Goal: Task Accomplishment & Management: Manage account settings

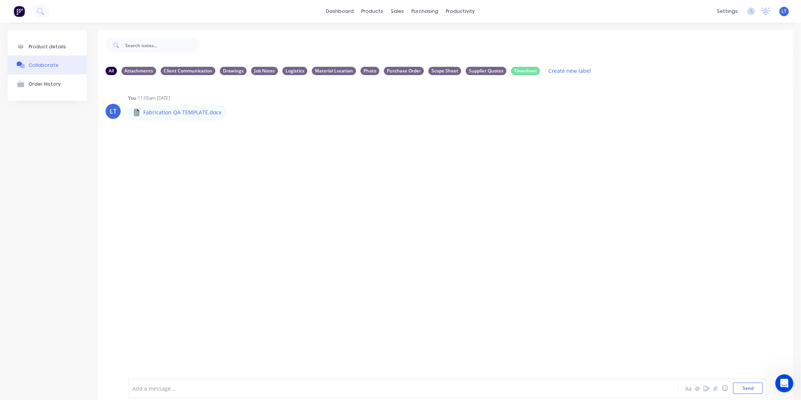
scroll to position [1, 0]
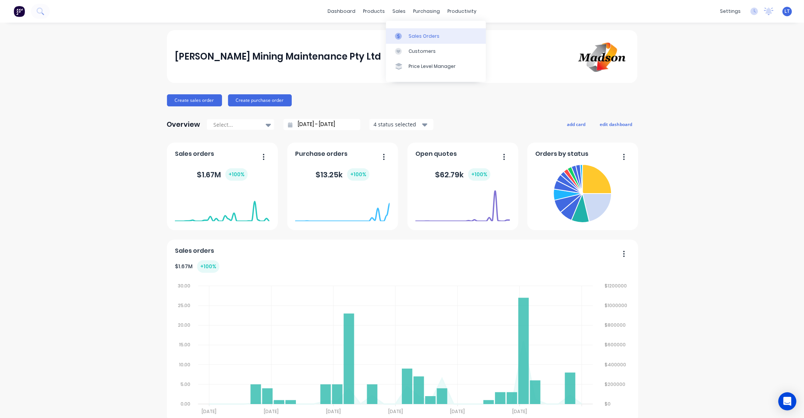
click at [404, 34] on div at bounding box center [400, 36] width 11 height 7
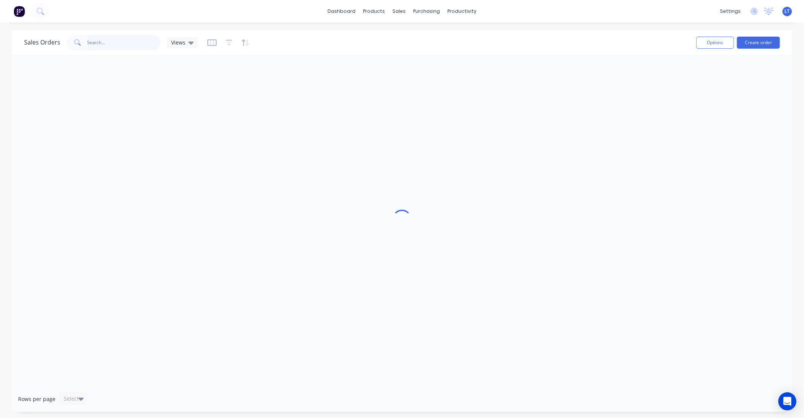
click at [112, 44] on input "text" at bounding box center [124, 42] width 74 height 15
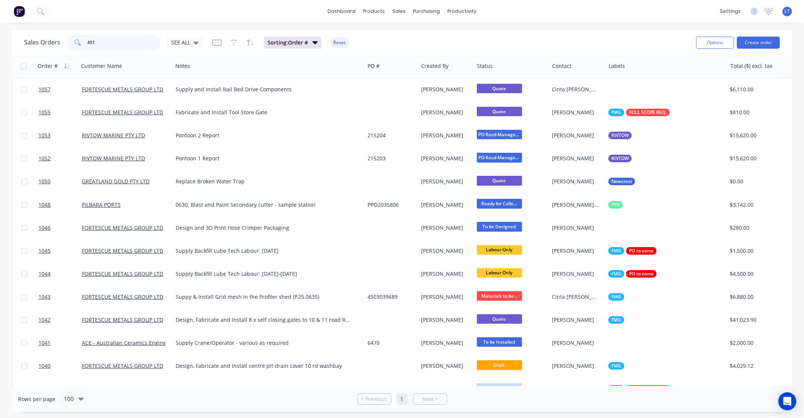
type input "491"
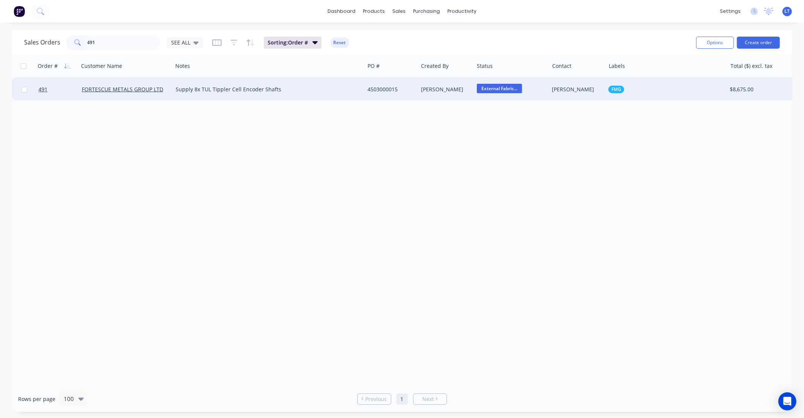
click at [387, 87] on div "4503000015" at bounding box center [390, 90] width 45 height 8
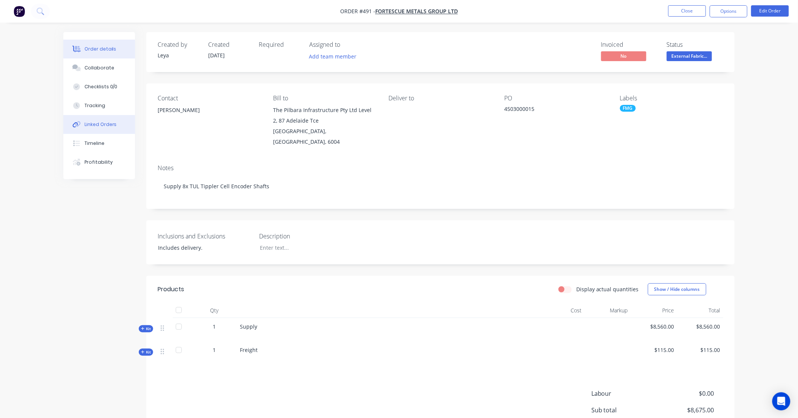
click at [100, 120] on button "Linked Orders" at bounding box center [99, 124] width 72 height 19
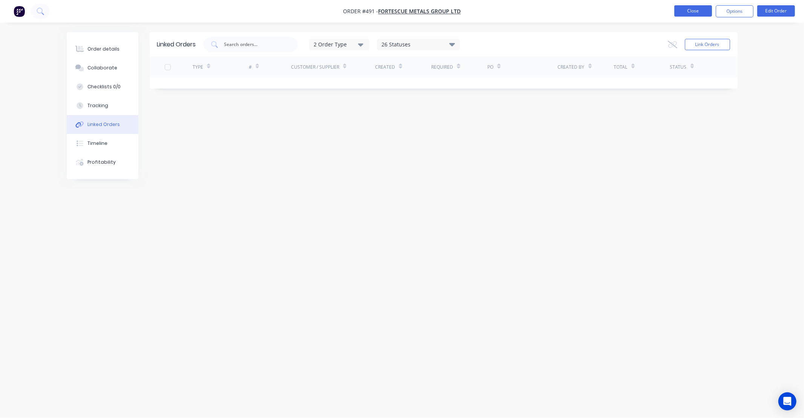
click at [684, 13] on button "Close" at bounding box center [694, 10] width 38 height 11
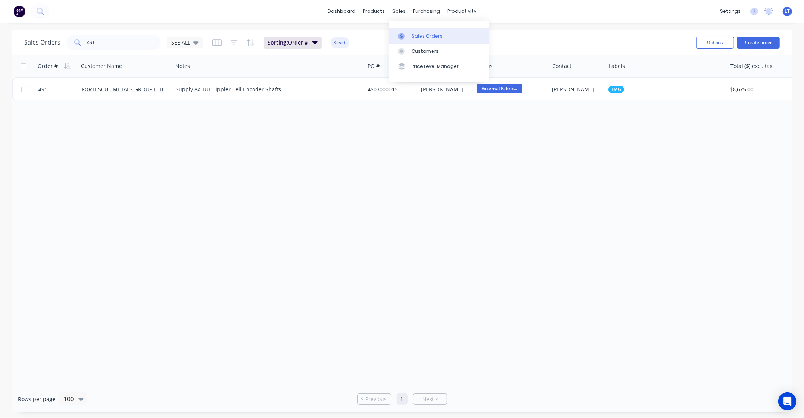
click at [405, 34] on div at bounding box center [403, 36] width 11 height 7
drag, startPoint x: 111, startPoint y: 43, endPoint x: 44, endPoint y: 45, distance: 67.2
click at [44, 45] on div "Sales Orders 491 SEE ALL" at bounding box center [113, 42] width 179 height 15
type input "488"
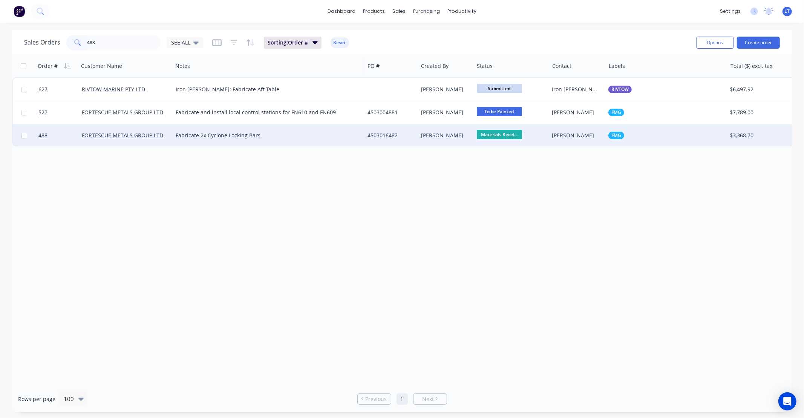
click at [443, 134] on div "[PERSON_NAME]" at bounding box center [444, 136] width 47 height 8
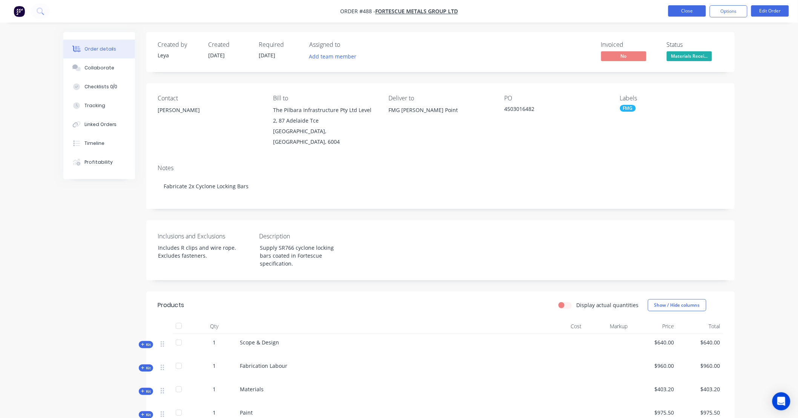
click at [676, 11] on button "Close" at bounding box center [687, 10] width 38 height 11
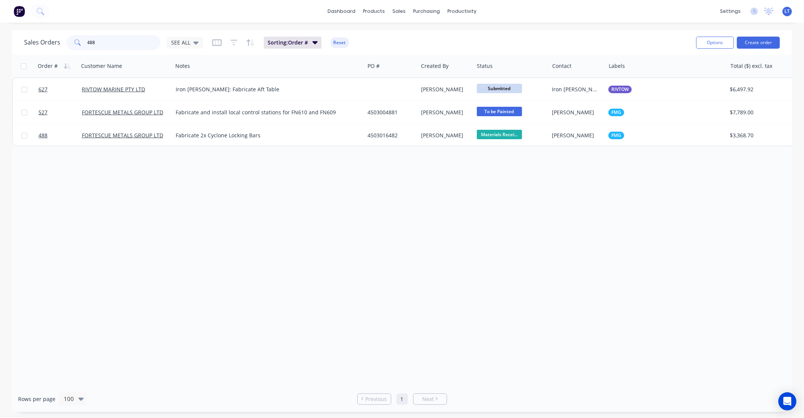
drag, startPoint x: 99, startPoint y: 45, endPoint x: 15, endPoint y: 46, distance: 83.7
click at [18, 46] on div "Sales Orders 488 SEE ALL Sorting: Order # Reset Options Create order" at bounding box center [402, 42] width 780 height 25
type input "487"
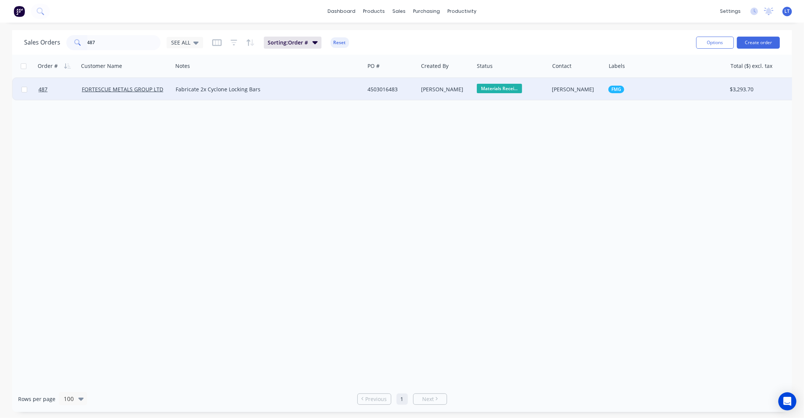
click at [280, 89] on div "Fabricate 2x Cyclone Locking Bars" at bounding box center [264, 90] width 176 height 8
click at [396, 91] on div "4503016483" at bounding box center [390, 90] width 45 height 8
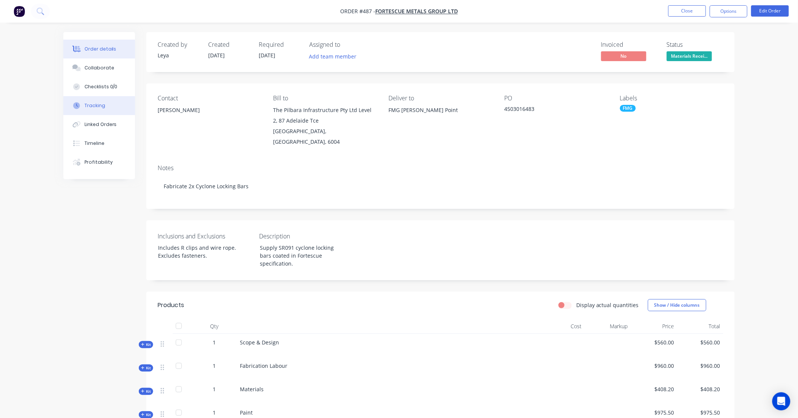
click at [103, 107] on div "Tracking" at bounding box center [94, 105] width 21 height 7
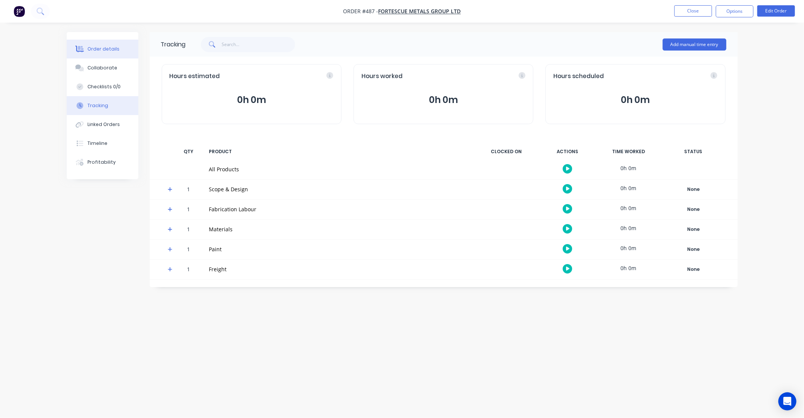
click at [106, 48] on div "Order details" at bounding box center [103, 49] width 32 height 7
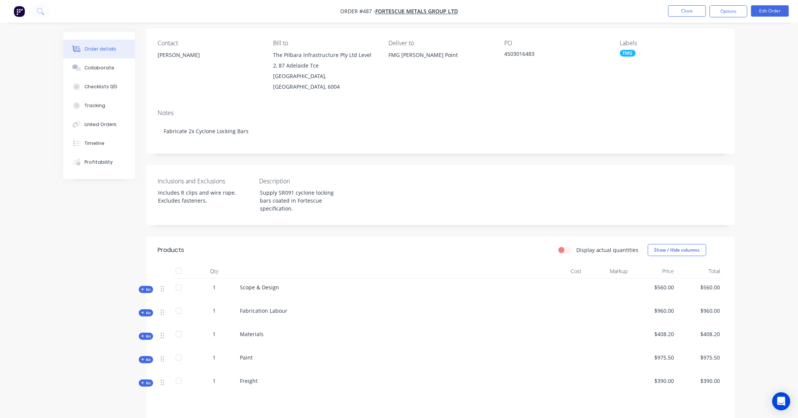
scroll to position [84, 0]
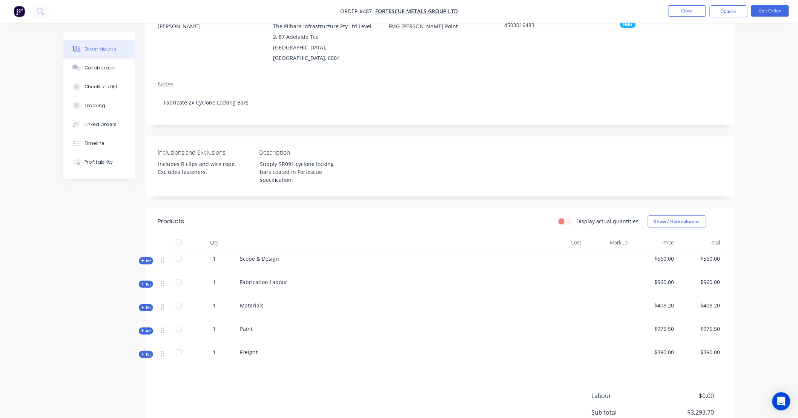
click at [142, 282] on icon at bounding box center [142, 283] width 3 height 3
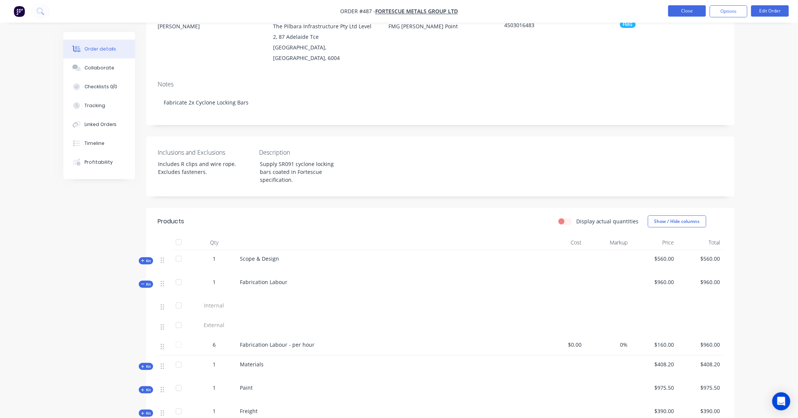
click at [692, 11] on button "Close" at bounding box center [687, 10] width 38 height 11
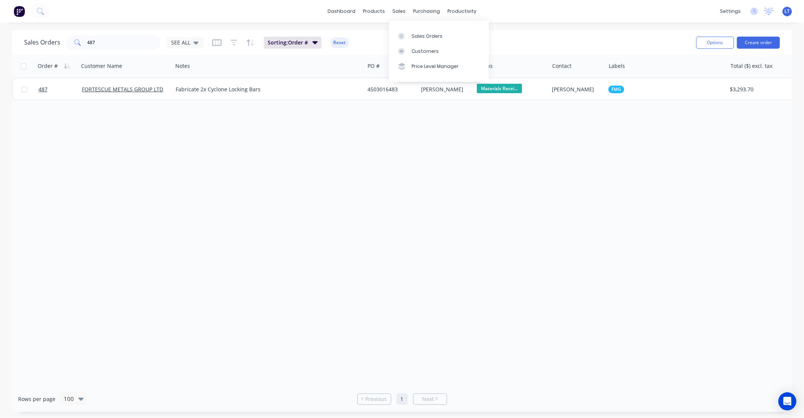
click at [400, 28] on div "Sales Orders Customers Price Level Manager" at bounding box center [439, 51] width 100 height 61
click at [406, 33] on div at bounding box center [403, 36] width 11 height 7
drag, startPoint x: 99, startPoint y: 43, endPoint x: 2, endPoint y: 43, distance: 96.9
click at [2, 43] on div "Sales Orders 487 SEE ALL Sorting: Order # Reset Options Create order Order # Cu…" at bounding box center [402, 221] width 804 height 382
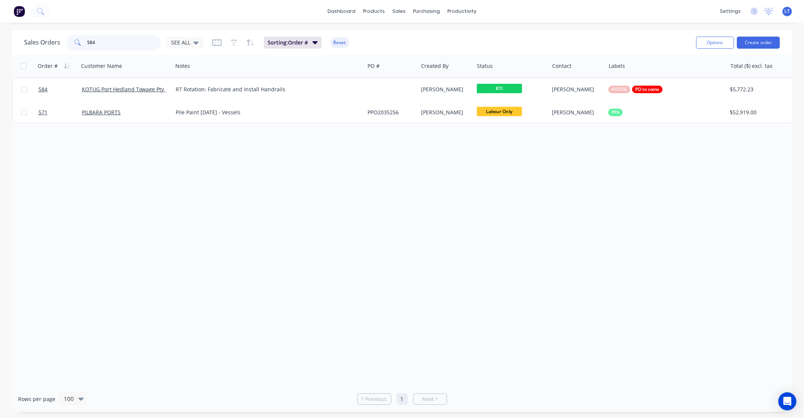
drag, startPoint x: 103, startPoint y: 44, endPoint x: 0, endPoint y: 35, distance: 103.7
click at [0, 35] on div "Sales Orders 584 SEE ALL Sorting: Order # Reset Options Create order Order # Cu…" at bounding box center [402, 221] width 804 height 382
type input "1044"
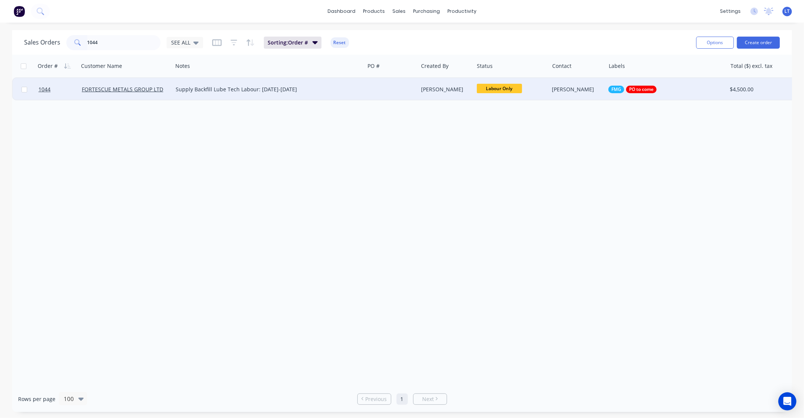
click at [552, 91] on div "[PERSON_NAME]" at bounding box center [576, 90] width 48 height 8
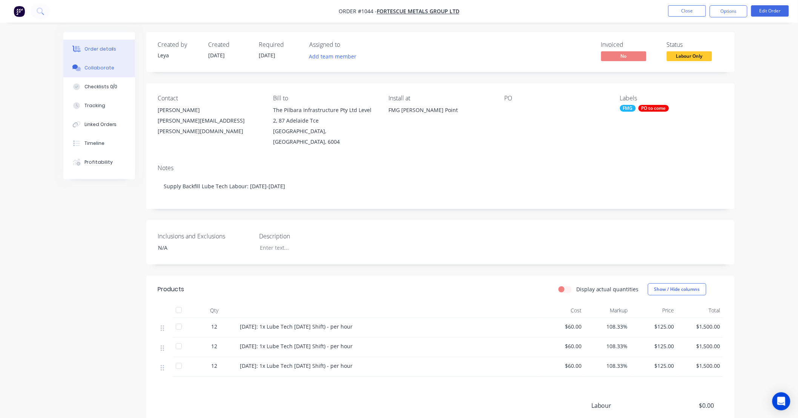
click at [85, 61] on button "Collaborate" at bounding box center [99, 67] width 72 height 19
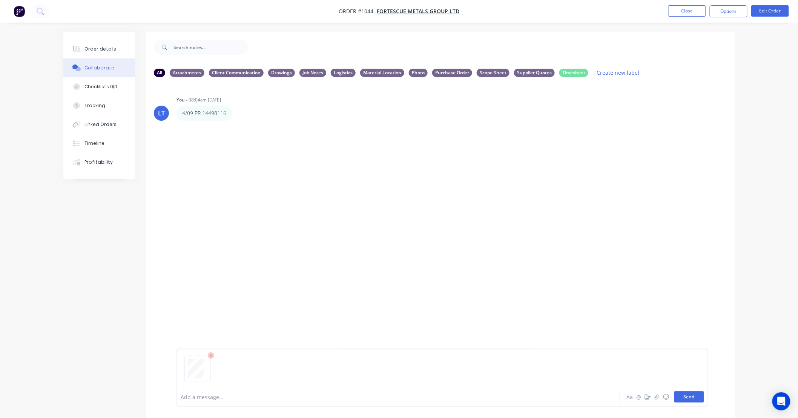
click at [684, 394] on button "Send" at bounding box center [689, 396] width 30 height 11
click at [237, 178] on icon "button" at bounding box center [237, 178] width 2 height 7
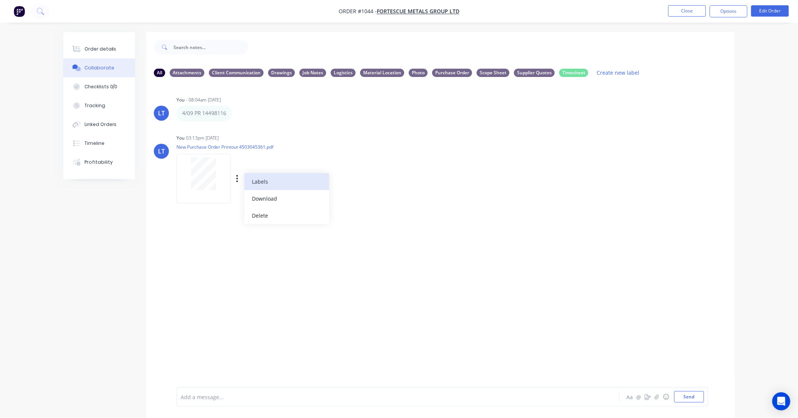
click at [265, 186] on button "Labels" at bounding box center [286, 181] width 85 height 17
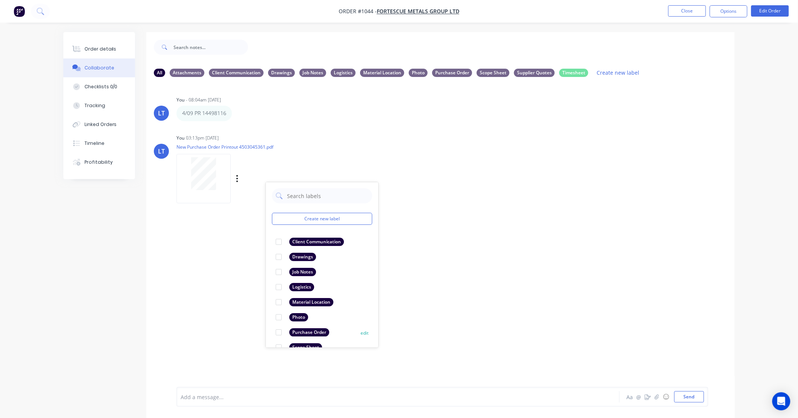
click at [279, 333] on div at bounding box center [278, 332] width 15 height 15
click at [321, 137] on div "You 03:13pm [DATE]" at bounding box center [294, 138] width 236 height 7
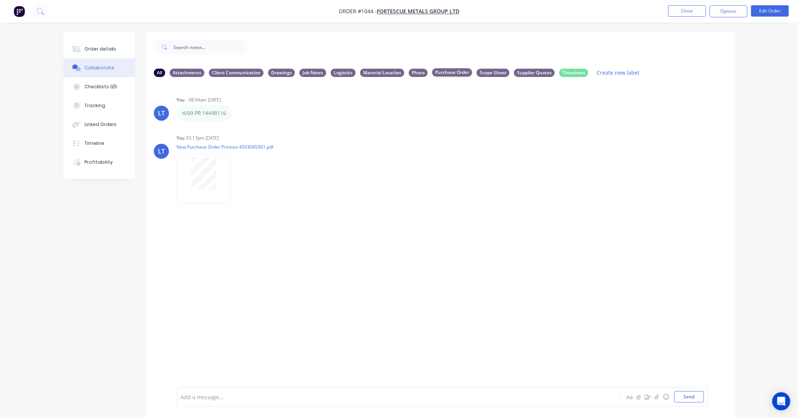
click at [457, 70] on div "Purchase Order" at bounding box center [452, 72] width 40 height 8
click at [455, 72] on div "Purchase Order" at bounding box center [452, 72] width 40 height 8
click at [238, 113] on icon "button" at bounding box center [237, 113] width 2 height 7
click at [238, 113] on button "button" at bounding box center [237, 113] width 3 height 11
click at [244, 114] on div "4/09 PR 14498116 Labels Edit Delete" at bounding box center [294, 113] width 236 height 15
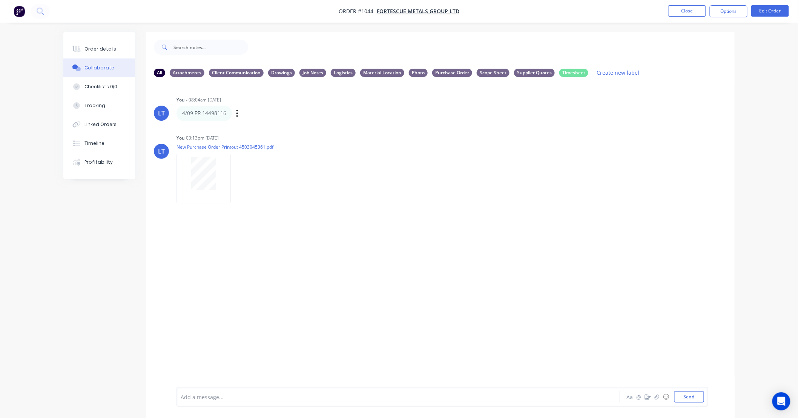
click at [235, 113] on div "4/09 PR 14498116 Labels Edit Delete" at bounding box center [294, 113] width 236 height 15
click at [236, 113] on icon "button" at bounding box center [237, 113] width 2 height 7
click at [250, 114] on button "Labels" at bounding box center [265, 114] width 48 height 12
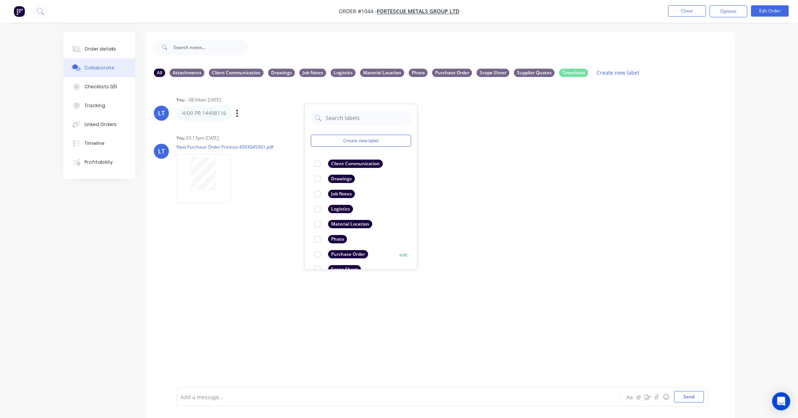
click at [318, 255] on div at bounding box center [317, 254] width 15 height 15
click at [231, 246] on div "LT You - 08:04am [DATE] Create new label Purchase Order edit Client Communicati…" at bounding box center [440, 235] width 588 height 304
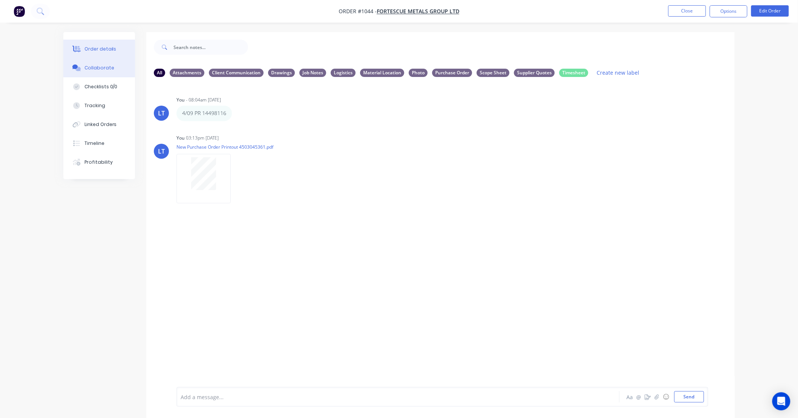
click at [102, 48] on div "Order details" at bounding box center [100, 49] width 32 height 7
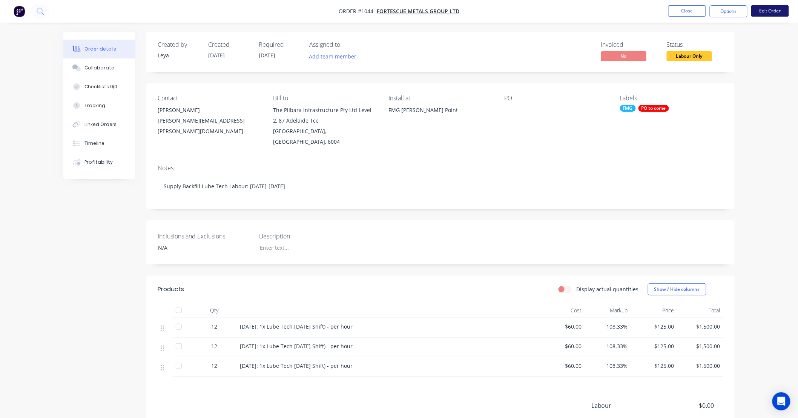
click at [770, 8] on button "Edit Order" at bounding box center [770, 10] width 38 height 11
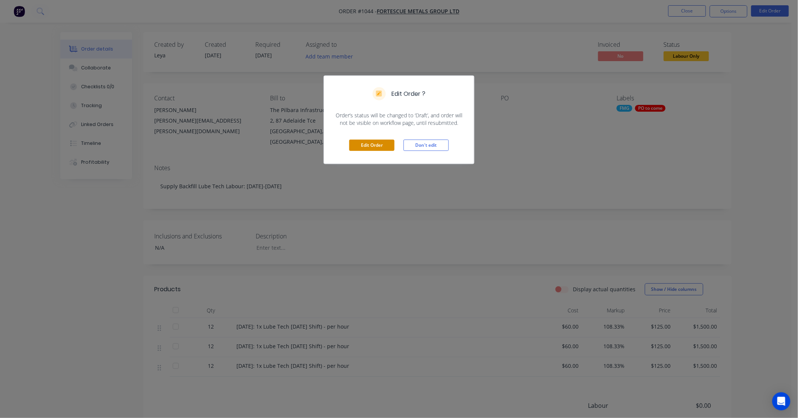
click at [380, 144] on button "Edit Order" at bounding box center [371, 145] width 45 height 11
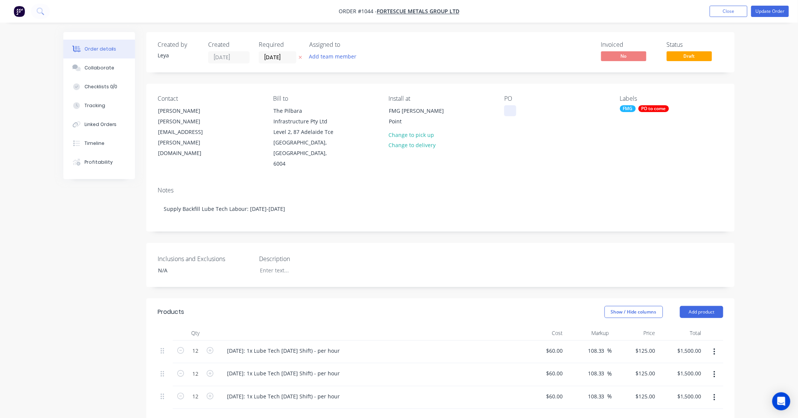
click at [510, 106] on div at bounding box center [510, 110] width 12 height 11
click at [514, 112] on div at bounding box center [510, 110] width 12 height 11
paste div
click at [651, 108] on div "PO to come" at bounding box center [653, 108] width 31 height 7
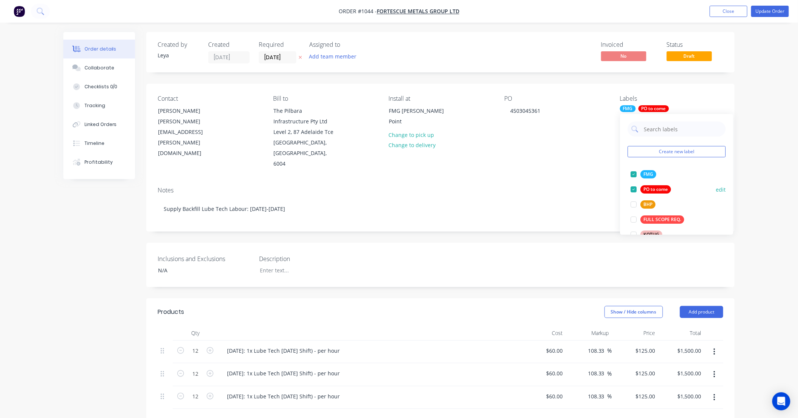
click at [634, 189] on div at bounding box center [633, 189] width 15 height 15
click at [597, 187] on div "Notes" at bounding box center [441, 190] width 566 height 7
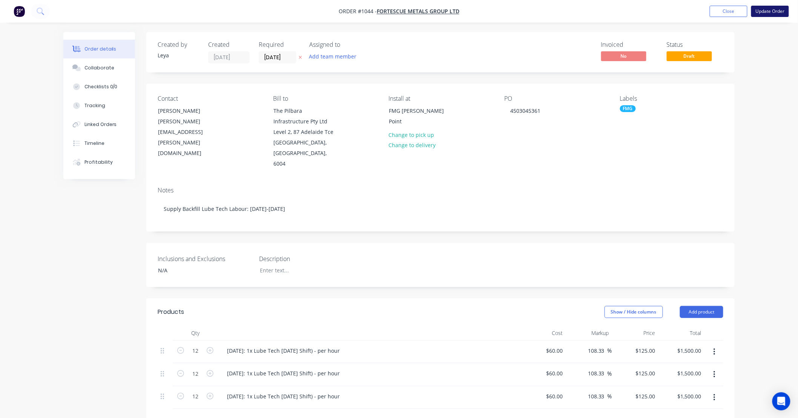
click at [758, 14] on button "Update Order" at bounding box center [770, 11] width 38 height 11
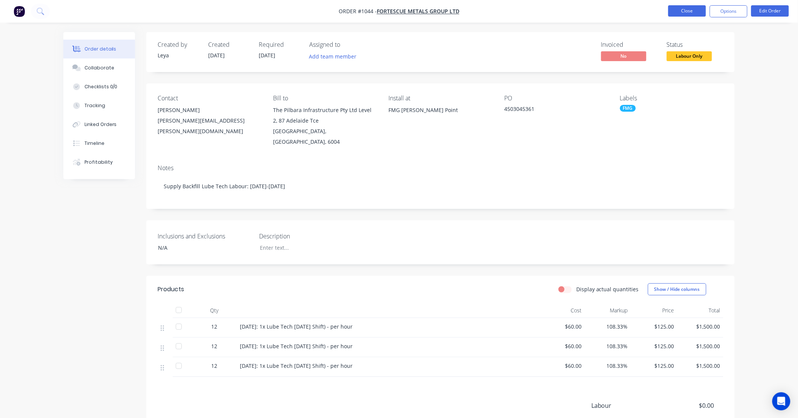
click at [672, 9] on button "Close" at bounding box center [687, 10] width 38 height 11
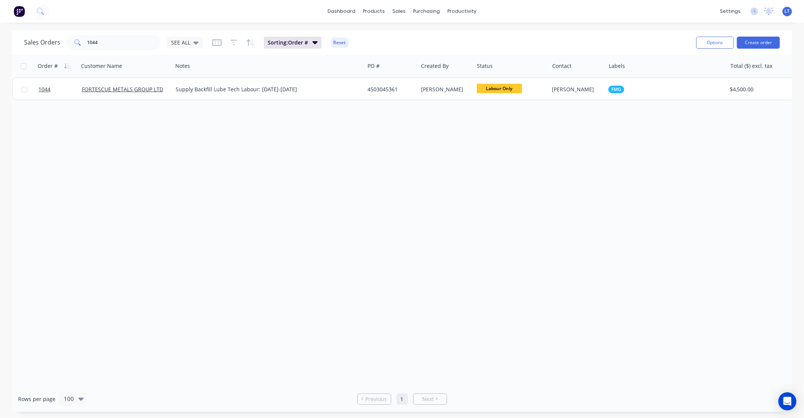
click at [109, 31] on div "Sales Orders 1044 SEE ALL Sorting: Order # Reset Options Create order" at bounding box center [402, 42] width 780 height 25
click at [114, 39] on input "1044" at bounding box center [124, 42] width 74 height 15
type input "1045"
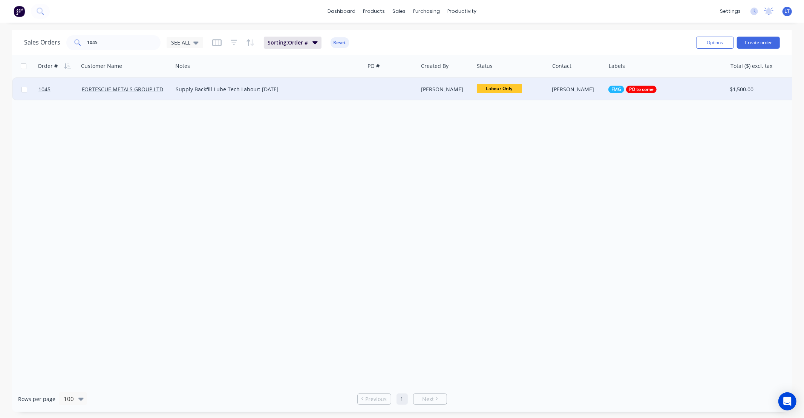
click at [563, 88] on div "[PERSON_NAME]" at bounding box center [576, 90] width 48 height 8
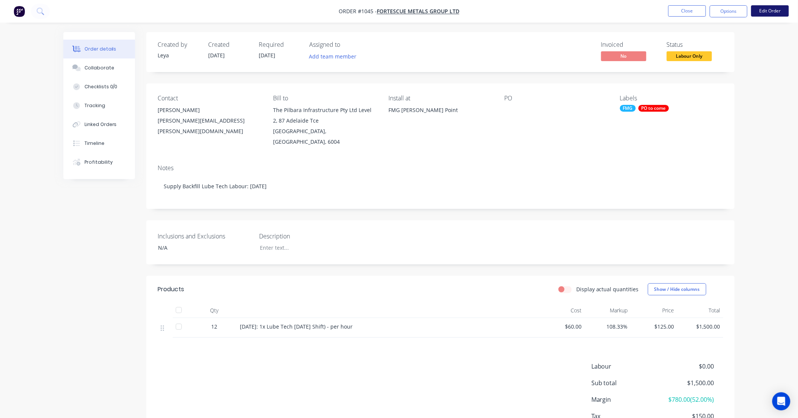
click at [769, 13] on button "Edit Order" at bounding box center [770, 10] width 38 height 11
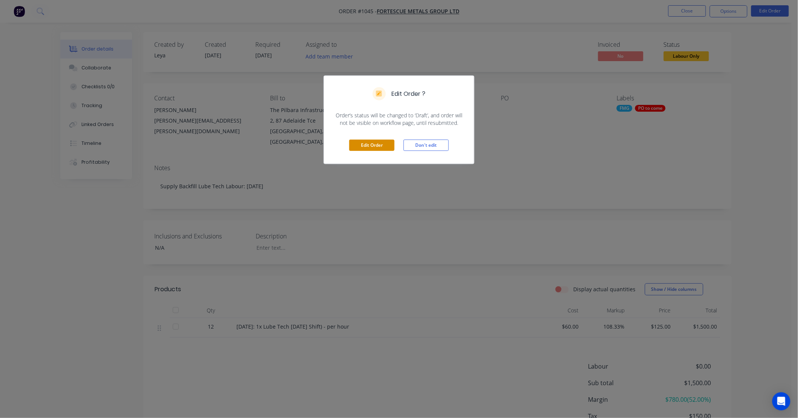
click at [377, 146] on button "Edit Order" at bounding box center [371, 145] width 45 height 11
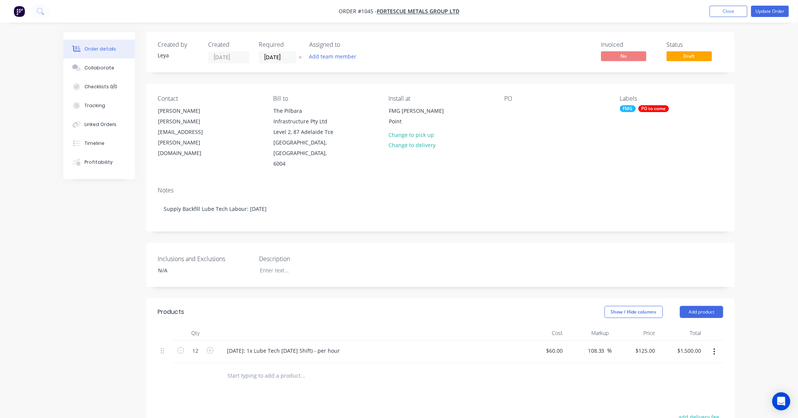
drag, startPoint x: 661, startPoint y: 110, endPoint x: 667, endPoint y: 110, distance: 6.5
click at [661, 110] on div "PO to come" at bounding box center [653, 108] width 31 height 7
click at [634, 187] on div at bounding box center [633, 189] width 15 height 15
click at [453, 221] on div "Notes Supply Backfill Lube Tech Labour: [DATE]" at bounding box center [440, 206] width 588 height 51
click at [508, 112] on div at bounding box center [510, 110] width 12 height 11
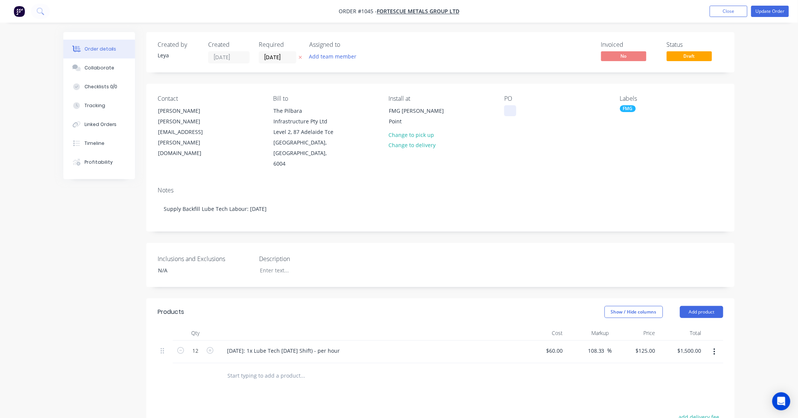
paste div
click at [762, 9] on button "Update Order" at bounding box center [770, 11] width 38 height 11
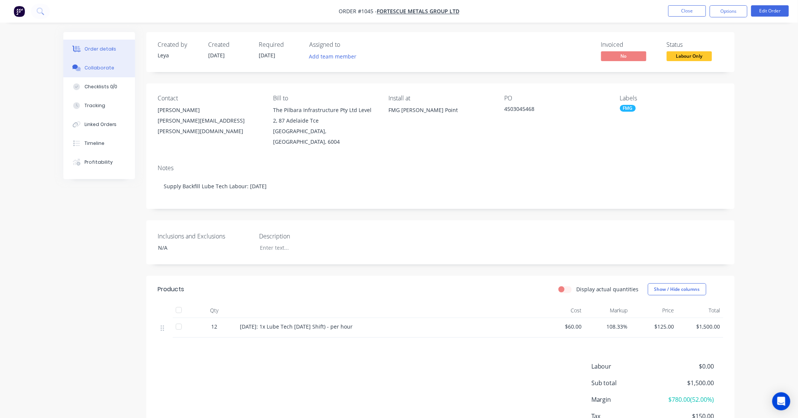
click at [81, 64] on icon at bounding box center [76, 67] width 9 height 7
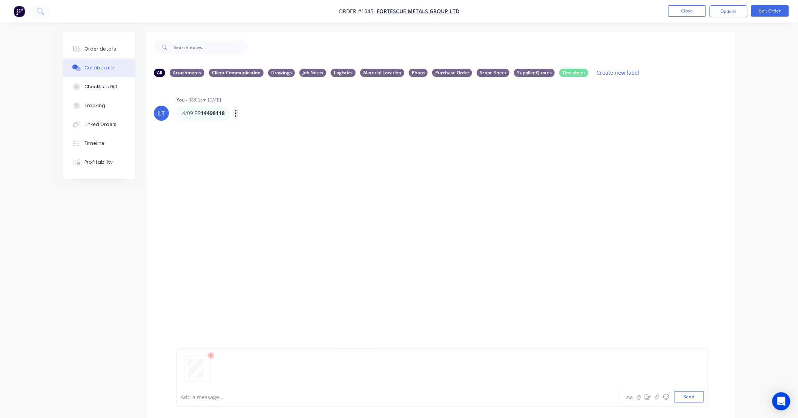
click at [236, 112] on icon "button" at bounding box center [236, 113] width 2 height 9
click at [250, 115] on button "Labels" at bounding box center [263, 114] width 48 height 12
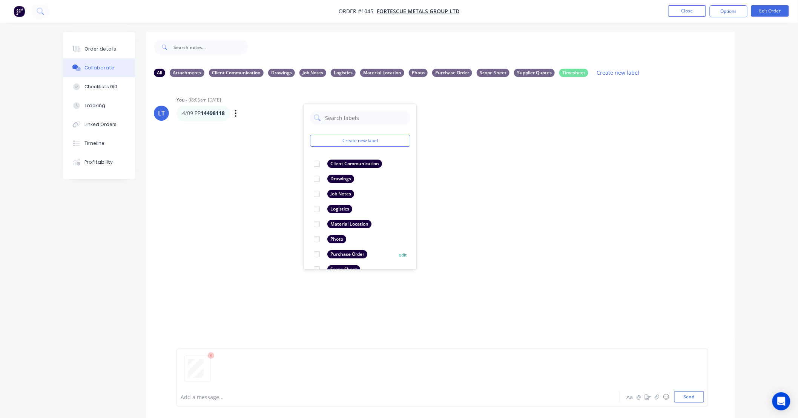
click at [318, 255] on div at bounding box center [316, 254] width 15 height 15
click at [259, 239] on div "LT You - 08:05am [DATE] Create new label Purchase Order edit Client Communicati…" at bounding box center [440, 235] width 588 height 304
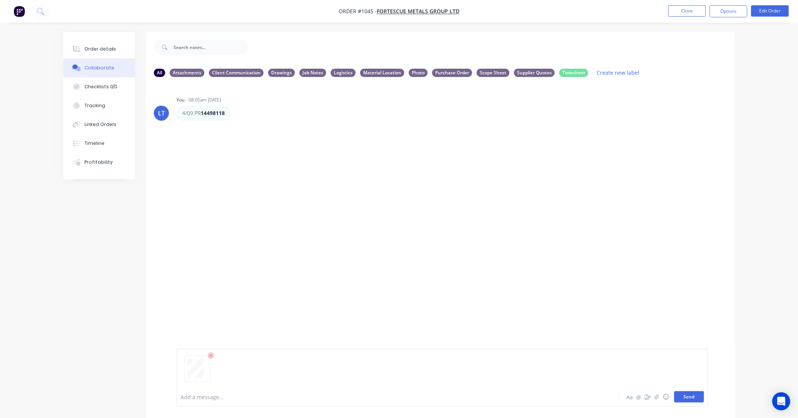
click at [692, 400] on button "Send" at bounding box center [689, 396] width 30 height 11
click at [236, 179] on icon "button" at bounding box center [237, 178] width 2 height 7
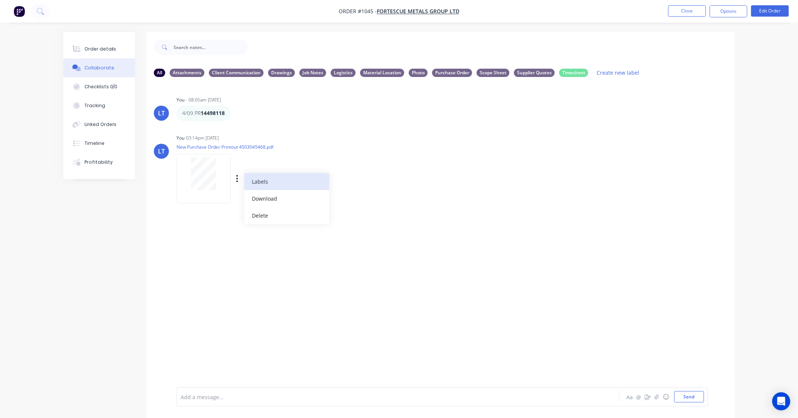
click at [257, 183] on button "Labels" at bounding box center [286, 181] width 85 height 17
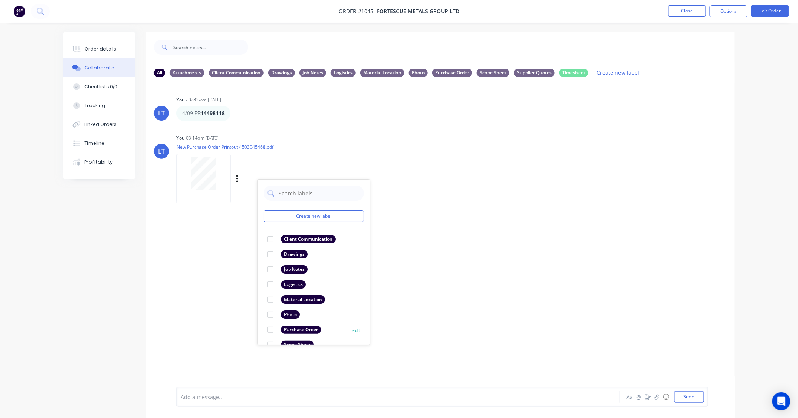
click at [269, 330] on div at bounding box center [270, 329] width 15 height 15
click at [436, 323] on div "LT You - 08:05am [DATE] 4/09 PR 14498118 Labels Edit Delete LT You 03:14pm [DAT…" at bounding box center [440, 235] width 588 height 304
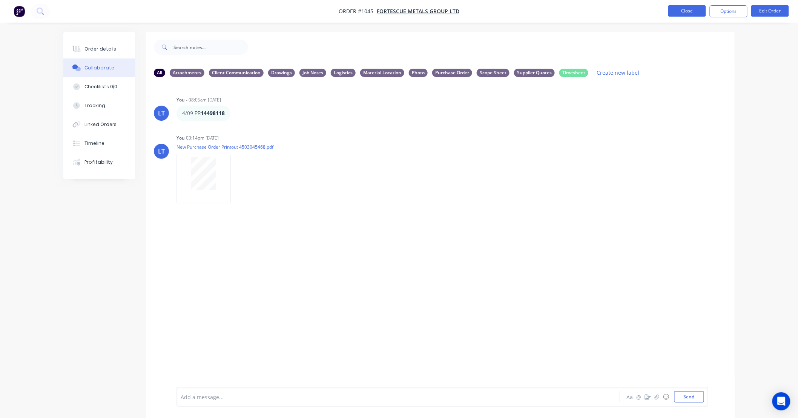
click at [683, 14] on button "Close" at bounding box center [687, 10] width 38 height 11
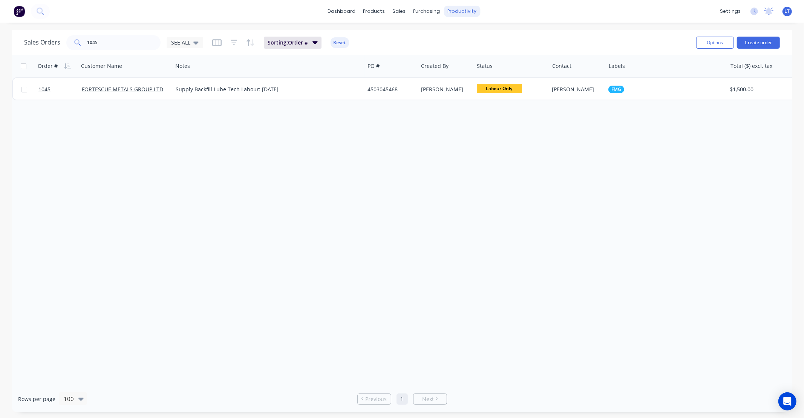
click at [470, 11] on div "productivity" at bounding box center [462, 11] width 37 height 11
click at [472, 40] on link "Workflow" at bounding box center [492, 35] width 100 height 15
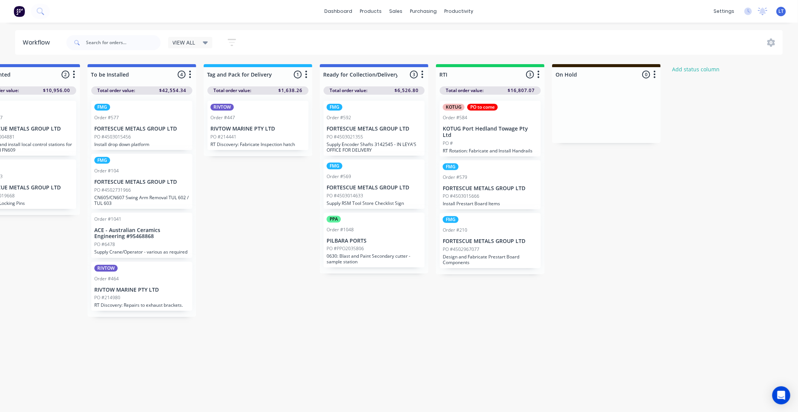
scroll to position [0, 1114]
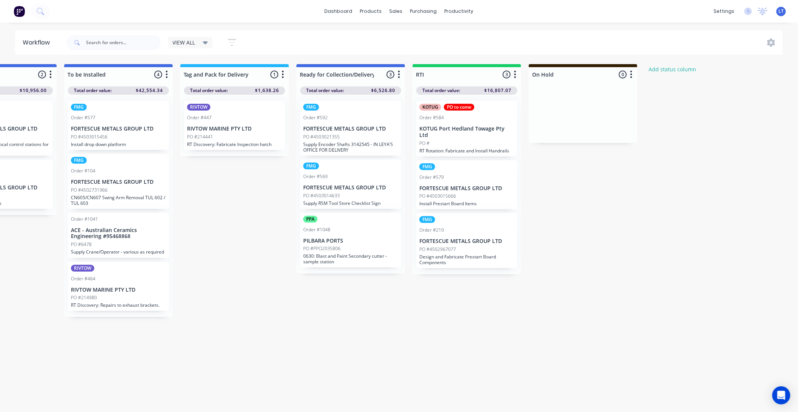
drag, startPoint x: 431, startPoint y: 351, endPoint x: 436, endPoint y: 387, distance: 35.8
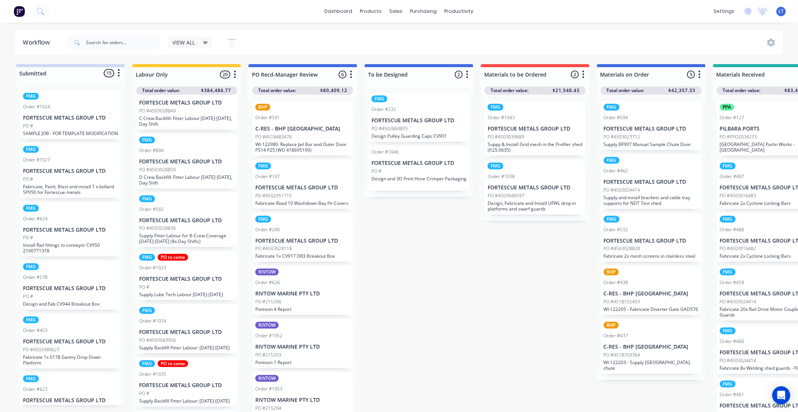
scroll to position [343, 0]
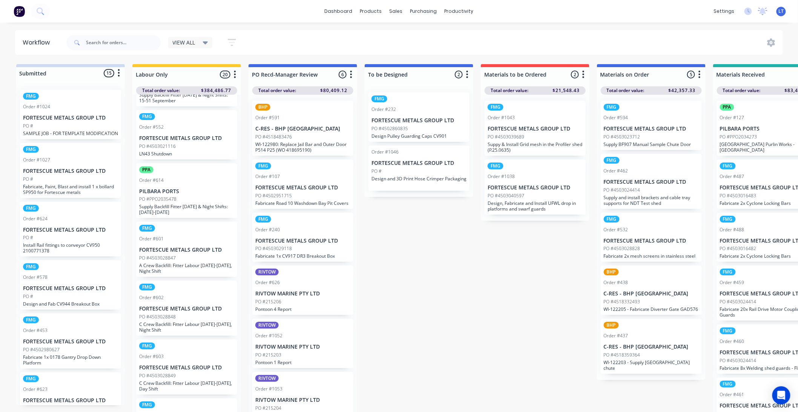
click at [201, 44] on div "VIEW ALL" at bounding box center [190, 42] width 35 height 7
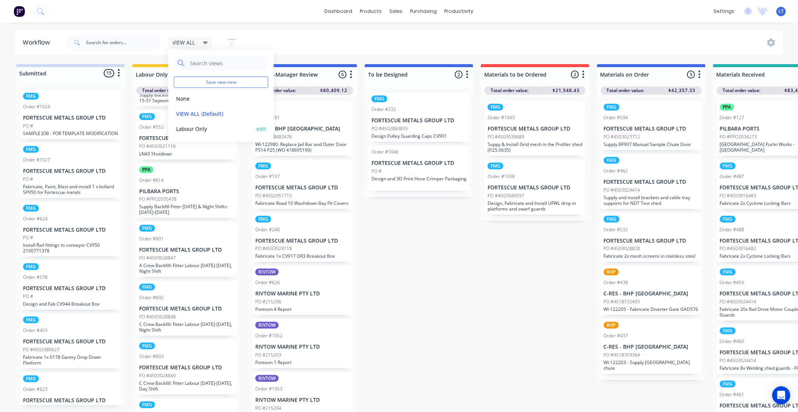
click at [204, 127] on button "Labour Only" at bounding box center [214, 128] width 80 height 9
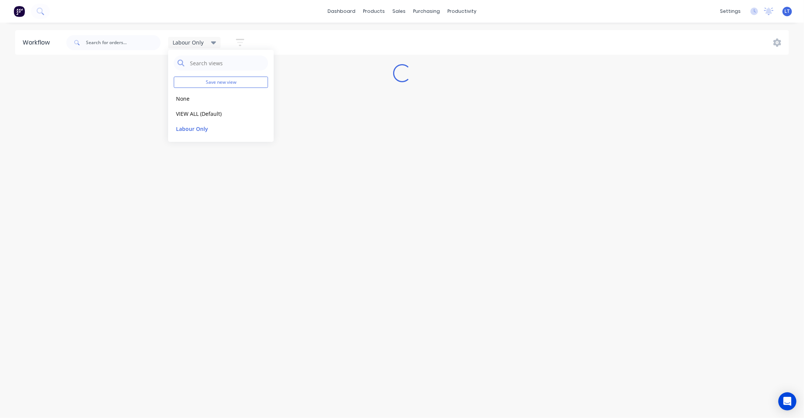
drag, startPoint x: 357, startPoint y: 82, endPoint x: 344, endPoint y: 78, distance: 13.6
click at [344, 78] on div "Loading..." at bounding box center [402, 73] width 804 height 18
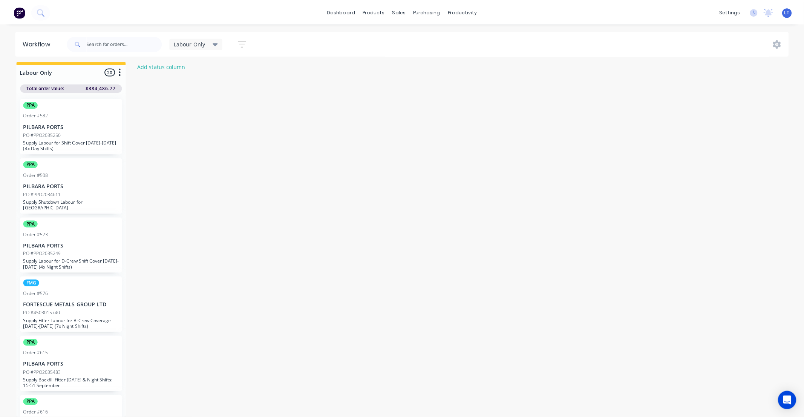
scroll to position [0, 0]
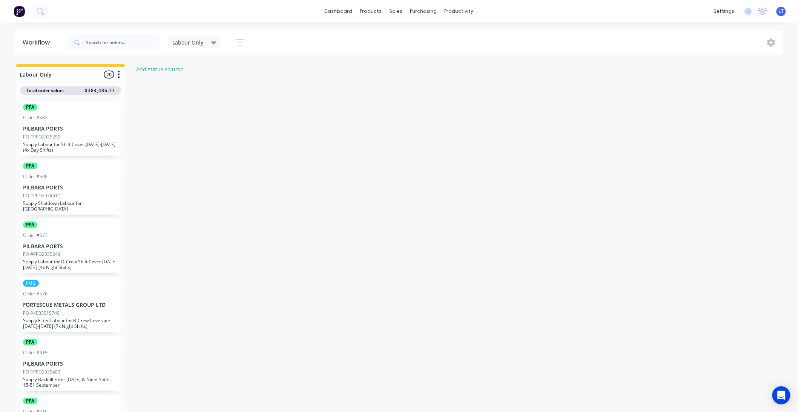
click at [212, 46] on icon at bounding box center [213, 42] width 5 height 8
click at [201, 112] on button "VIEW ALL (Default)" at bounding box center [214, 113] width 80 height 9
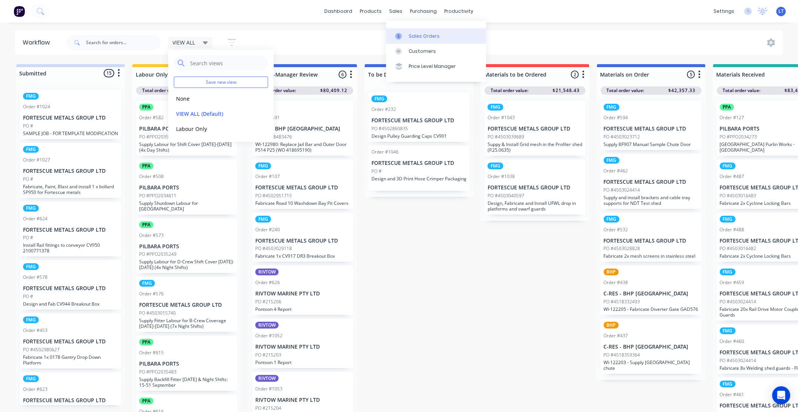
click at [409, 35] on div "Sales Orders" at bounding box center [424, 36] width 31 height 7
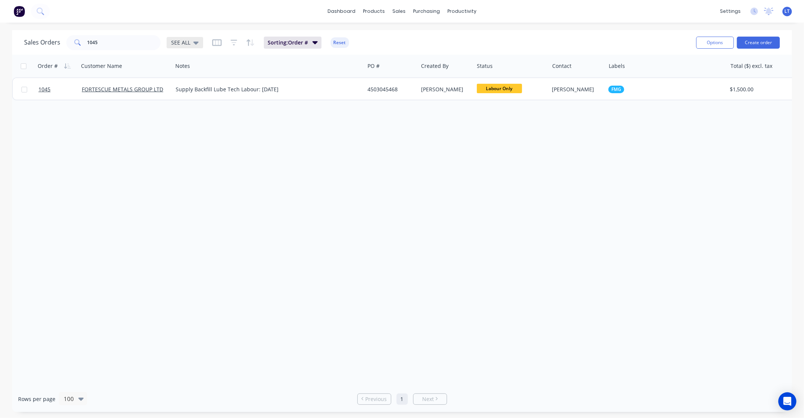
click at [178, 43] on span "SEE ALL" at bounding box center [180, 42] width 19 height 8
click at [140, 51] on div "Sales Orders 1045 SEE ALL Sorting: Order # Reset" at bounding box center [357, 42] width 666 height 18
drag, startPoint x: 133, startPoint y: 46, endPoint x: 42, endPoint y: 46, distance: 90.9
click at [42, 46] on div "Sales Orders 1045 SEE ALL" at bounding box center [113, 42] width 179 height 15
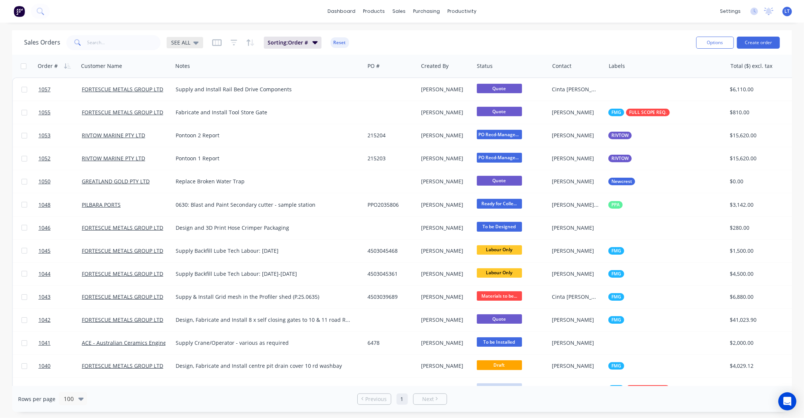
click at [194, 46] on div "SEE ALL" at bounding box center [185, 42] width 37 height 11
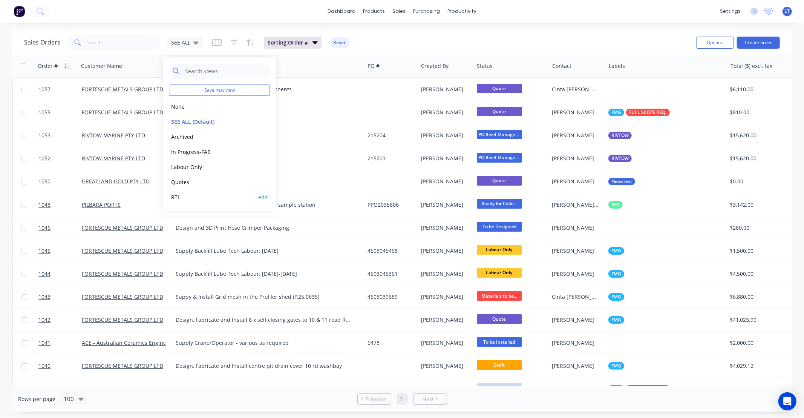
click at [203, 199] on button "RTI" at bounding box center [212, 197] width 86 height 9
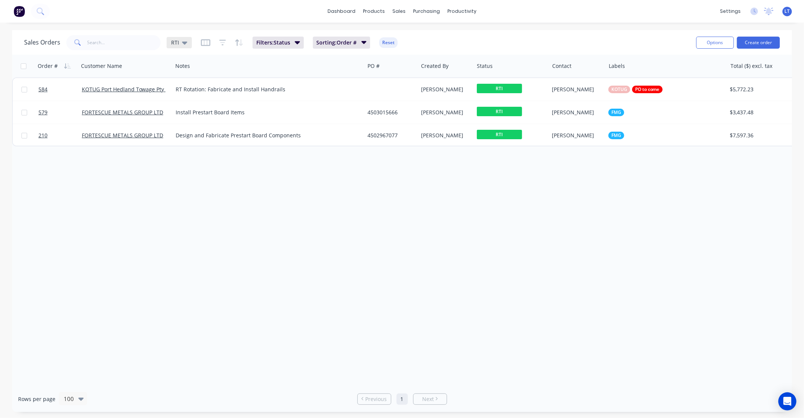
click at [183, 43] on icon at bounding box center [184, 42] width 5 height 3
click at [200, 151] on button "In Progress-FAB" at bounding box center [212, 151] width 86 height 9
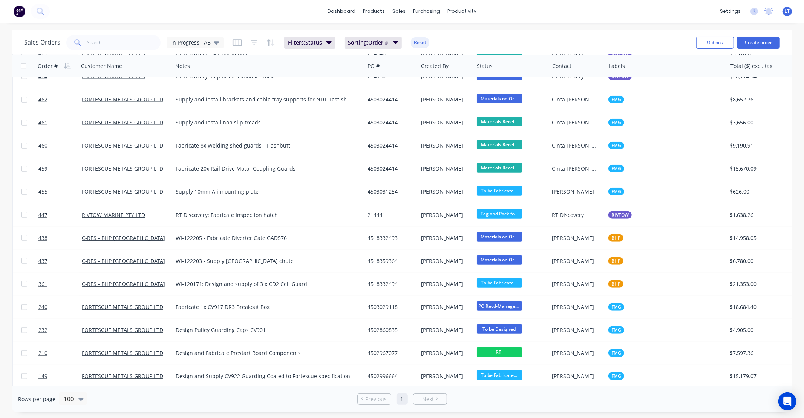
scroll to position [709, 0]
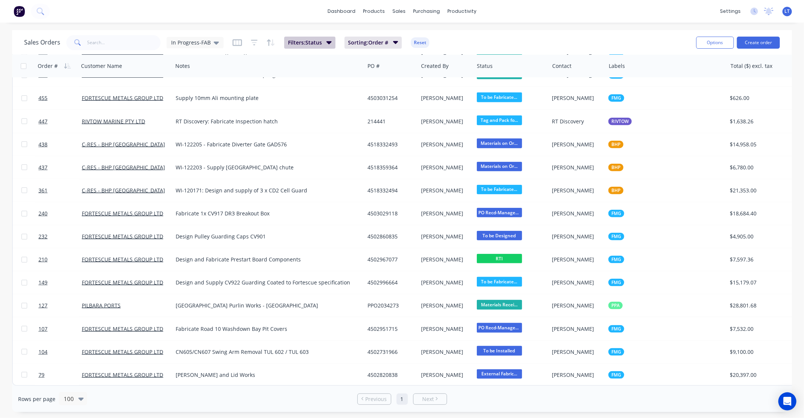
click at [319, 44] on span "Filters: Status" at bounding box center [305, 43] width 34 height 8
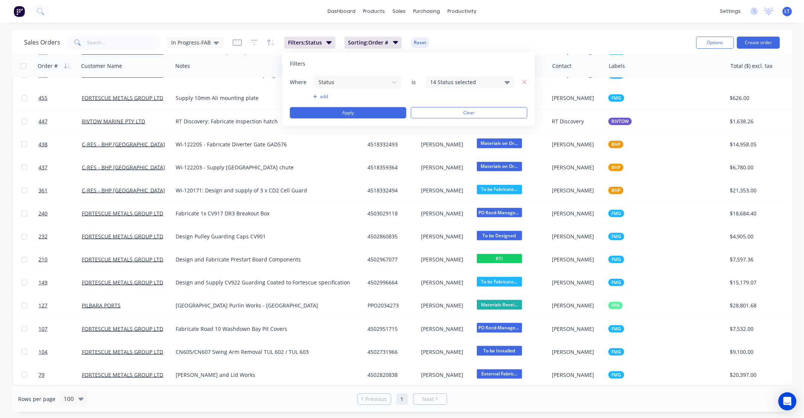
click at [484, 86] on div "14 Status selected" at bounding box center [470, 81] width 89 height 11
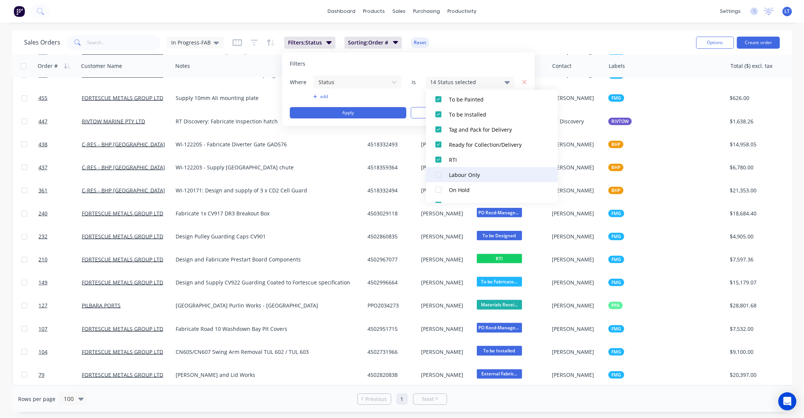
scroll to position [192, 0]
click at [439, 156] on div at bounding box center [438, 157] width 15 height 15
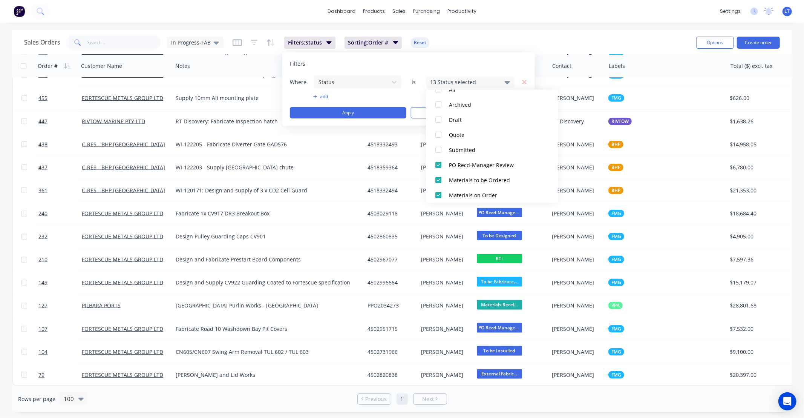
scroll to position [0, 0]
click at [506, 82] on icon at bounding box center [507, 82] width 5 height 3
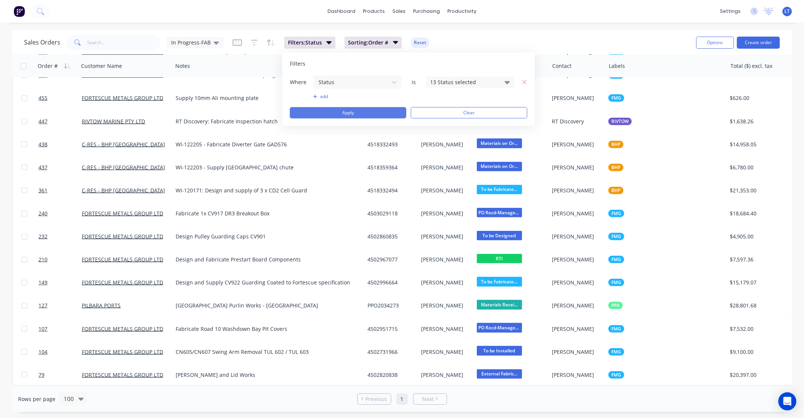
click at [373, 110] on button "Apply" at bounding box center [348, 112] width 117 height 11
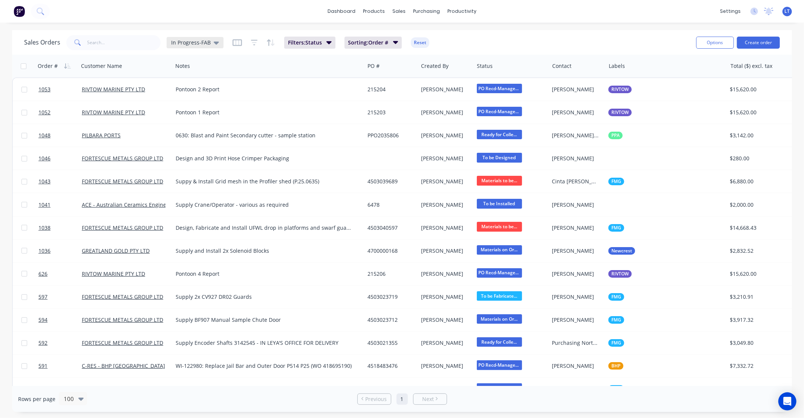
click at [191, 42] on span "In Progress-FAB" at bounding box center [191, 42] width 40 height 8
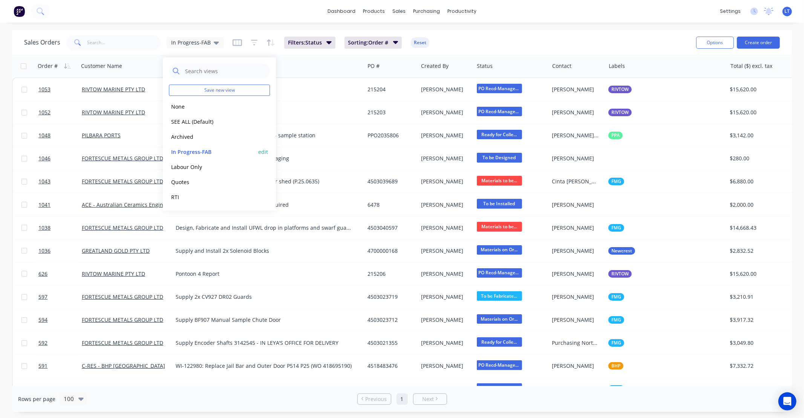
click at [261, 153] on button "edit" at bounding box center [263, 152] width 10 height 8
click at [312, 105] on button "Update" at bounding box center [316, 104] width 51 height 12
click at [217, 41] on icon at bounding box center [216, 42] width 5 height 8
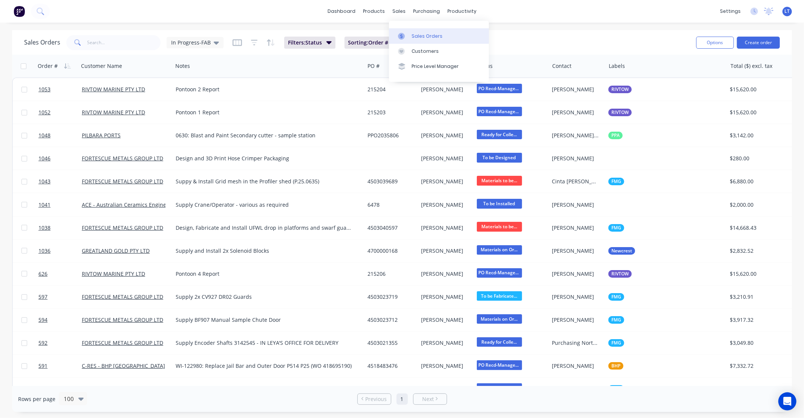
click at [407, 36] on div at bounding box center [403, 36] width 11 height 7
click at [178, 46] on div "In Progress-FAB" at bounding box center [195, 42] width 57 height 11
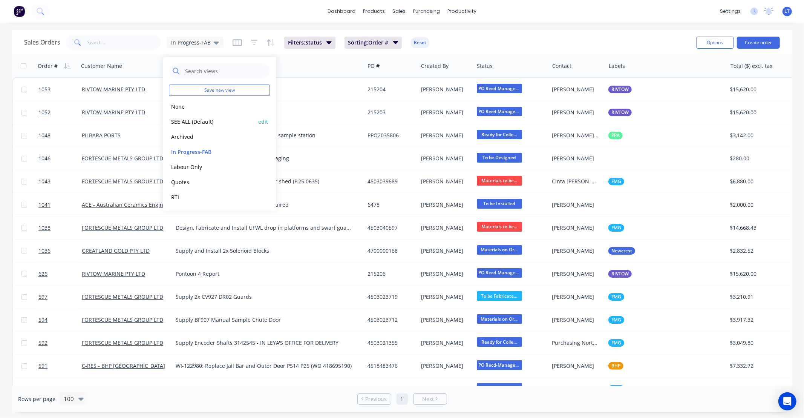
click at [203, 125] on button "SEE ALL (Default)" at bounding box center [212, 121] width 86 height 9
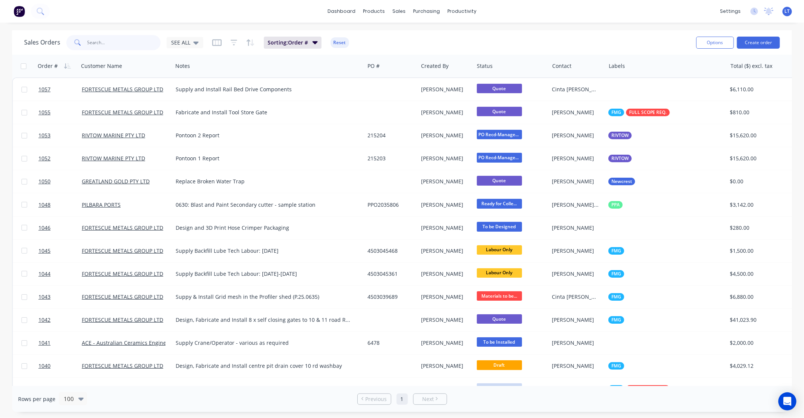
click at [130, 48] on input "text" at bounding box center [124, 42] width 74 height 15
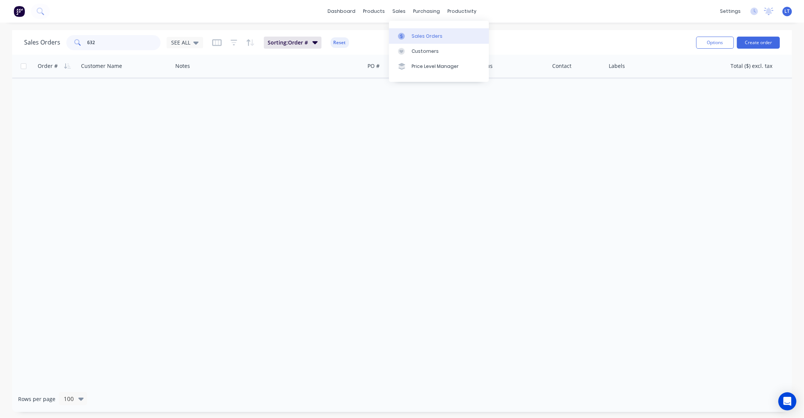
type input "632"
click at [413, 38] on div "Sales Orders" at bounding box center [427, 36] width 31 height 7
click at [195, 44] on icon at bounding box center [195, 42] width 5 height 8
click at [195, 45] on icon at bounding box center [195, 42] width 5 height 8
drag, startPoint x: 195, startPoint y: 45, endPoint x: 144, endPoint y: 48, distance: 50.6
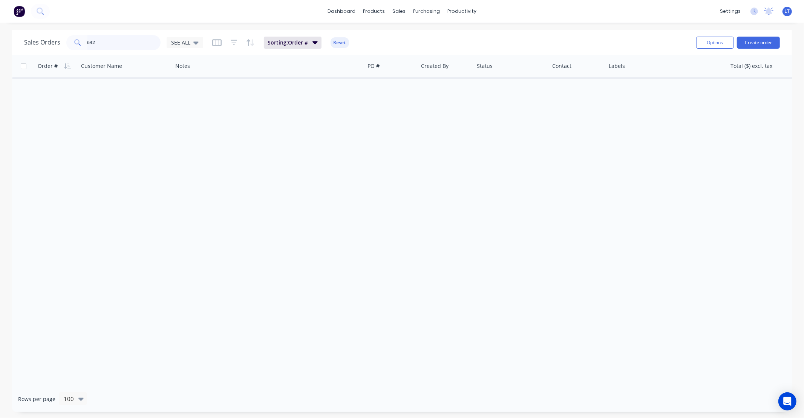
click at [148, 47] on input "632" at bounding box center [124, 42] width 74 height 15
drag, startPoint x: 13, startPoint y: 43, endPoint x: 0, endPoint y: 41, distance: 13.3
click at [0, 41] on div "Sales Orders 632 SEE ALL Sorting: Order # Reset Options Create order Order # Cu…" at bounding box center [402, 221] width 804 height 382
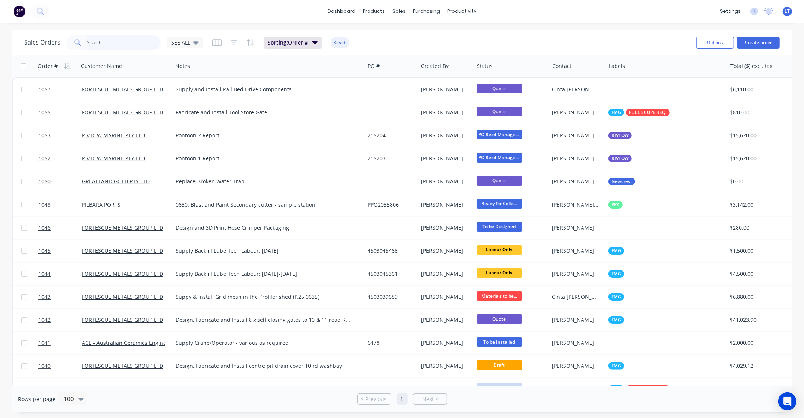
click at [112, 44] on input "text" at bounding box center [124, 42] width 74 height 15
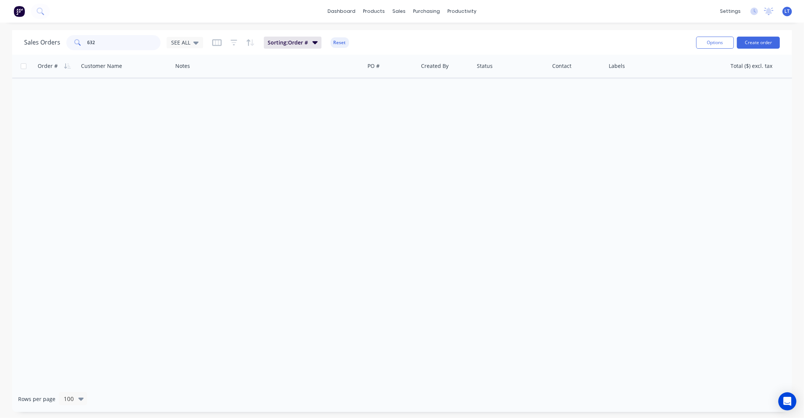
click at [106, 44] on input "632" at bounding box center [124, 42] width 74 height 15
drag, startPoint x: 106, startPoint y: 44, endPoint x: 4, endPoint y: 54, distance: 102.6
click at [4, 54] on div "Sales Orders 631 SEE ALL Sorting: Order # Reset Options Create order Order # Cu…" at bounding box center [402, 221] width 804 height 382
drag, startPoint x: 95, startPoint y: 43, endPoint x: -20, endPoint y: 38, distance: 115.2
click at [0, 38] on html "dashboard products sales purchasing productivity dashboard products Product Cat…" at bounding box center [402, 209] width 804 height 418
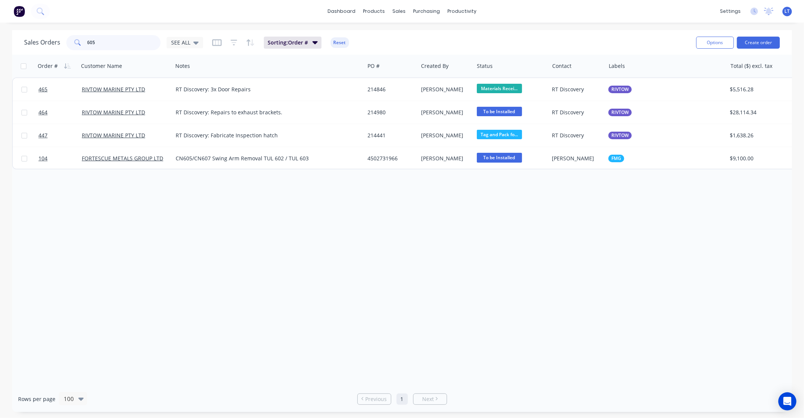
drag, startPoint x: 119, startPoint y: 44, endPoint x: 18, endPoint y: 38, distance: 100.8
click at [18, 38] on div "Sales Orders 605 SEE ALL Sorting: Order # Reset Options Create order" at bounding box center [402, 42] width 780 height 25
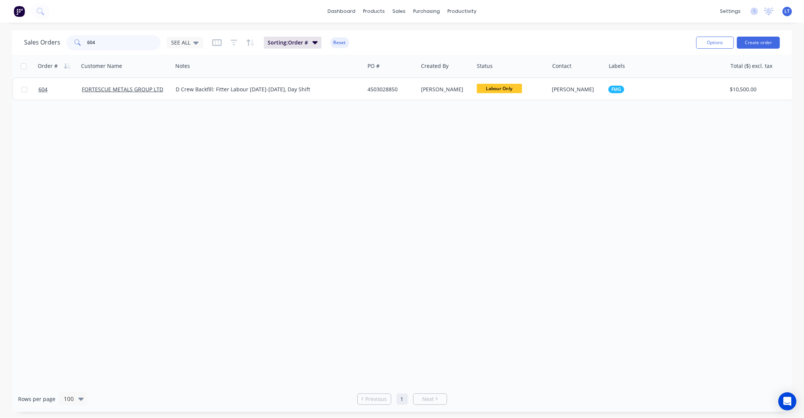
drag, startPoint x: 70, startPoint y: 42, endPoint x: 2, endPoint y: 39, distance: 68.3
click at [2, 39] on div "Sales Orders 604 SEE ALL Sorting: Order # Reset Options Create order Order # Cu…" at bounding box center [402, 221] width 804 height 382
click at [328, 202] on div "Order # Customer Name Notes PO # Created By Status Contact Labels Total ($) exc…" at bounding box center [402, 220] width 780 height 331
drag, startPoint x: 107, startPoint y: 39, endPoint x: -14, endPoint y: 32, distance: 120.5
click at [0, 32] on html "dashboard products sales purchasing productivity dashboard products Product Cat…" at bounding box center [402, 209] width 804 height 418
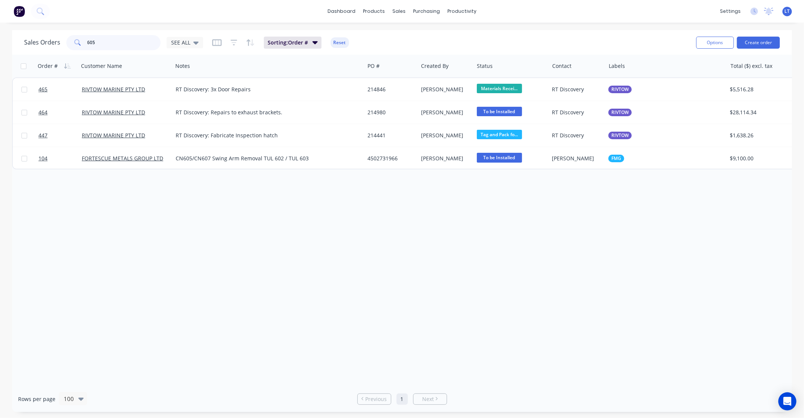
drag, startPoint x: 105, startPoint y: 44, endPoint x: -40, endPoint y: 44, distance: 144.4
click at [0, 44] on html "dashboard products sales purchasing productivity dashboard products Product Cat…" at bounding box center [402, 209] width 804 height 418
type input "604"
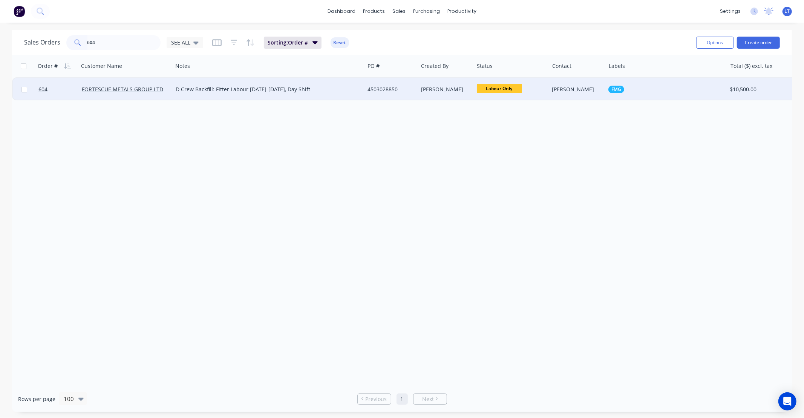
click at [349, 88] on div "D Crew Backfill: Fitter Labour [DATE]-[DATE], Day Shift" at bounding box center [264, 90] width 176 height 8
click at [373, 88] on div "4503028850" at bounding box center [390, 90] width 45 height 8
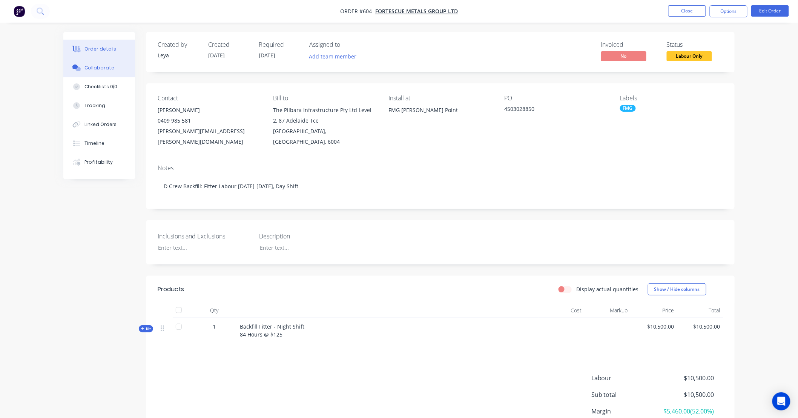
click at [93, 64] on div "Collaborate" at bounding box center [99, 67] width 30 height 7
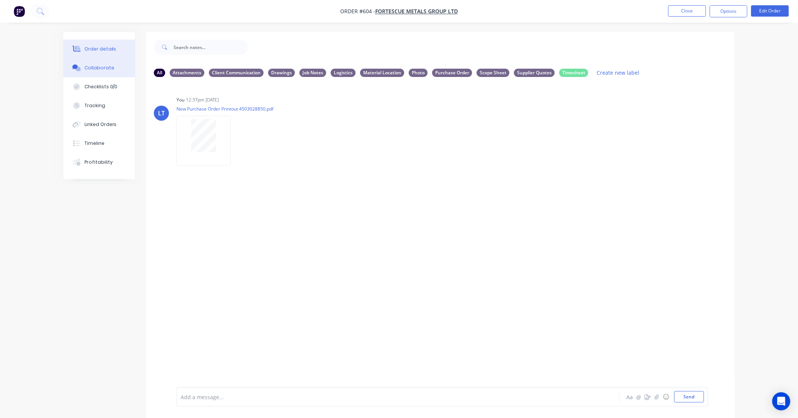
click at [98, 49] on div "Order details" at bounding box center [100, 49] width 32 height 7
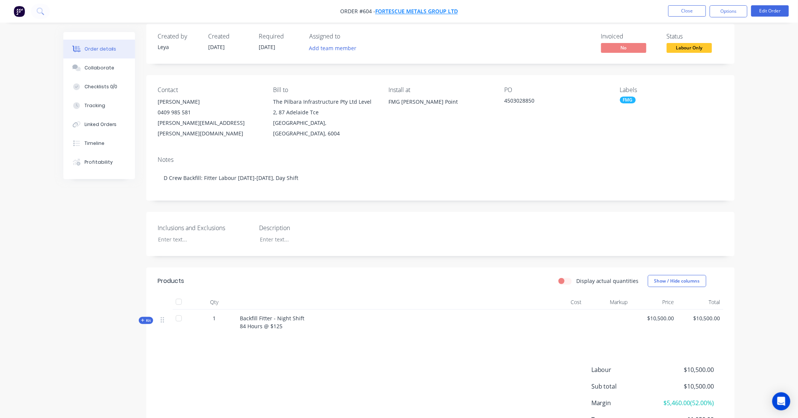
scroll to position [14, 0]
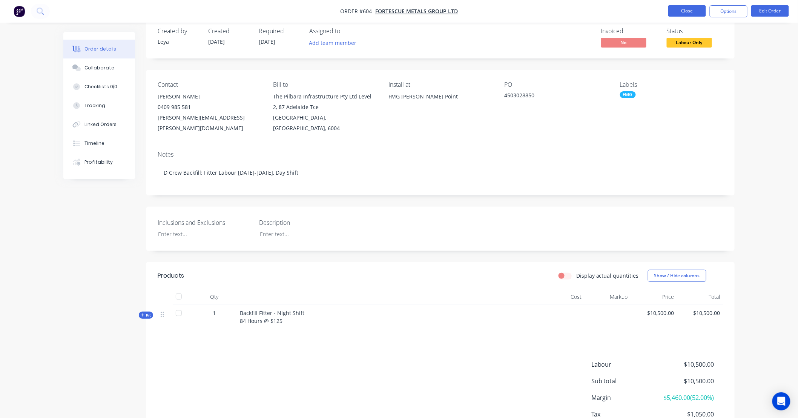
click at [675, 14] on button "Close" at bounding box center [687, 10] width 38 height 11
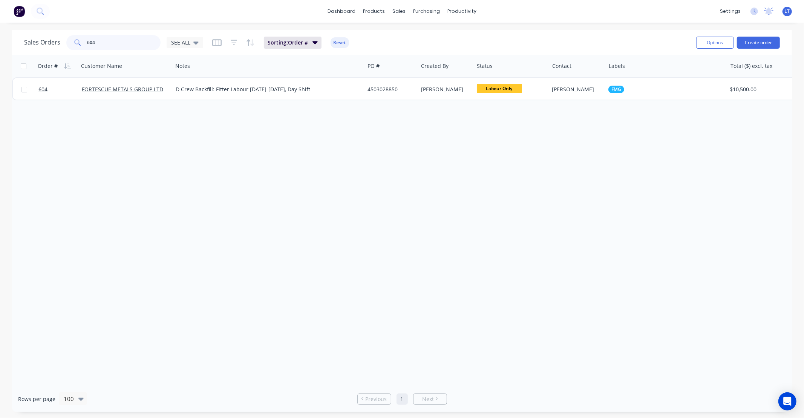
drag, startPoint x: 113, startPoint y: 43, endPoint x: 109, endPoint y: 43, distance: 4.5
click at [109, 43] on input "604" at bounding box center [124, 42] width 74 height 15
type input "603"
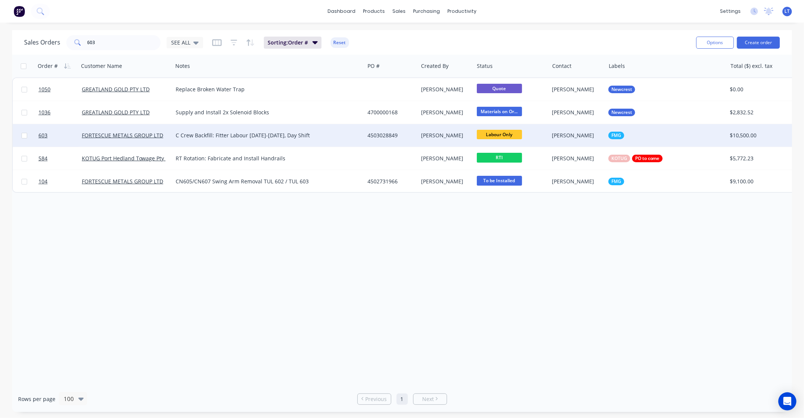
click at [388, 136] on div "4503028849" at bounding box center [390, 136] width 45 height 8
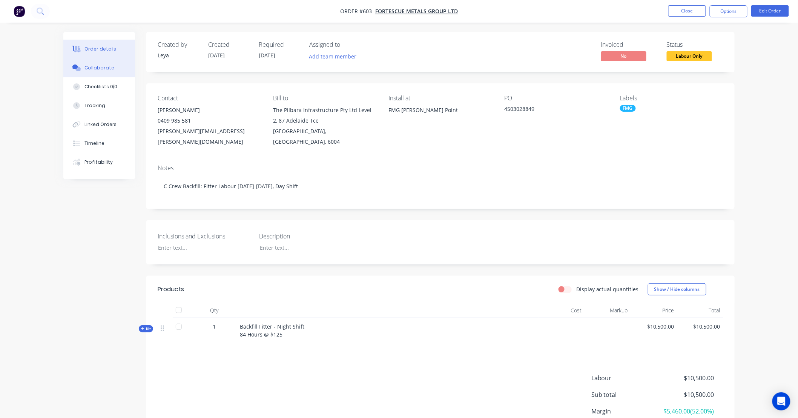
click at [101, 70] on div "Collaborate" at bounding box center [99, 67] width 30 height 7
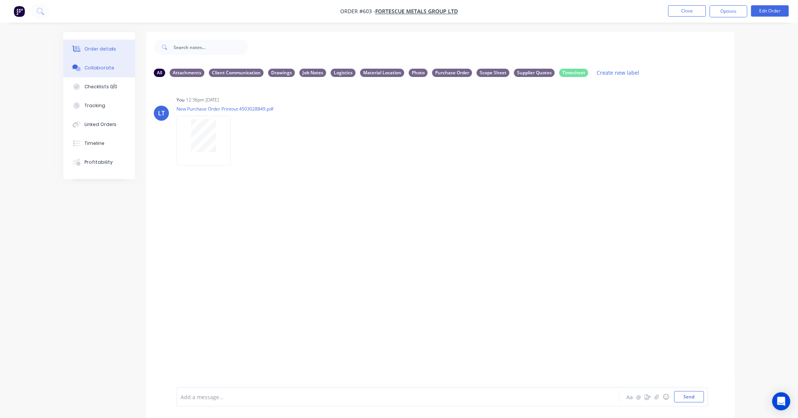
click at [100, 47] on div "Order details" at bounding box center [100, 49] width 32 height 7
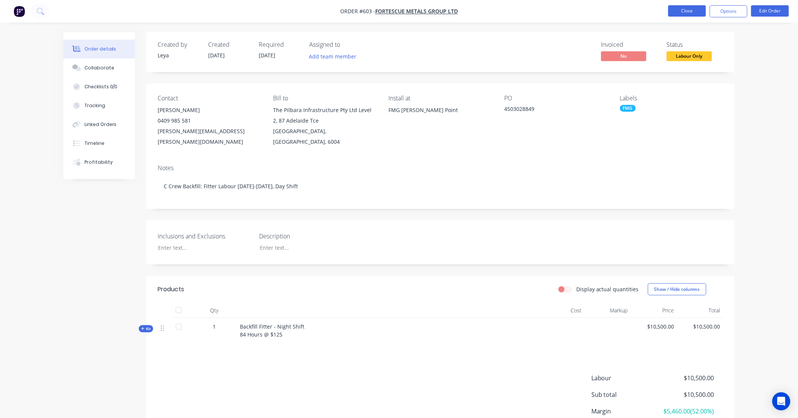
click at [686, 8] on button "Close" at bounding box center [687, 10] width 38 height 11
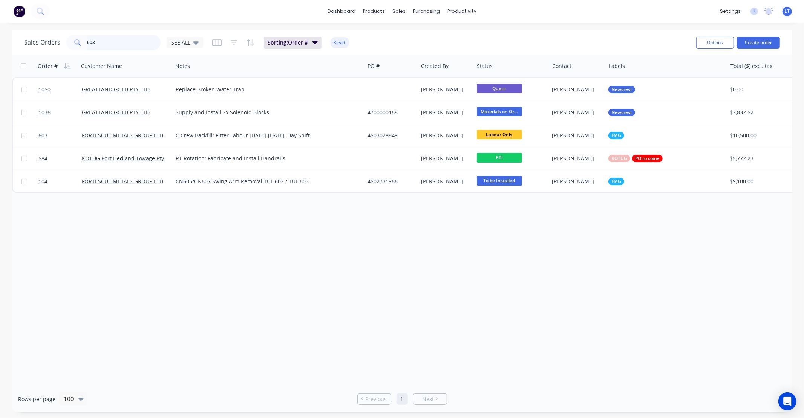
click at [110, 42] on input "603" at bounding box center [124, 42] width 74 height 15
type input "602"
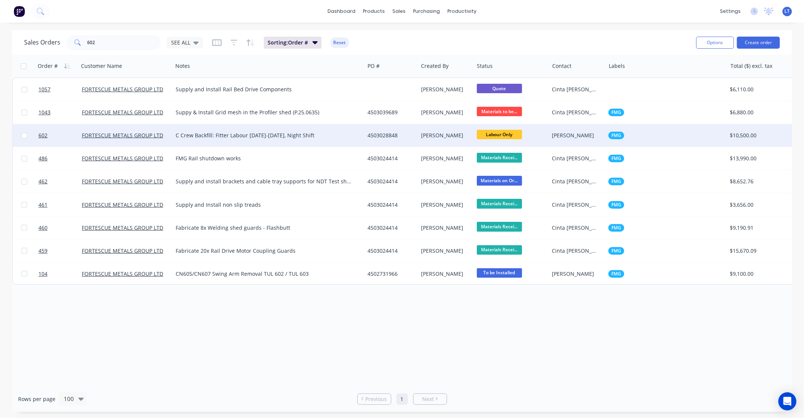
click at [315, 133] on div "C Crew Backfill: Fitter Labour [DATE]-[DATE], Night Shift" at bounding box center [264, 136] width 176 height 8
click at [394, 134] on div "4503028848" at bounding box center [390, 136] width 45 height 8
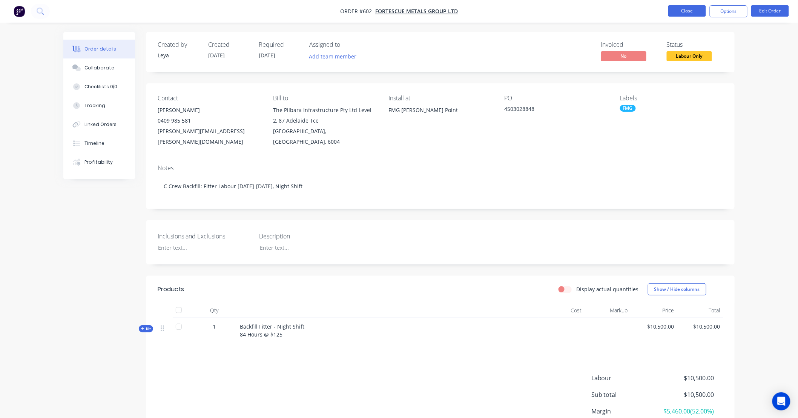
click at [692, 8] on button "Close" at bounding box center [687, 10] width 38 height 11
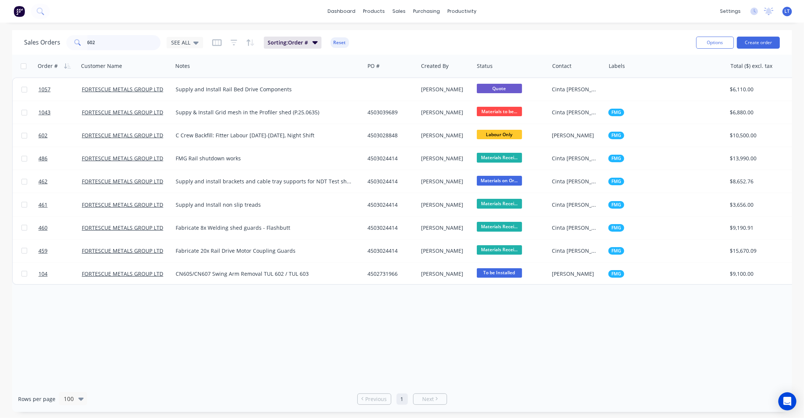
click at [122, 41] on input "602" at bounding box center [124, 42] width 74 height 15
type input "601"
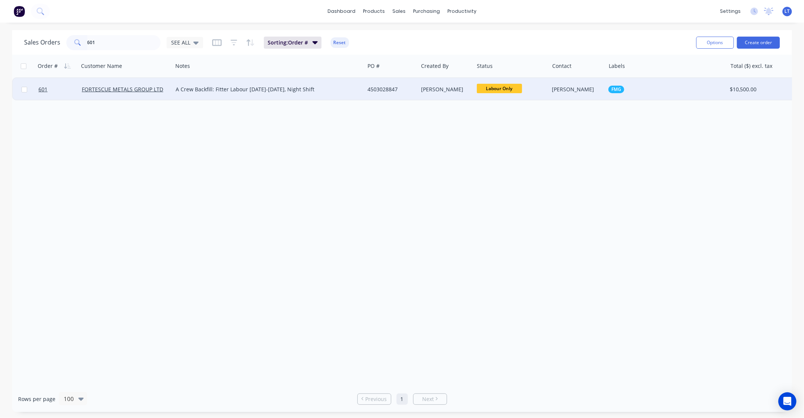
click at [389, 91] on div "4503028847" at bounding box center [390, 90] width 45 height 8
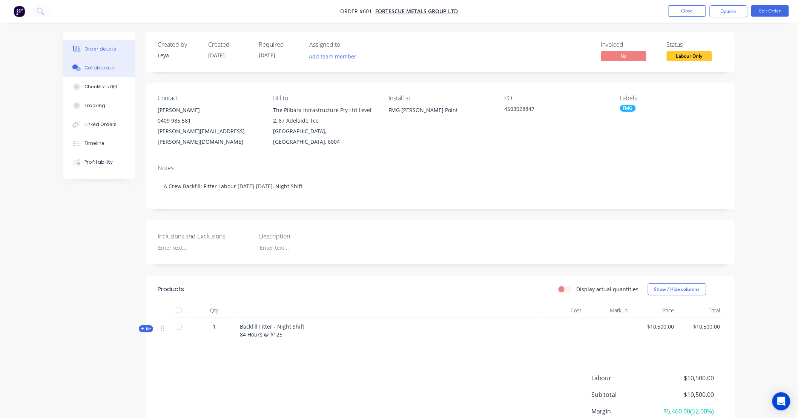
click at [103, 66] on div "Collaborate" at bounding box center [99, 67] width 30 height 7
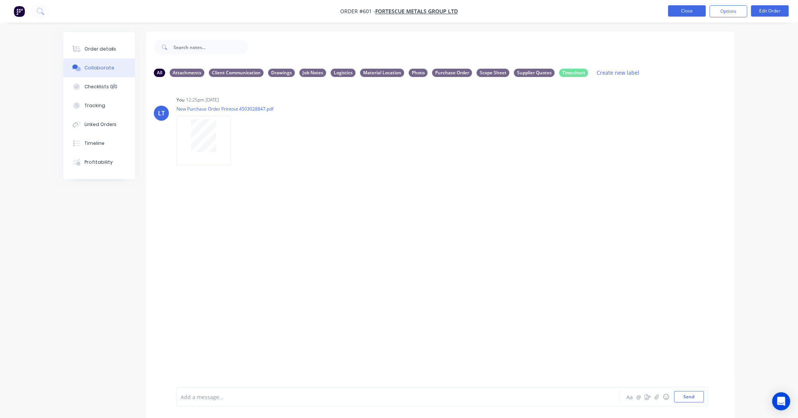
click at [696, 12] on button "Close" at bounding box center [687, 10] width 38 height 11
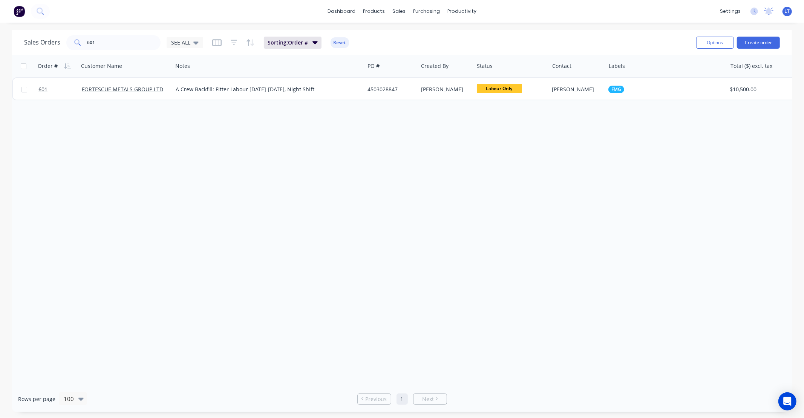
click at [111, 48] on div "Sales Orders 601 SEE ALL Sorting: Order # Reset" at bounding box center [357, 42] width 666 height 18
drag, startPoint x: 102, startPoint y: 43, endPoint x: 16, endPoint y: 44, distance: 86.0
click at [19, 43] on div "Sales Orders 601 SEE ALL Sorting: Order # Reset Options Create order" at bounding box center [402, 42] width 780 height 25
type input "582"
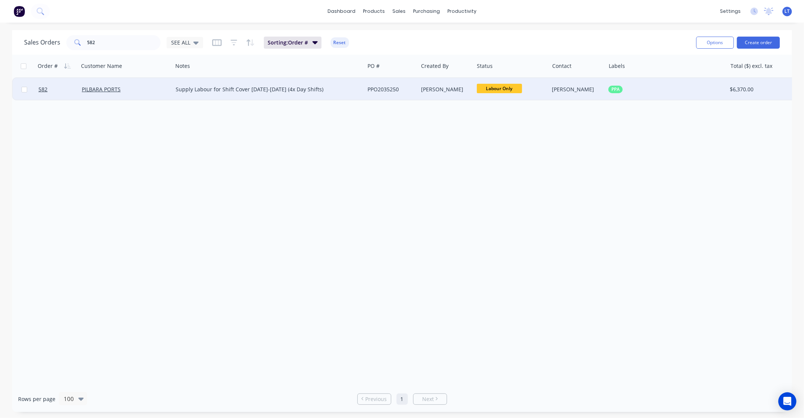
click at [255, 87] on div "Supply Labour for Shift Cover [DATE]-[DATE] (4x Day Shifts)" at bounding box center [264, 90] width 176 height 8
click at [370, 88] on div "PPO2035250" at bounding box center [390, 90] width 45 height 8
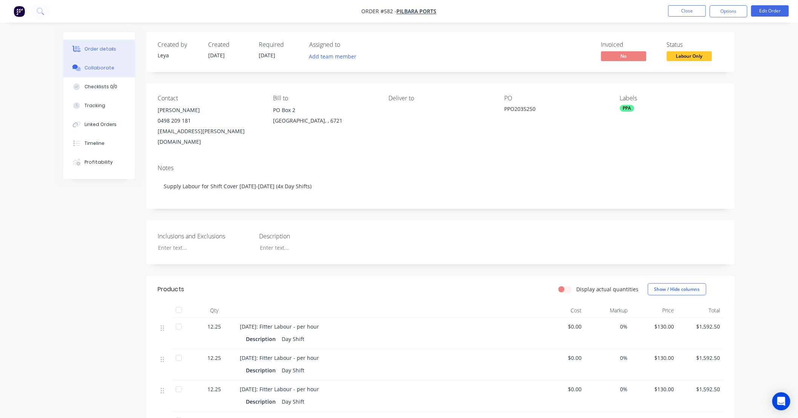
click at [109, 69] on div "Collaborate" at bounding box center [99, 67] width 30 height 7
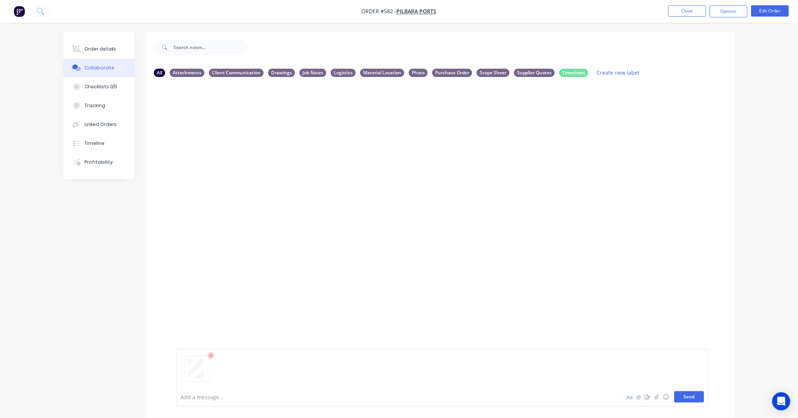
click at [683, 398] on button "Send" at bounding box center [689, 396] width 30 height 11
click at [99, 47] on div "Order details" at bounding box center [100, 49] width 32 height 7
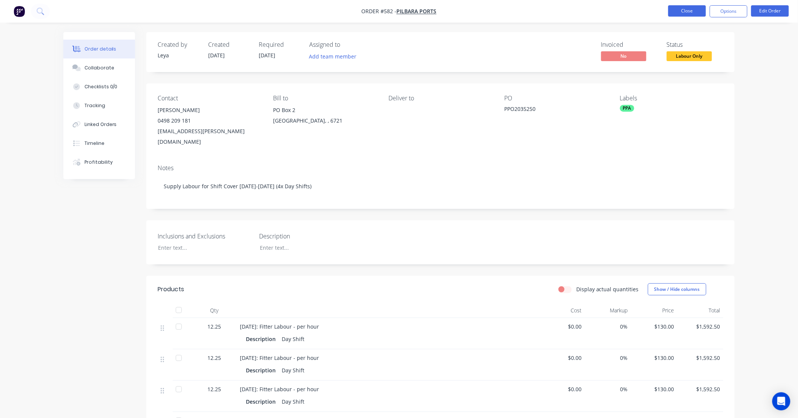
click at [691, 12] on button "Close" at bounding box center [687, 10] width 38 height 11
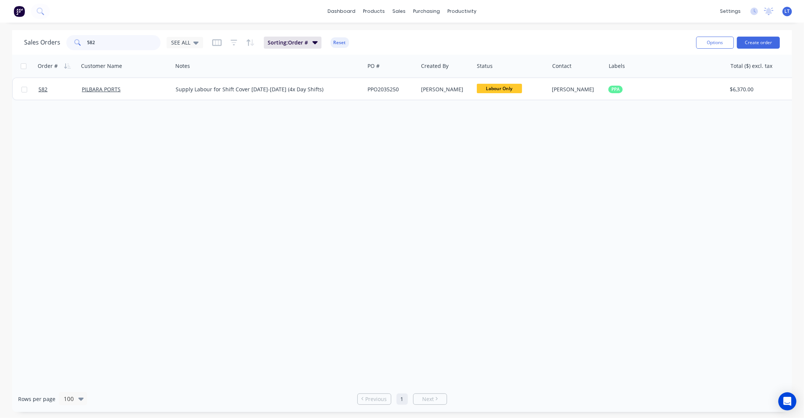
drag, startPoint x: 125, startPoint y: 40, endPoint x: -155, endPoint y: 44, distance: 280.6
click at [0, 44] on html "dashboard products sales purchasing productivity dashboard products Product Cat…" at bounding box center [402, 209] width 804 height 418
type input "576"
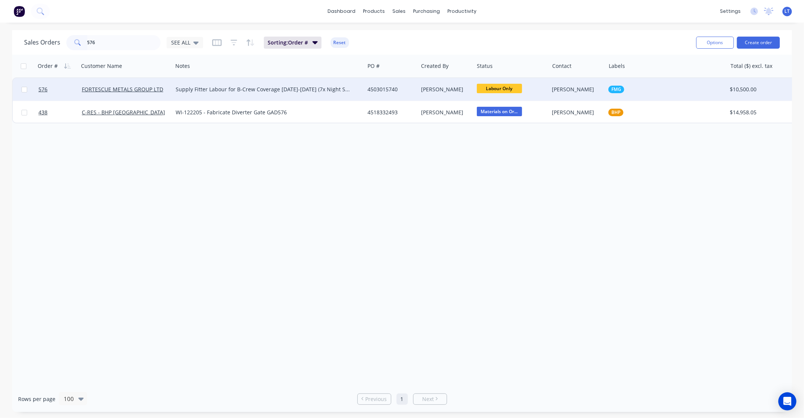
click at [425, 84] on div "[PERSON_NAME]" at bounding box center [446, 89] width 56 height 23
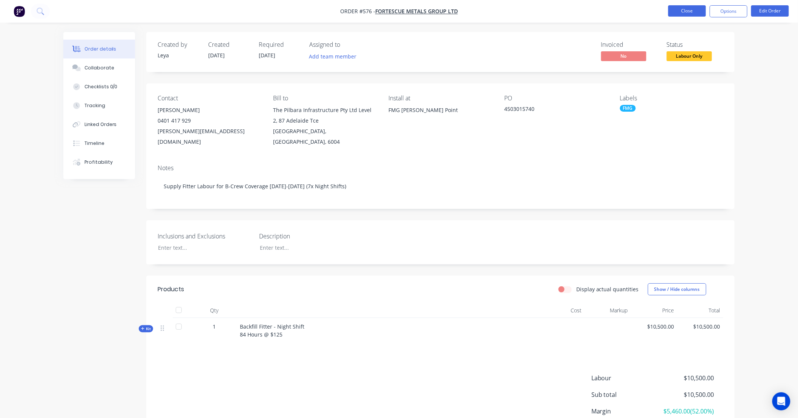
click at [683, 10] on button "Close" at bounding box center [687, 10] width 38 height 11
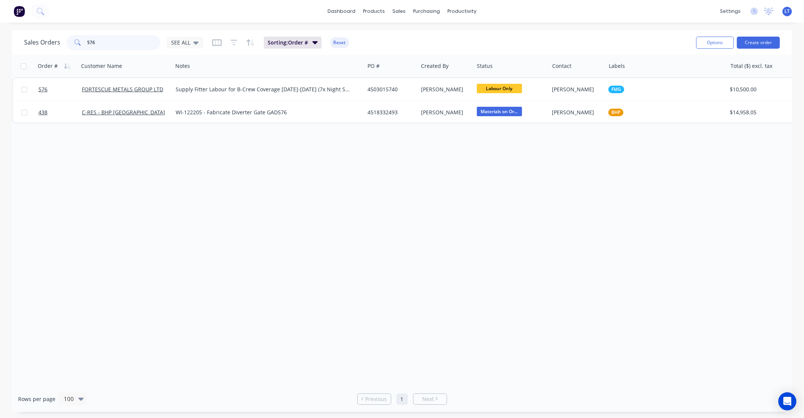
drag, startPoint x: 124, startPoint y: 44, endPoint x: -169, endPoint y: 47, distance: 293.0
click at [0, 47] on html "dashboard products sales purchasing productivity dashboard products Product Cat…" at bounding box center [402, 209] width 804 height 418
type input "565"
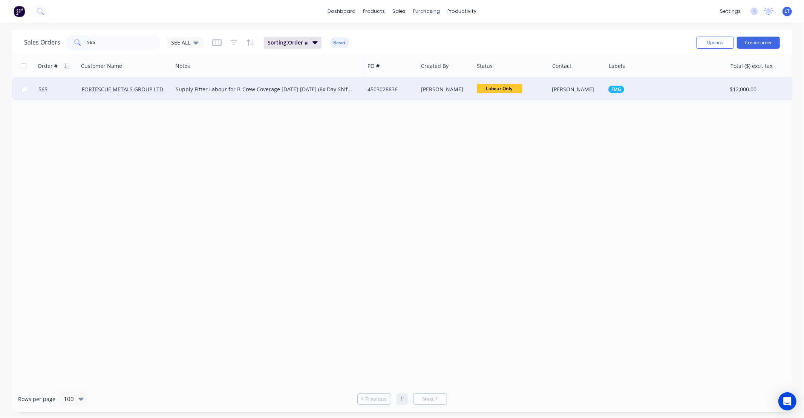
click at [437, 98] on div "[PERSON_NAME]" at bounding box center [446, 89] width 56 height 23
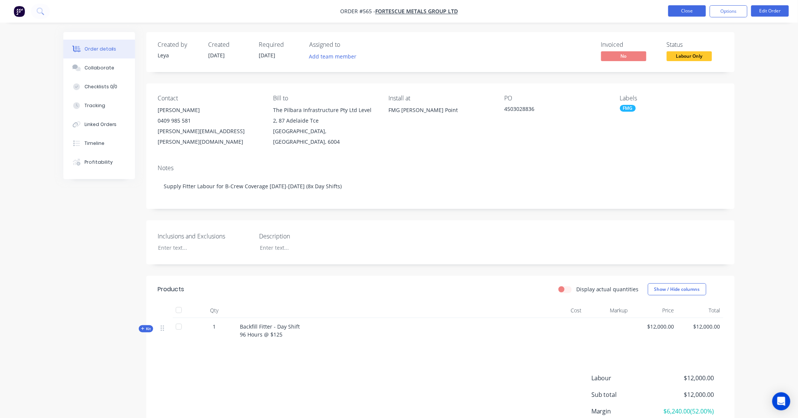
click at [681, 9] on button "Close" at bounding box center [687, 10] width 38 height 11
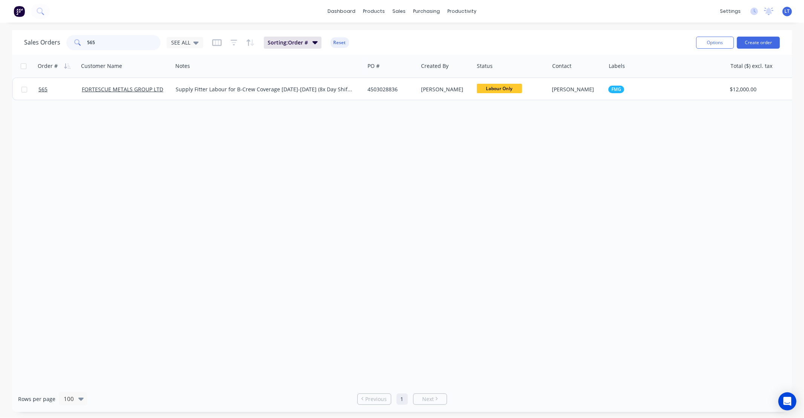
drag, startPoint x: 114, startPoint y: 40, endPoint x: -84, endPoint y: 43, distance: 198.4
click at [0, 43] on html "dashboard products sales purchasing productivity dashboard products Product Cat…" at bounding box center [402, 209] width 804 height 418
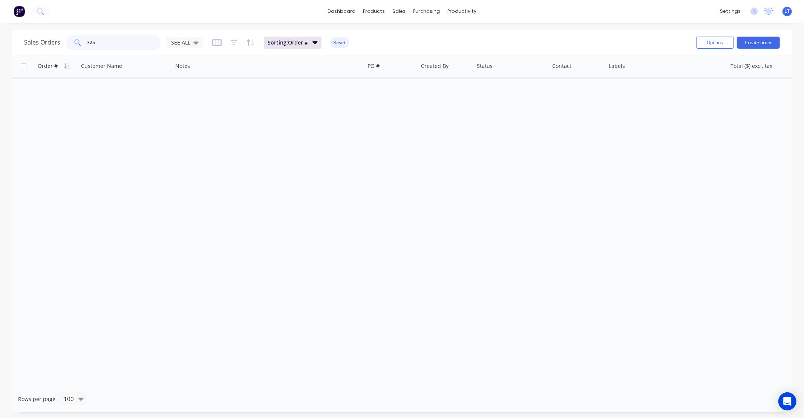
drag, startPoint x: 97, startPoint y: 41, endPoint x: 13, endPoint y: 44, distance: 83.7
click at [13, 44] on div "Sales Orders 325 SEE ALL Sorting: Order # Reset Options Create order" at bounding box center [402, 42] width 780 height 25
drag, startPoint x: 124, startPoint y: 44, endPoint x: -58, endPoint y: 46, distance: 182.1
click at [0, 46] on html "dashboard products sales purchasing productivity dashboard products Product Cat…" at bounding box center [402, 209] width 804 height 418
drag, startPoint x: 81, startPoint y: 44, endPoint x: -80, endPoint y: 31, distance: 162.0
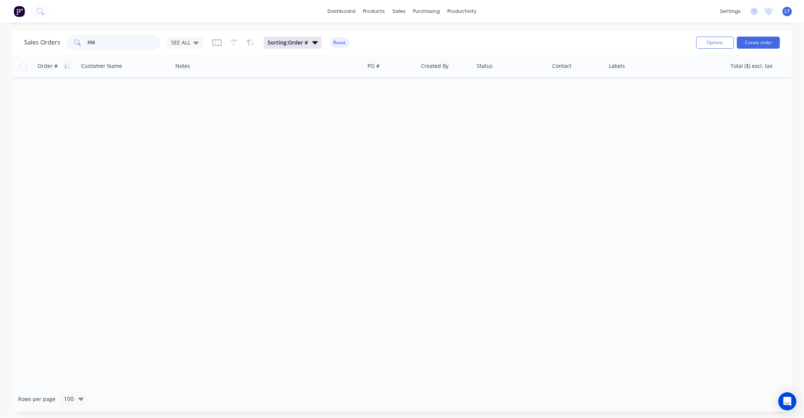
click at [0, 31] on html "dashboard products sales purchasing productivity dashboard products Product Cat…" at bounding box center [402, 209] width 804 height 418
drag, startPoint x: 108, startPoint y: 47, endPoint x: -7, endPoint y: 50, distance: 115.1
click at [0, 50] on html "dashboard products sales purchasing productivity dashboard products Product Cat…" at bounding box center [402, 209] width 804 height 418
drag, startPoint x: 101, startPoint y: 44, endPoint x: 22, endPoint y: 46, distance: 79.2
click at [22, 46] on div "Sales Orders 480 SEE ALL Sorting: Order # Reset Options Create order" at bounding box center [402, 42] width 780 height 25
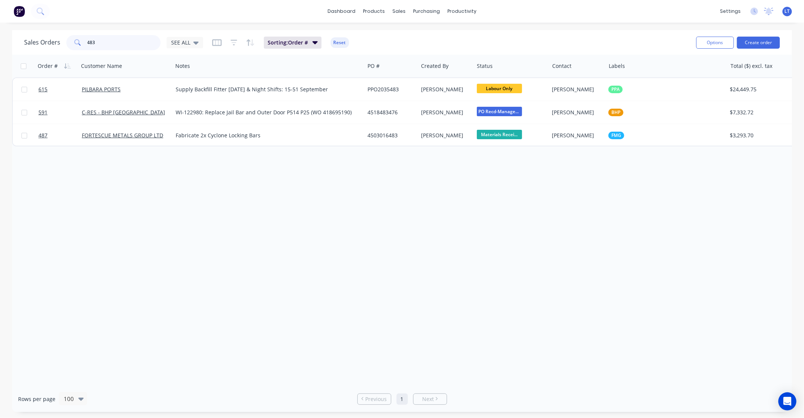
drag, startPoint x: 104, startPoint y: 43, endPoint x: 0, endPoint y: 44, distance: 104.1
click at [1, 44] on div "Sales Orders 483 SEE ALL Sorting: Order # Reset Options Create order Order # Cu…" at bounding box center [402, 221] width 804 height 382
type input "495"
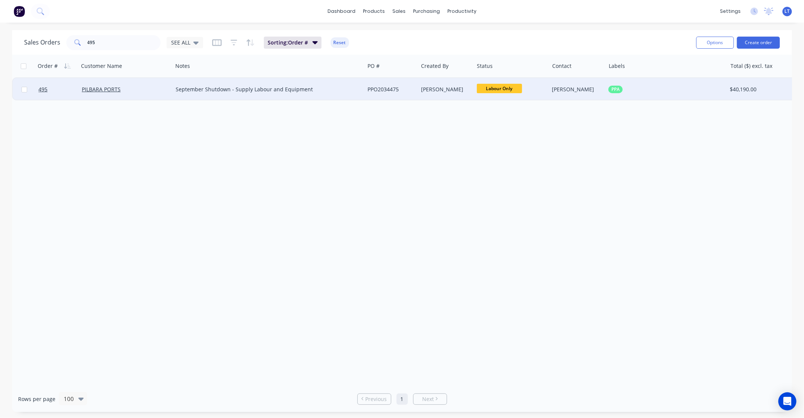
click at [388, 88] on div "PPO2034475" at bounding box center [390, 90] width 45 height 8
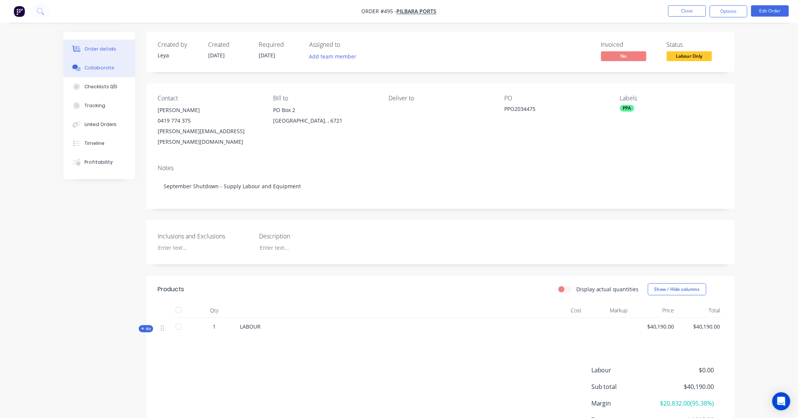
click at [100, 69] on div "Collaborate" at bounding box center [99, 67] width 30 height 7
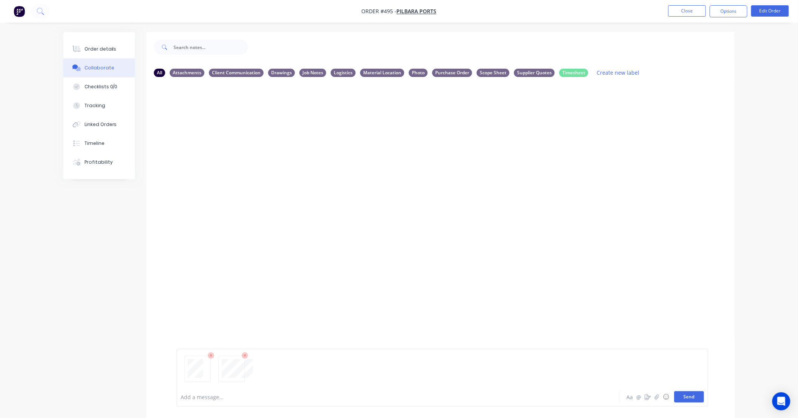
click at [703, 398] on button "Send" at bounding box center [689, 396] width 30 height 11
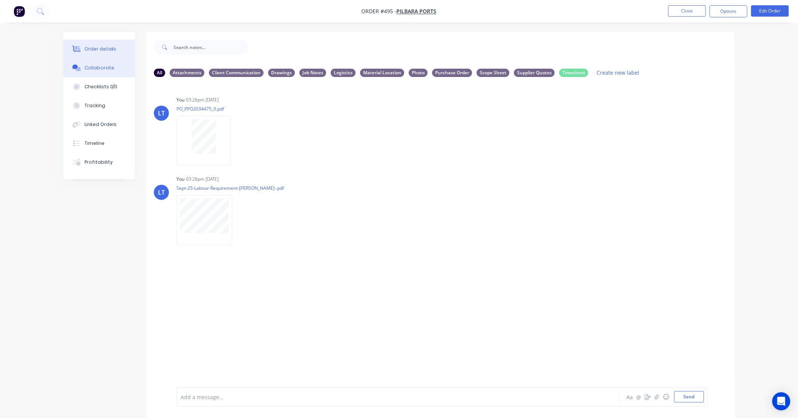
click at [104, 51] on div "Order details" at bounding box center [100, 49] width 32 height 7
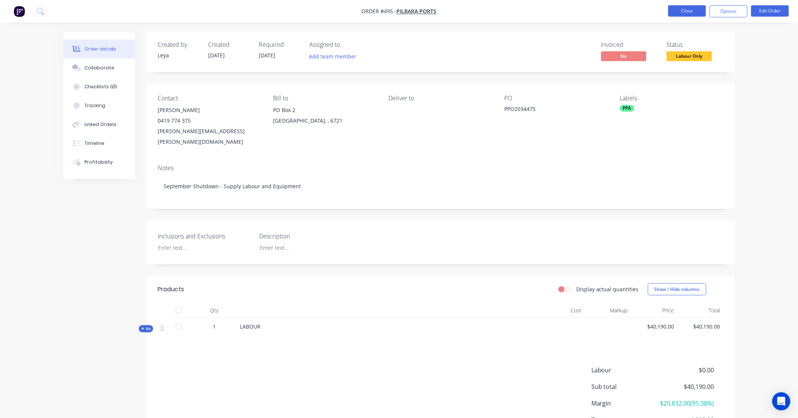
click at [692, 11] on button "Close" at bounding box center [687, 10] width 38 height 11
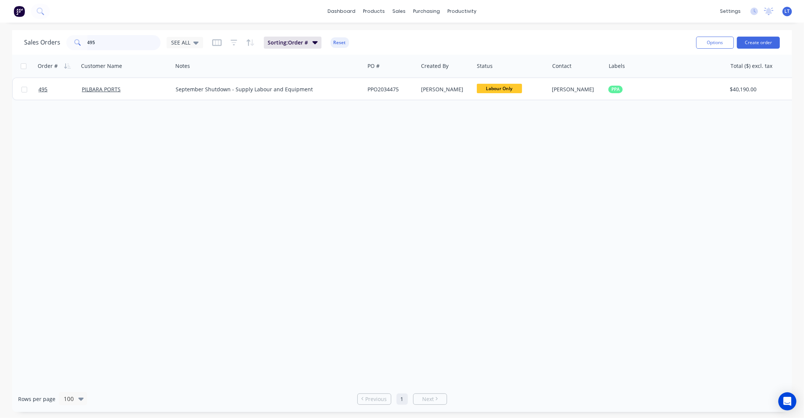
drag, startPoint x: 115, startPoint y: 44, endPoint x: -133, endPoint y: 41, distance: 248.2
click at [0, 41] on html "dashboard products sales purchasing productivity dashboard products Product Cat…" at bounding box center [402, 209] width 804 height 418
drag, startPoint x: 104, startPoint y: 42, endPoint x: 29, endPoint y: 43, distance: 74.7
click at [29, 43] on div "Sales Orders 480 SEE ALL" at bounding box center [113, 42] width 179 height 15
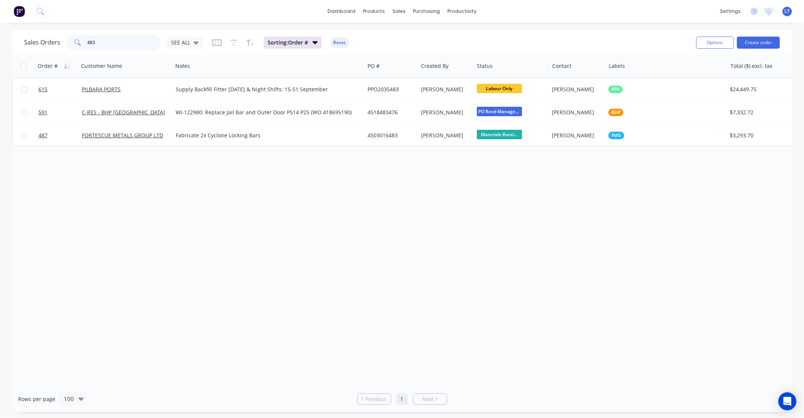
drag, startPoint x: 98, startPoint y: 45, endPoint x: -3, endPoint y: 54, distance: 101.8
click at [0, 54] on html "dashboard products sales purchasing productivity dashboard products Product Cat…" at bounding box center [402, 209] width 804 height 418
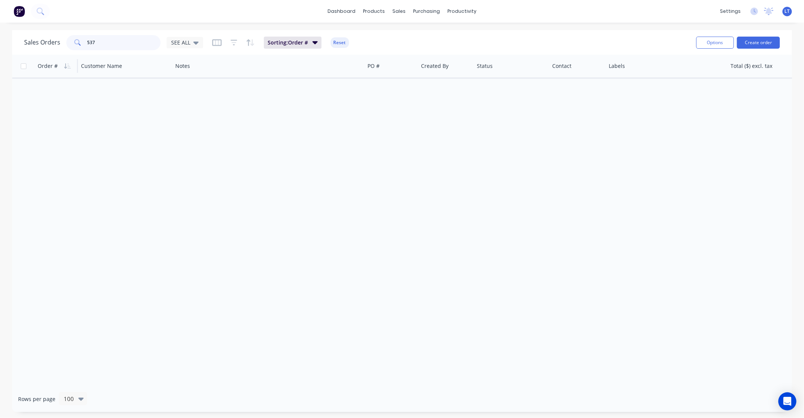
drag, startPoint x: 109, startPoint y: 44, endPoint x: 35, endPoint y: 54, distance: 74.2
click at [35, 54] on div "Sales Orders 537 SEE ALL Sorting: Order # Reset Options Create order Order # Cu…" at bounding box center [402, 221] width 780 height 382
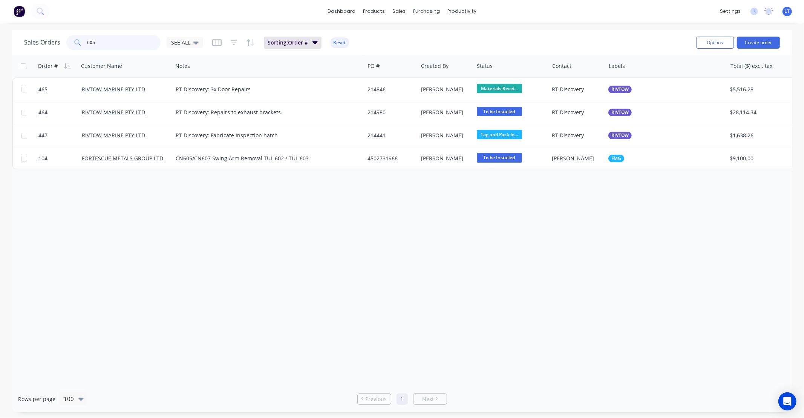
drag, startPoint x: 116, startPoint y: 44, endPoint x: -28, endPoint y: 51, distance: 143.8
click at [0, 51] on html "dashboard products sales purchasing productivity dashboard products Product Cat…" at bounding box center [402, 209] width 804 height 418
type input "4503031022"
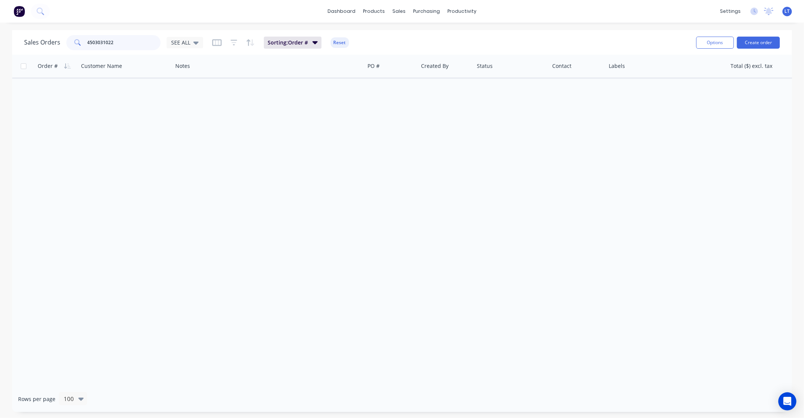
drag, startPoint x: 66, startPoint y: 43, endPoint x: -5, endPoint y: 46, distance: 70.6
click at [0, 46] on html "dashboard products sales purchasing productivity dashboard products Product Cat…" at bounding box center [402, 209] width 804 height 418
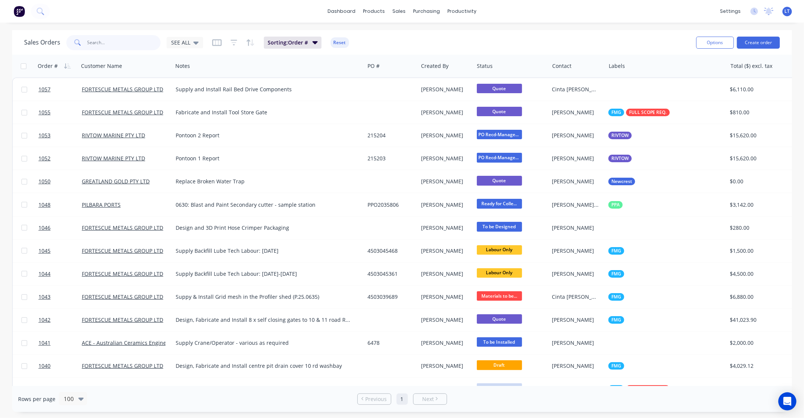
drag, startPoint x: 111, startPoint y: 45, endPoint x: 14, endPoint y: 52, distance: 97.9
click at [14, 52] on div "Sales Orders SEE ALL Sorting: Order # Reset Options Create order" at bounding box center [402, 42] width 780 height 25
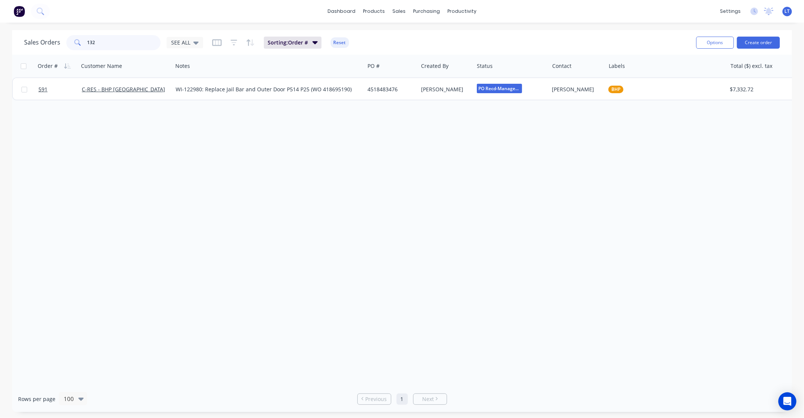
drag, startPoint x: 112, startPoint y: 44, endPoint x: 9, endPoint y: 44, distance: 103.3
click at [12, 44] on div "Sales Orders 132 SEE ALL Sorting: Order # Reset Options Create order" at bounding box center [402, 42] width 780 height 25
type input "109"
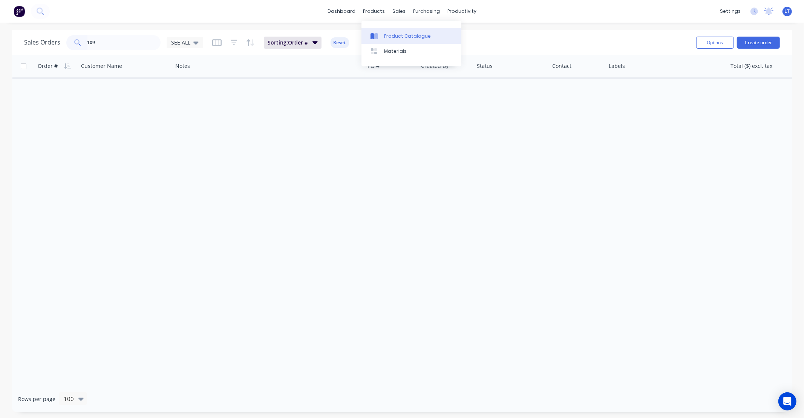
click at [379, 34] on div at bounding box center [376, 36] width 11 height 7
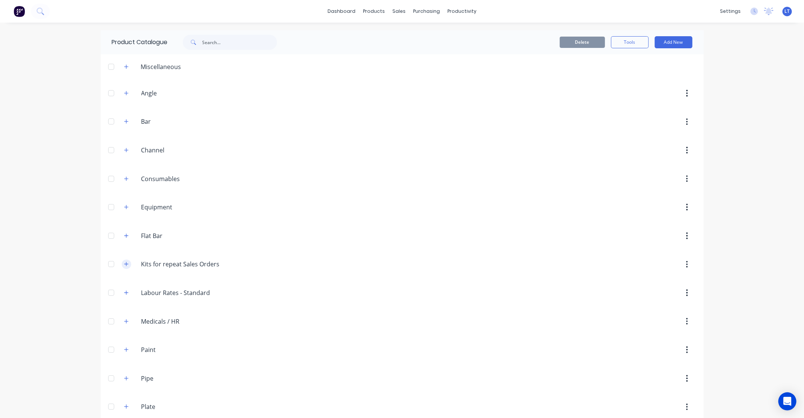
click at [122, 264] on button "button" at bounding box center [126, 263] width 9 height 9
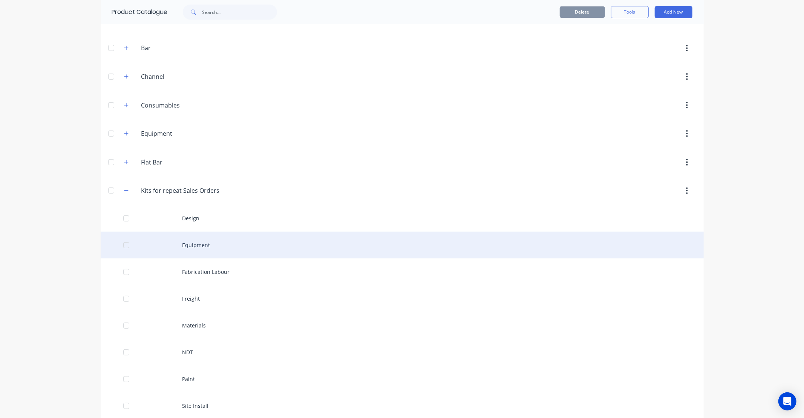
scroll to position [153, 0]
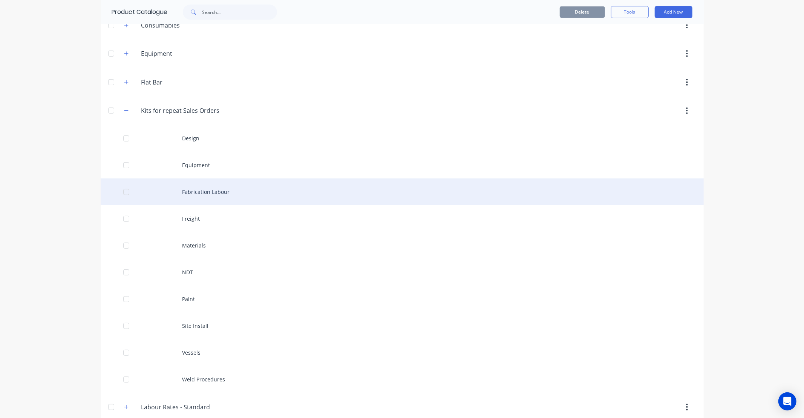
click at [229, 193] on div "Fabrication Labour" at bounding box center [402, 191] width 603 height 27
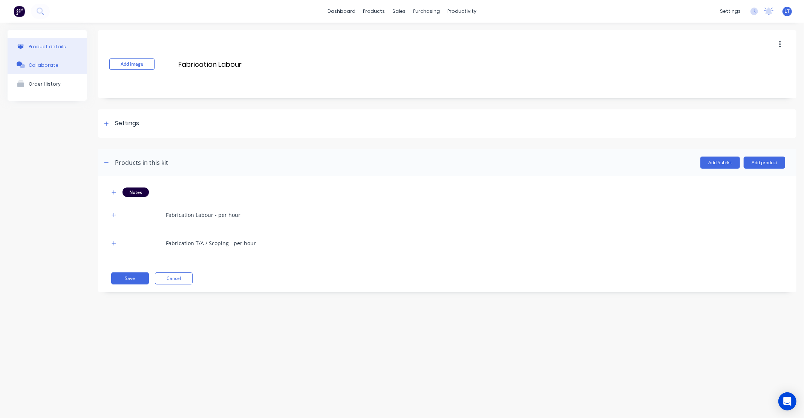
click at [58, 68] on button "Collaborate" at bounding box center [47, 64] width 79 height 19
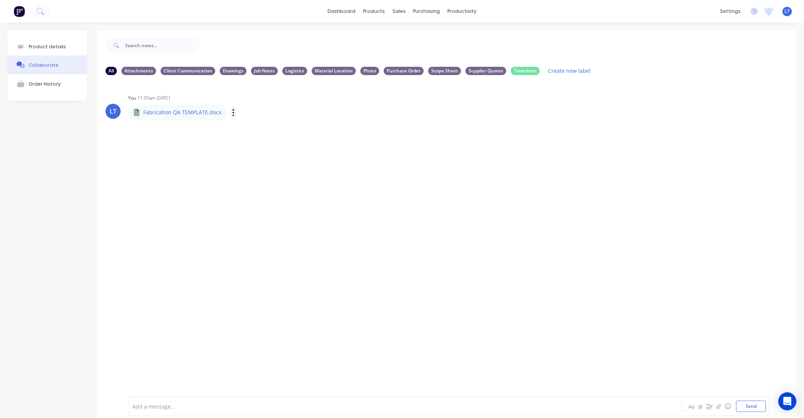
click at [232, 114] on icon "button" at bounding box center [233, 112] width 2 height 9
click at [279, 136] on button "Auto-attach to new orders" at bounding box center [283, 133] width 85 height 18
drag, startPoint x: 266, startPoint y: 129, endPoint x: 270, endPoint y: 129, distance: 4.1
click at [266, 129] on button "Auto-attach to new orders" at bounding box center [283, 133] width 85 height 18
click at [310, 132] on button "Auto-attach to new orders" at bounding box center [283, 133] width 85 height 18
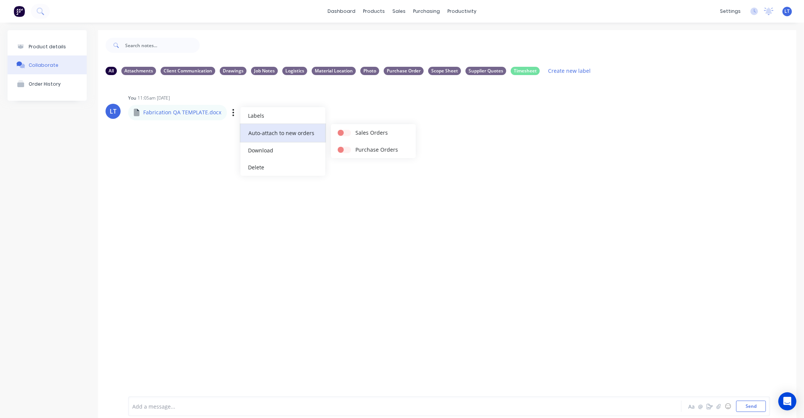
click at [310, 132] on button "Auto-attach to new orders" at bounding box center [283, 133] width 85 height 18
click at [342, 132] on div "LT You 11:05am [DATE] Fabrication QA TEMPLATE.docx Fabrication QA TEMPLATE.docx…" at bounding box center [447, 233] width 699 height 304
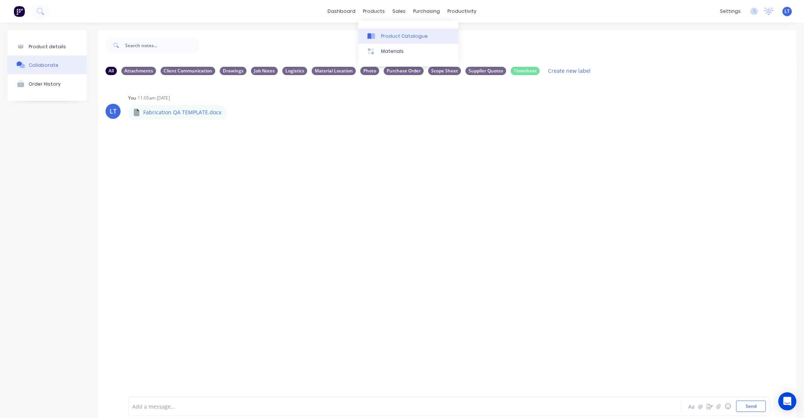
click at [383, 33] on div "Product Catalogue" at bounding box center [404, 36] width 47 height 7
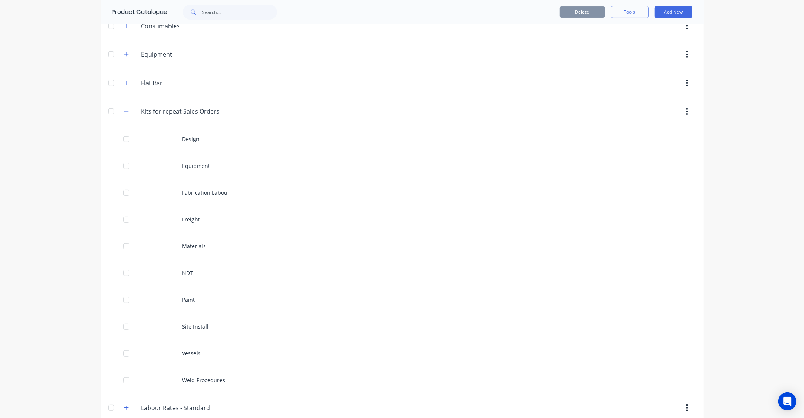
scroll to position [153, 0]
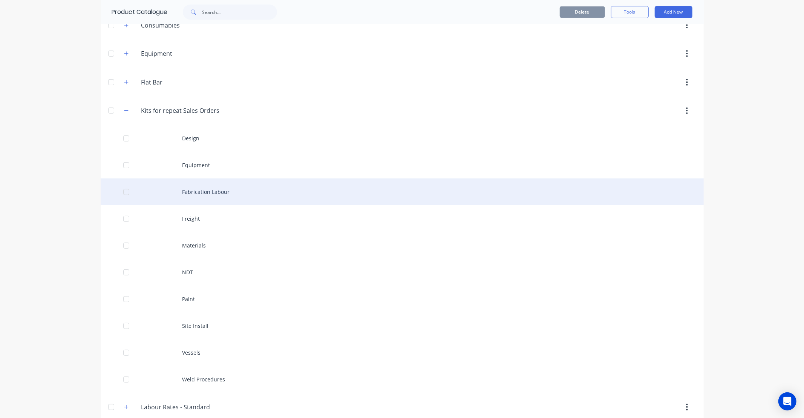
click at [370, 186] on div "Fabrication Labour" at bounding box center [402, 191] width 603 height 27
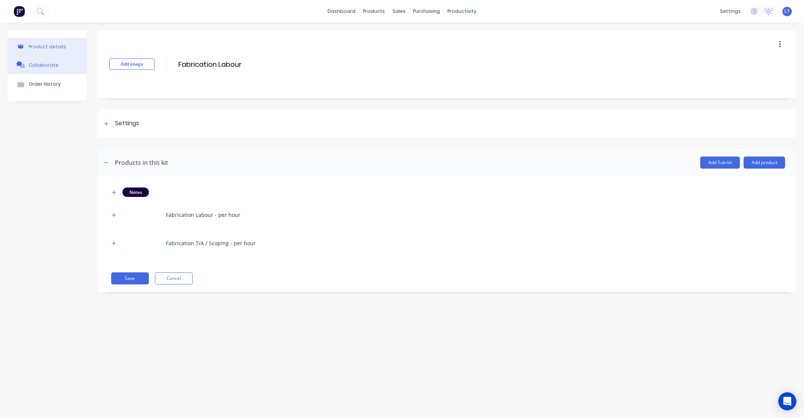
click at [60, 59] on button "Collaborate" at bounding box center [47, 64] width 79 height 19
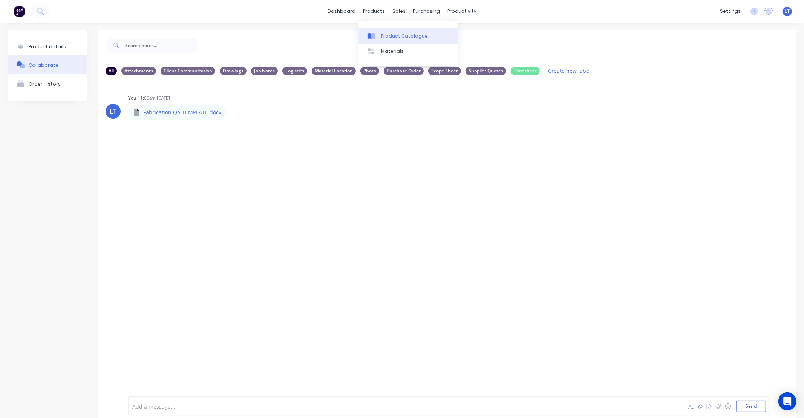
click at [384, 33] on div "Product Catalogue" at bounding box center [404, 36] width 47 height 7
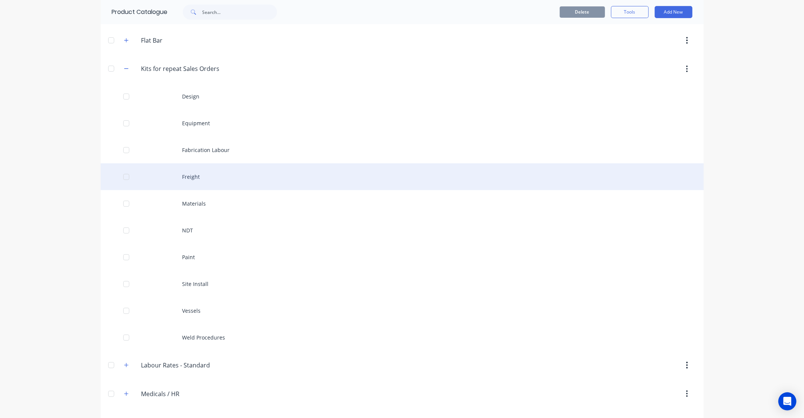
scroll to position [209, 0]
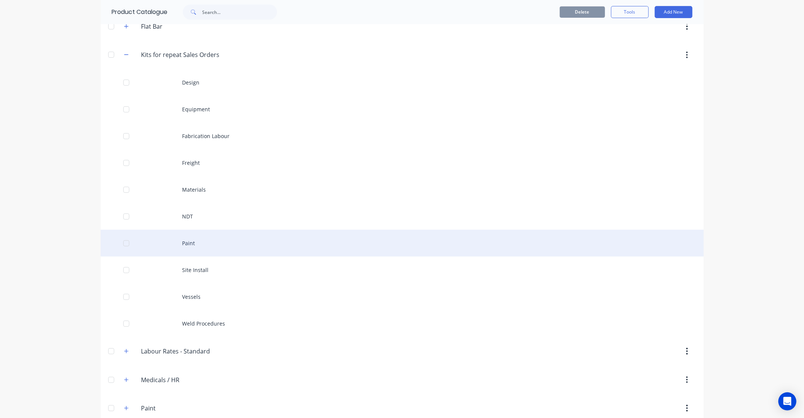
click at [193, 244] on div "Paint" at bounding box center [402, 243] width 603 height 27
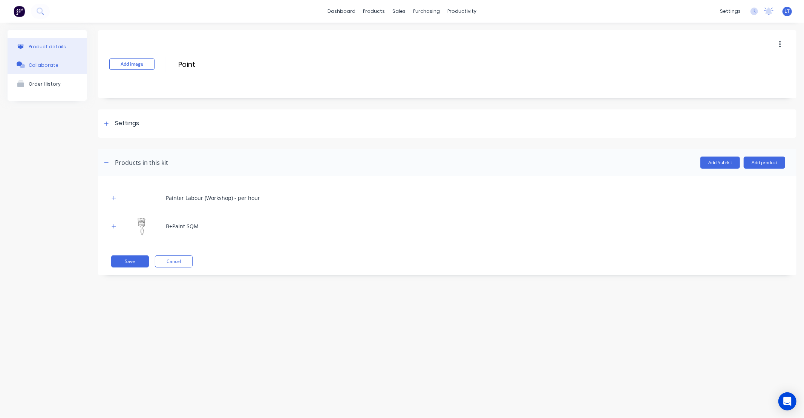
click at [48, 62] on div "Collaborate" at bounding box center [44, 65] width 30 height 6
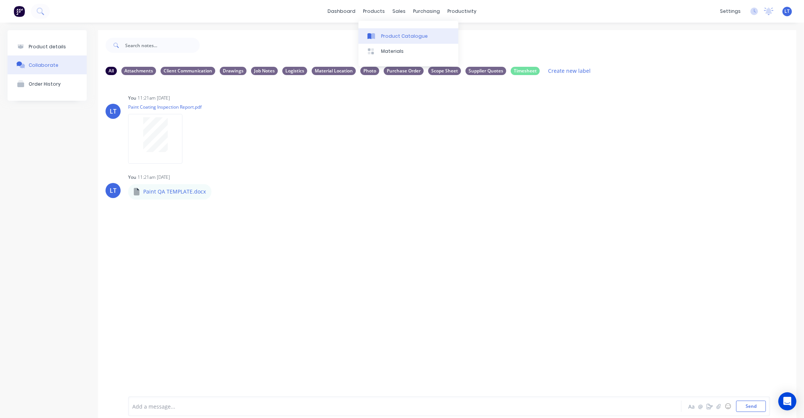
click at [382, 29] on link "Product Catalogue" at bounding box center [409, 35] width 100 height 15
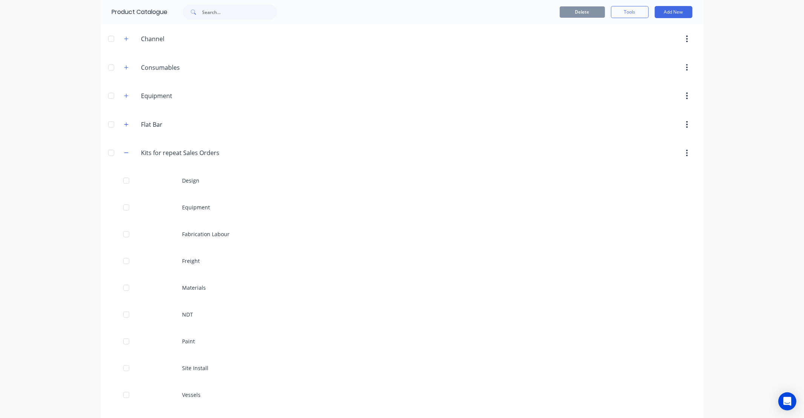
scroll to position [112, 0]
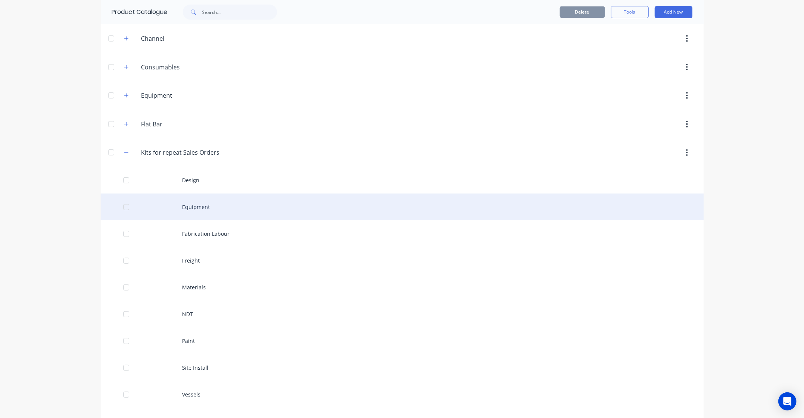
click at [225, 204] on div "Equipment" at bounding box center [402, 206] width 603 height 27
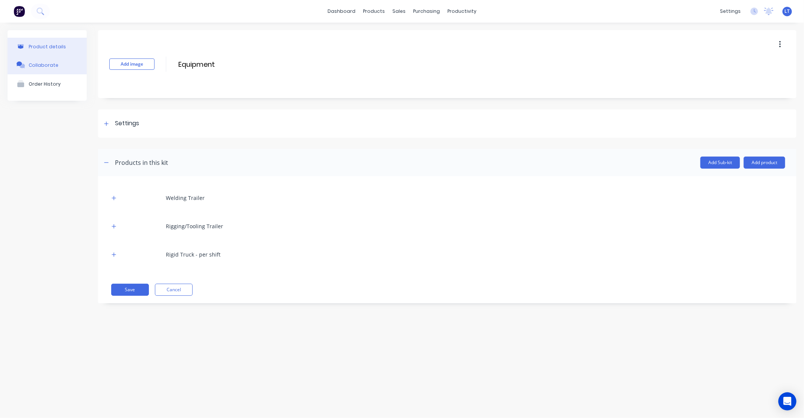
click at [55, 68] on button "Collaborate" at bounding box center [47, 64] width 79 height 19
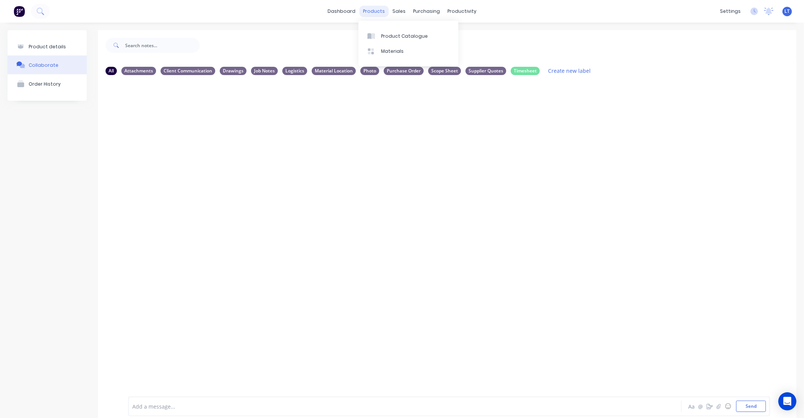
click at [371, 14] on div "products" at bounding box center [373, 11] width 29 height 11
click at [382, 31] on link "Product Catalogue" at bounding box center [409, 35] width 100 height 15
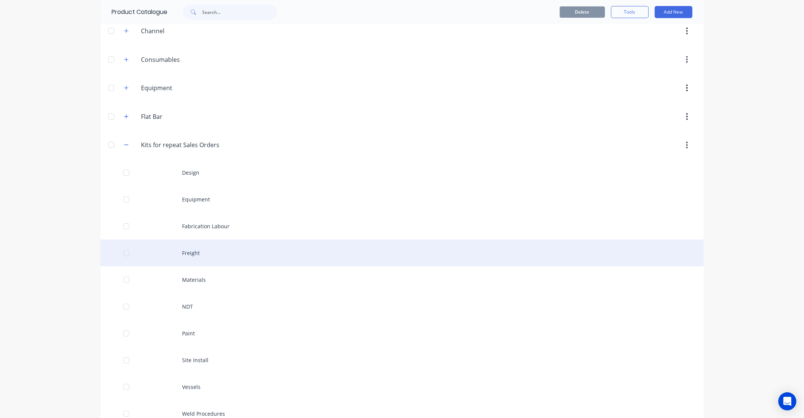
scroll to position [126, 0]
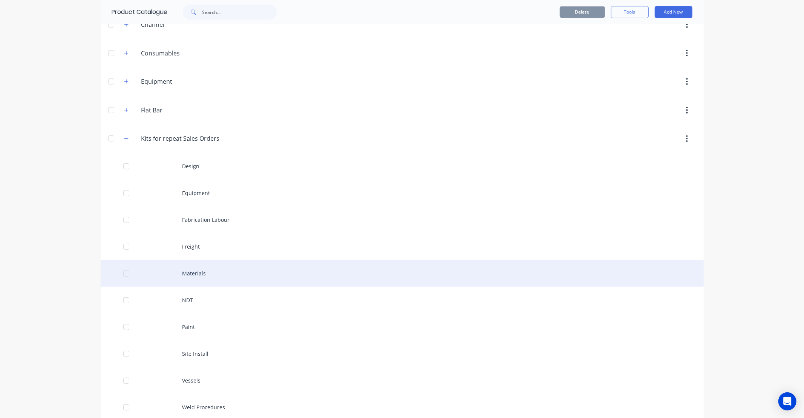
click at [234, 275] on div "Materials" at bounding box center [402, 273] width 603 height 27
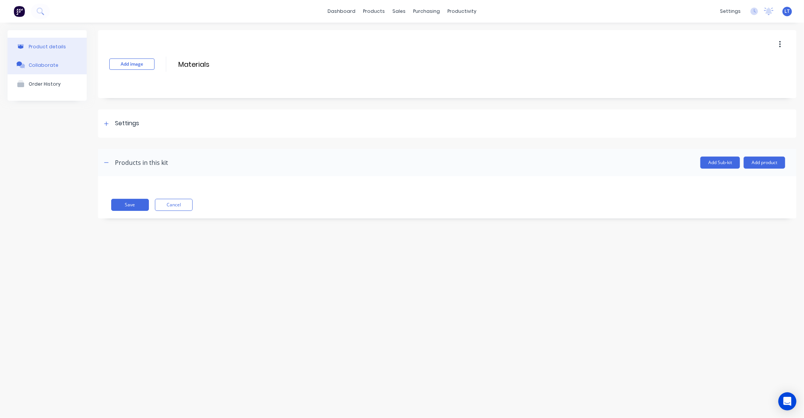
click at [66, 71] on button "Collaborate" at bounding box center [47, 64] width 79 height 19
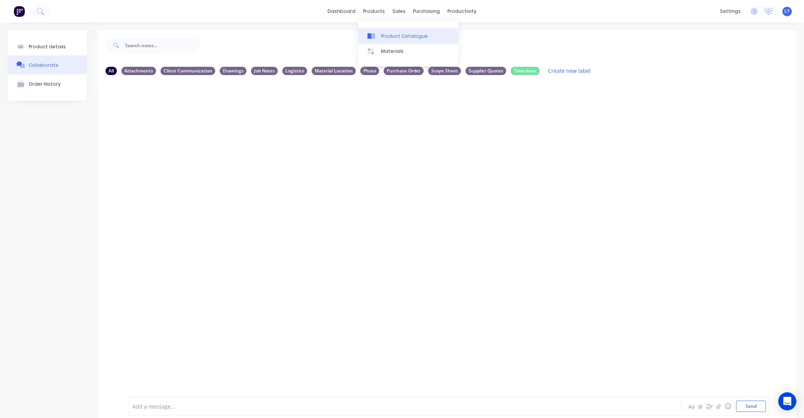
click at [382, 35] on div "Product Catalogue" at bounding box center [404, 36] width 47 height 7
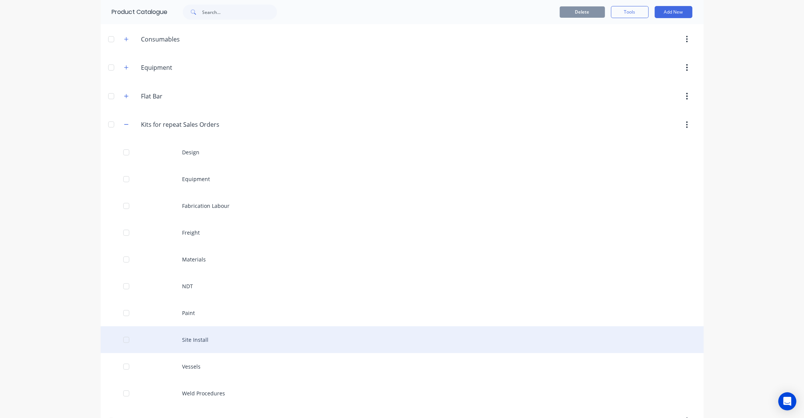
scroll to position [153, 0]
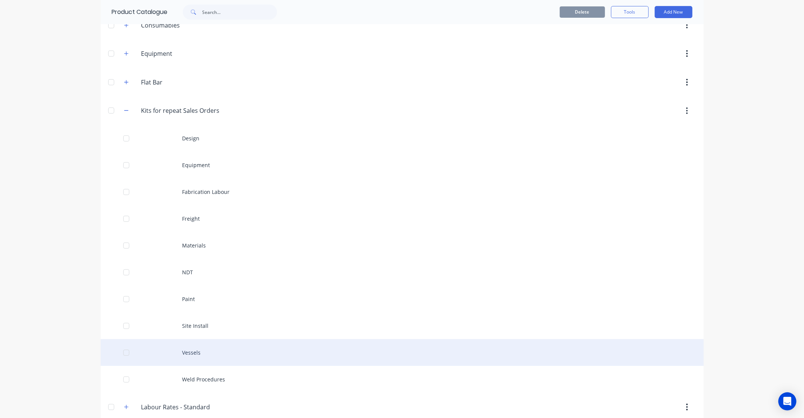
click at [205, 351] on div "Vessels" at bounding box center [402, 352] width 603 height 27
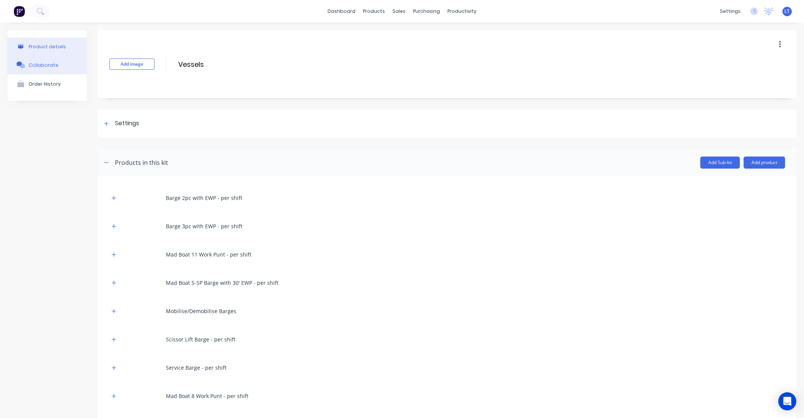
click at [38, 66] on div "Collaborate" at bounding box center [44, 65] width 30 height 6
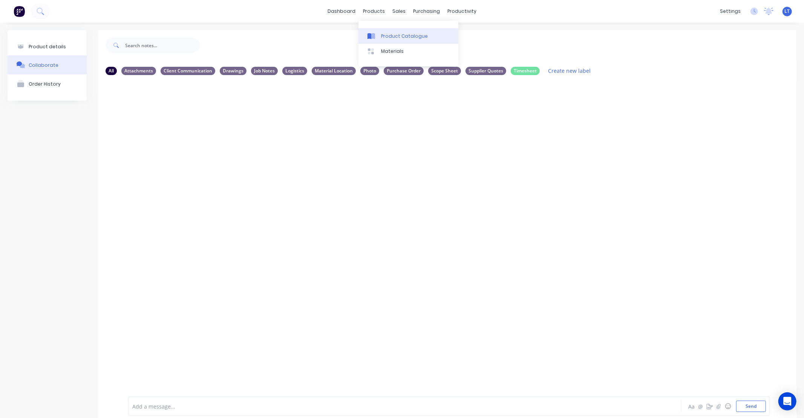
click at [383, 33] on div "Product Catalogue" at bounding box center [404, 36] width 47 height 7
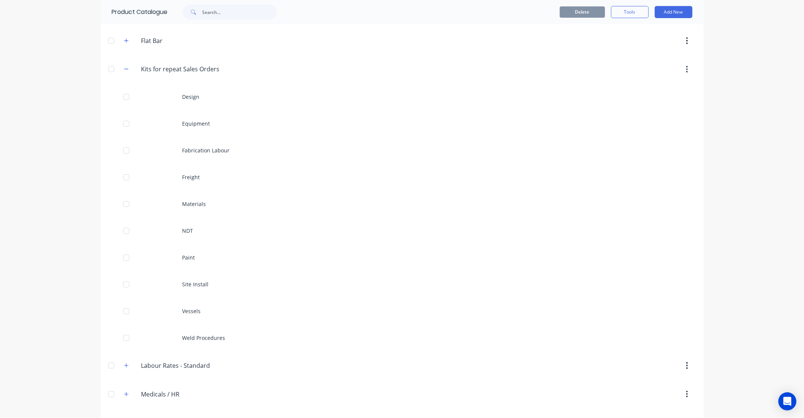
scroll to position [419, 0]
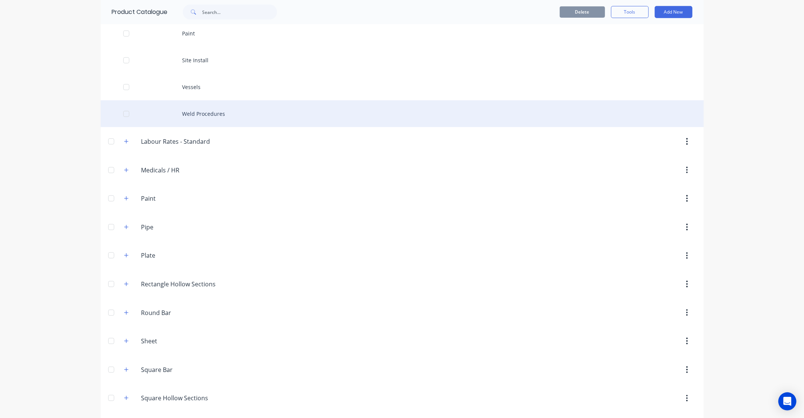
click at [198, 112] on div "Weld Procedures" at bounding box center [402, 113] width 603 height 27
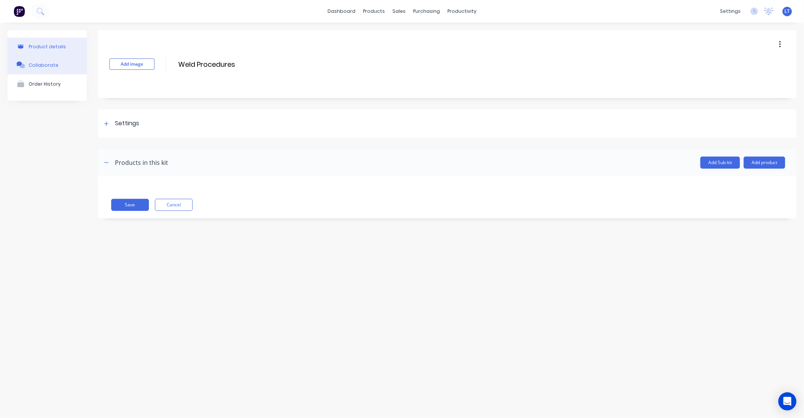
click at [38, 63] on div "Collaborate" at bounding box center [44, 65] width 30 height 6
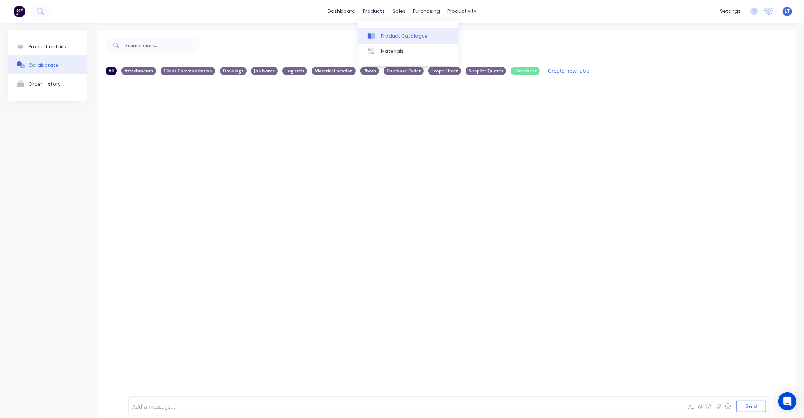
click at [388, 35] on div "Product Catalogue" at bounding box center [404, 36] width 47 height 7
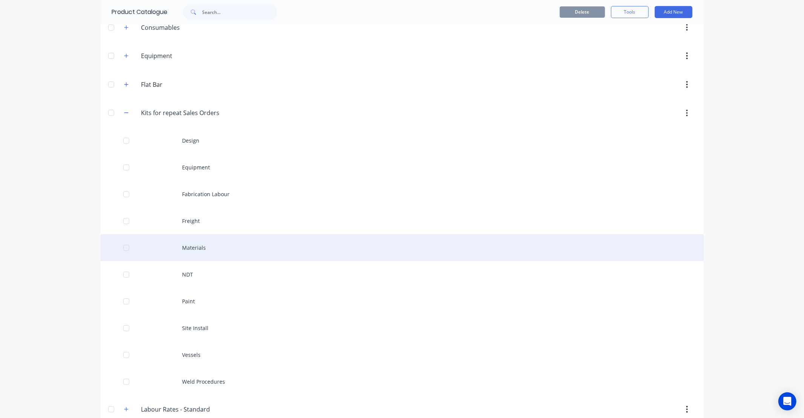
scroll to position [153, 0]
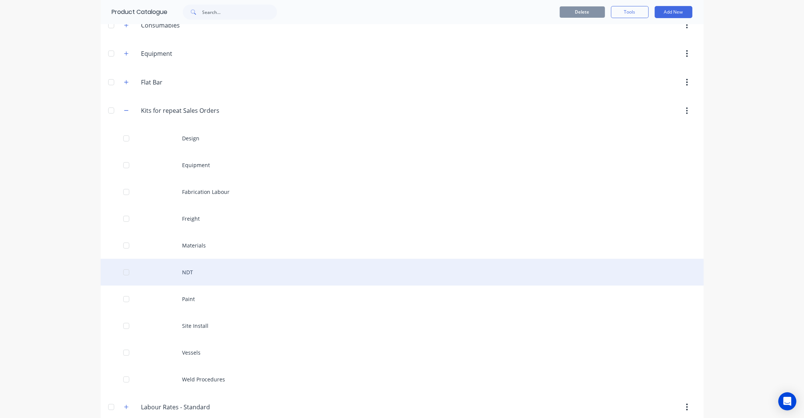
click at [222, 277] on div "NDT" at bounding box center [402, 272] width 603 height 27
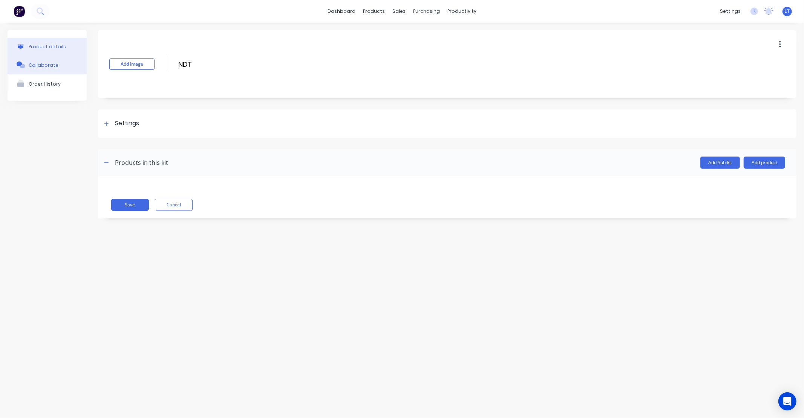
click at [56, 63] on button "Collaborate" at bounding box center [47, 64] width 79 height 19
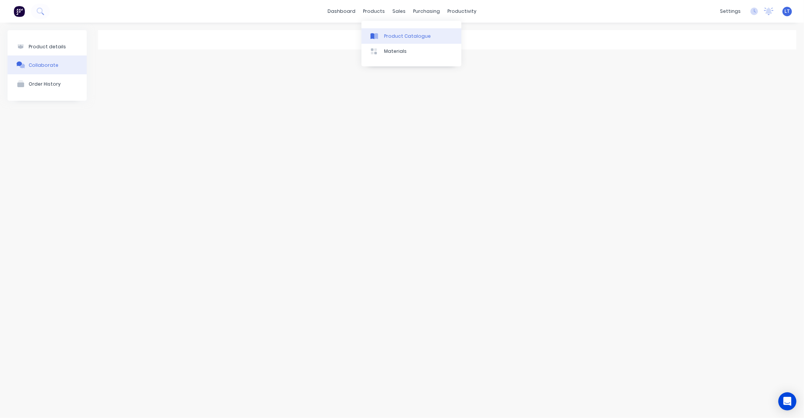
click at [386, 36] on div "Product Catalogue" at bounding box center [407, 36] width 47 height 7
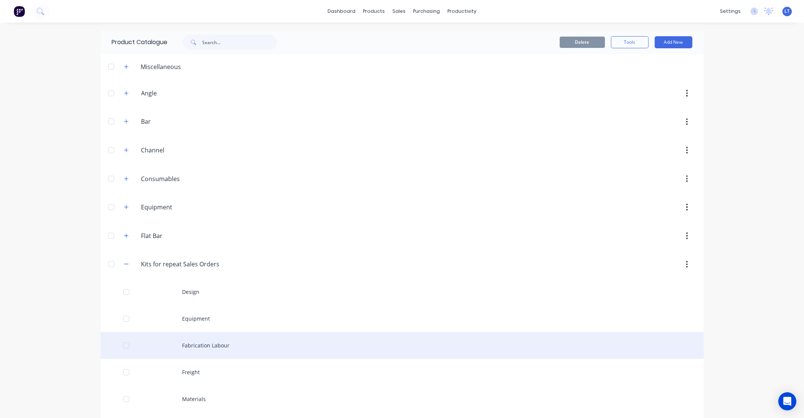
click at [206, 344] on div "Fabrication Labour" at bounding box center [402, 345] width 603 height 27
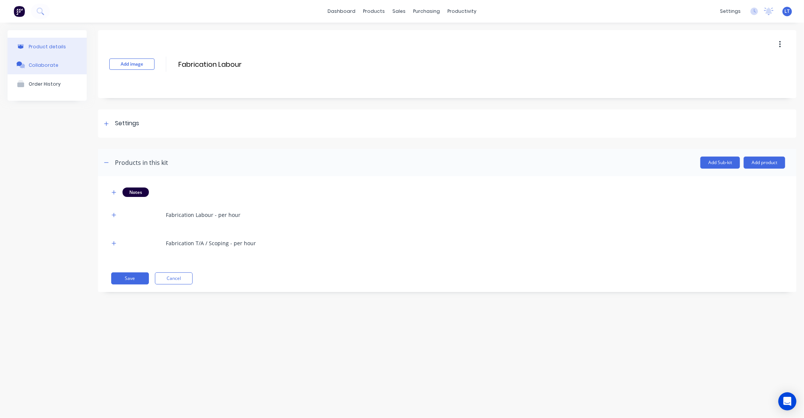
click at [63, 62] on button "Collaborate" at bounding box center [47, 64] width 79 height 19
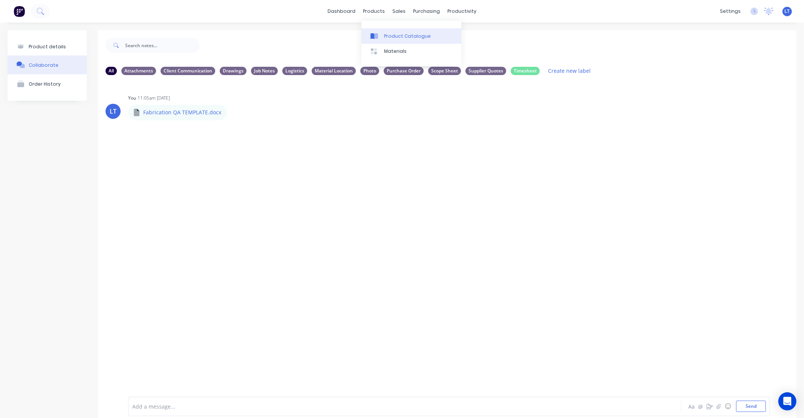
click at [386, 33] on div "Product Catalogue" at bounding box center [407, 36] width 47 height 7
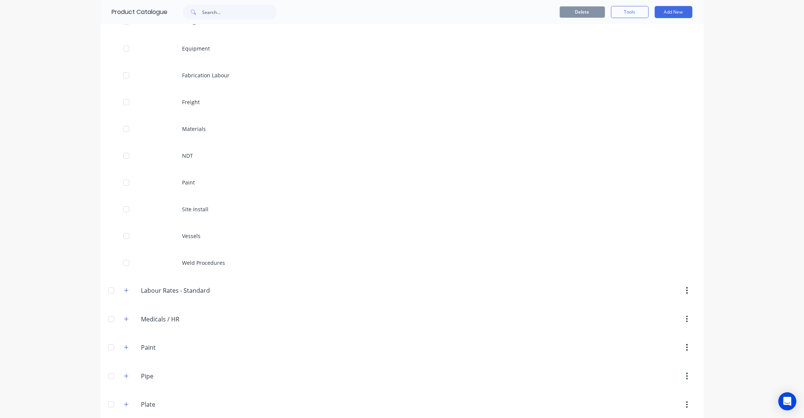
scroll to position [279, 0]
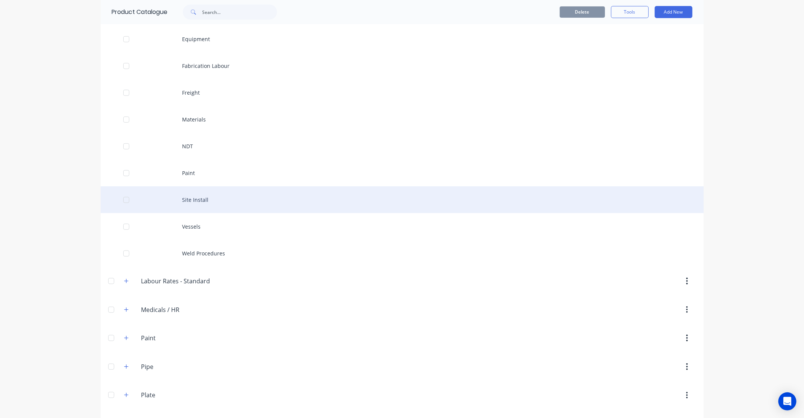
click at [219, 199] on div "Site Install" at bounding box center [402, 199] width 603 height 27
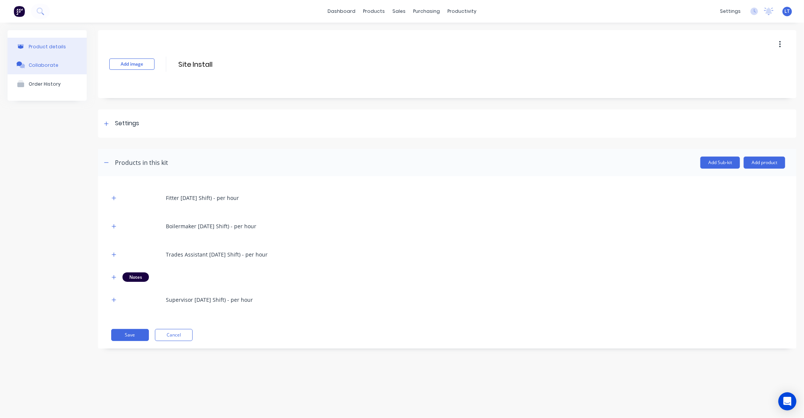
click at [46, 63] on div "Collaborate" at bounding box center [44, 65] width 30 height 6
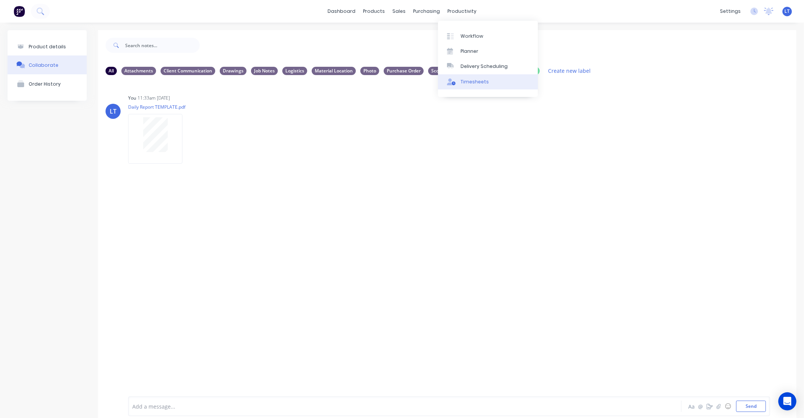
click at [473, 81] on div "Timesheets" at bounding box center [475, 81] width 28 height 7
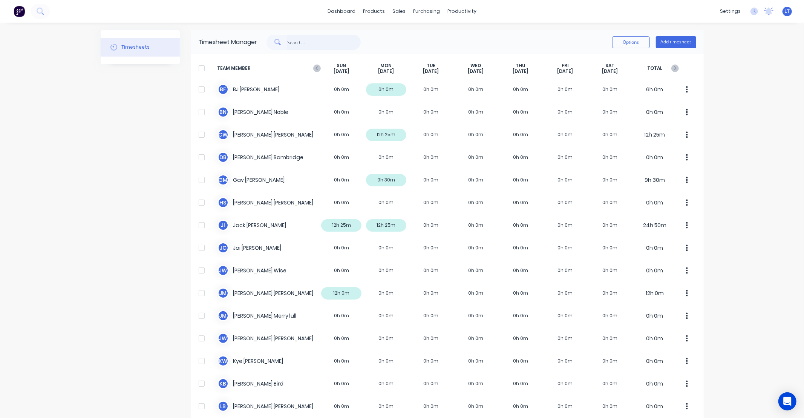
click at [298, 44] on input "text" at bounding box center [324, 42] width 74 height 15
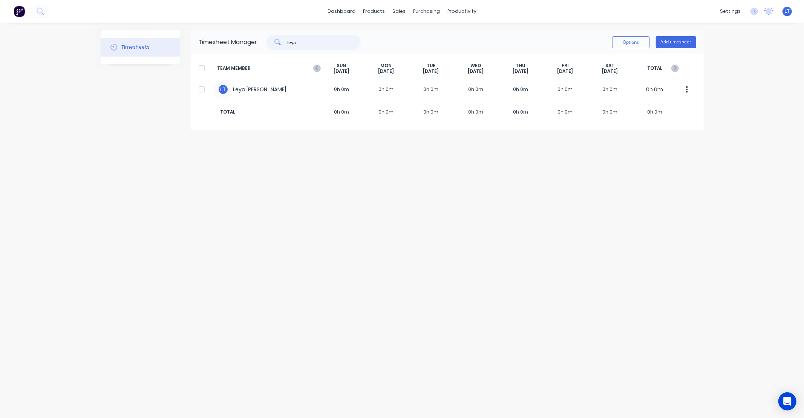
type input "leya"
click at [523, 47] on div "leya Options Add timesheet" at bounding box center [477, 42] width 439 height 15
click at [317, 66] on icon "button" at bounding box center [317, 68] width 8 height 8
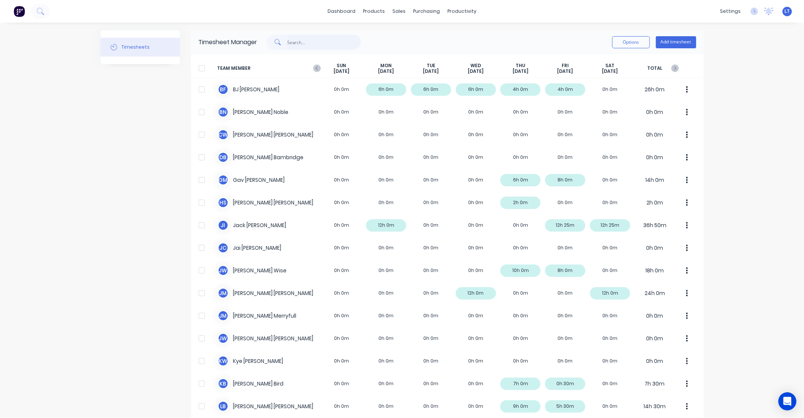
click at [310, 46] on input "text" at bounding box center [324, 42] width 74 height 15
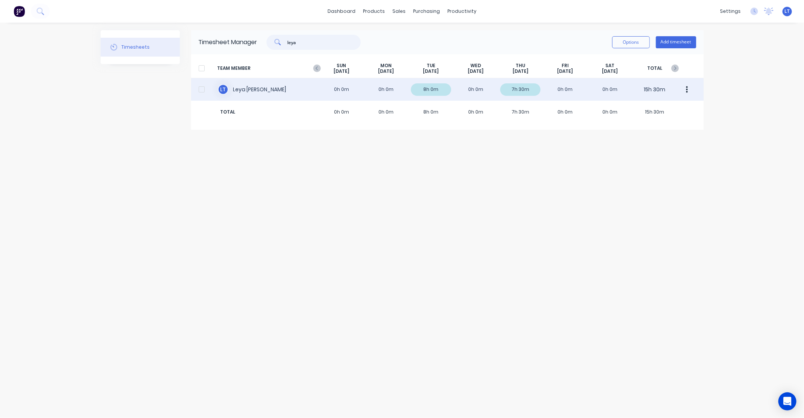
type input "leya"
click at [570, 89] on div "L T [PERSON_NAME] 0h 0m 0h 0m 8h 0m 0h 0m 7h 30m 0h 0m 0h 0m 15h 30m" at bounding box center [447, 89] width 513 height 23
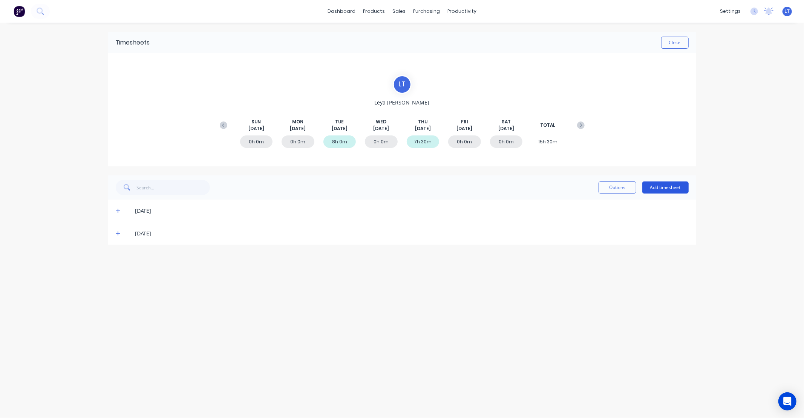
click at [647, 190] on button "Add timesheet" at bounding box center [666, 187] width 46 height 12
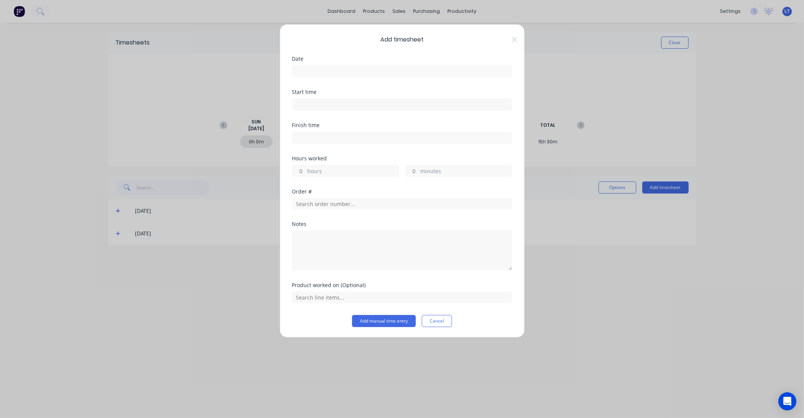
click at [388, 77] on label at bounding box center [402, 71] width 220 height 12
click at [388, 77] on input at bounding box center [402, 71] width 219 height 11
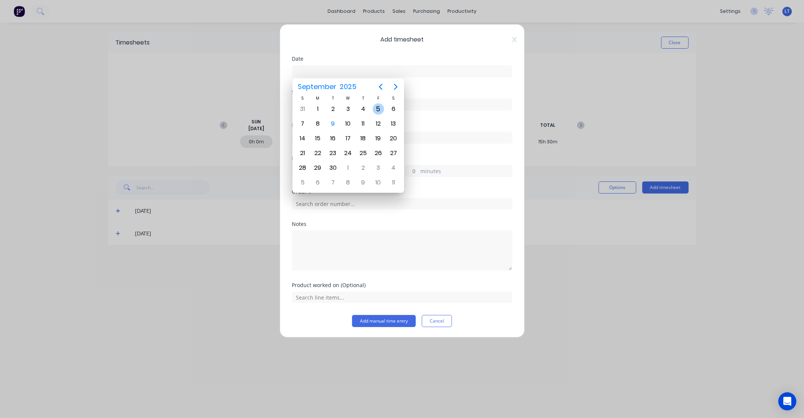
click at [375, 109] on div "5" at bounding box center [378, 108] width 11 height 11
type input "[DATE]"
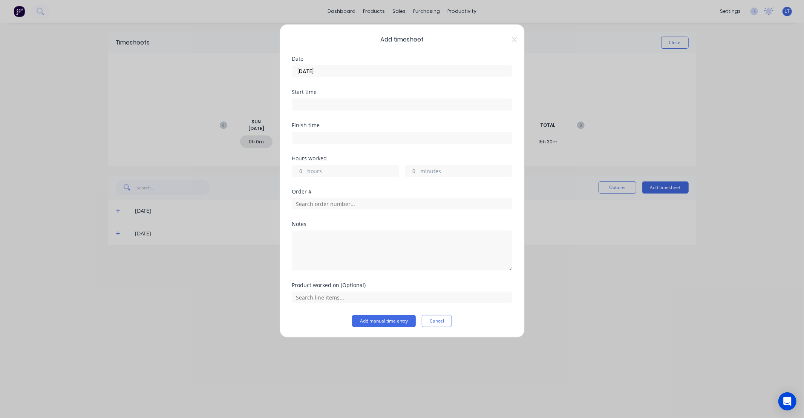
click at [308, 105] on input at bounding box center [402, 104] width 219 height 11
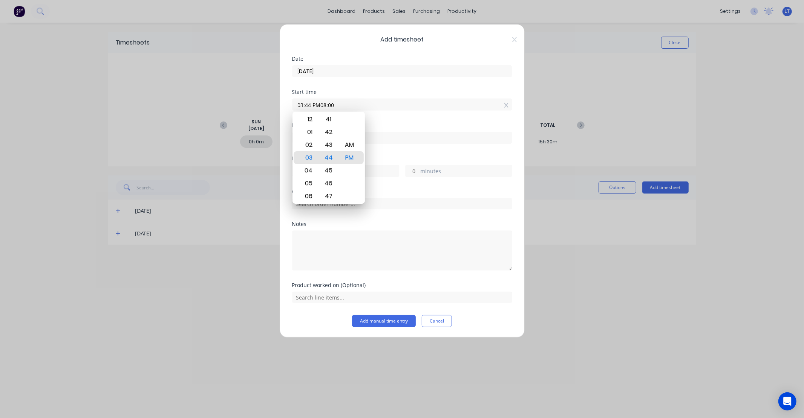
drag, startPoint x: 343, startPoint y: 103, endPoint x: 208, endPoint y: 99, distance: 135.4
click at [208, 99] on div "Add timesheet Date [DATE] Start time 03:44 PM08:00 Finish time Hours worked hou…" at bounding box center [402, 209] width 804 height 418
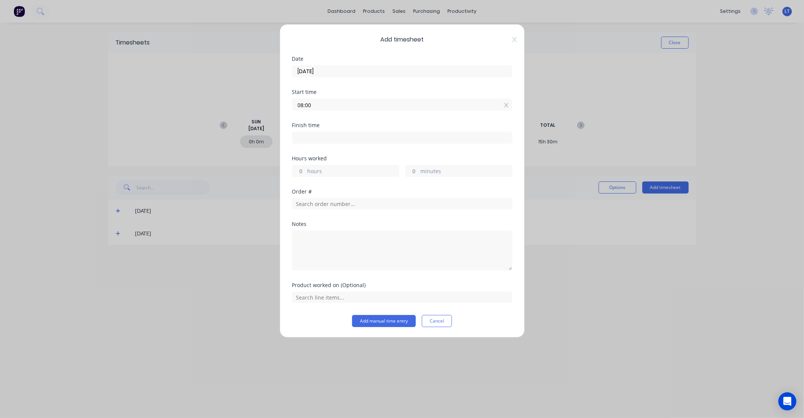
type input "08:00 AM"
type input "02:00 PM"
type input "6"
type input "0"
click at [387, 319] on button "Add manual time entry" at bounding box center [384, 321] width 64 height 12
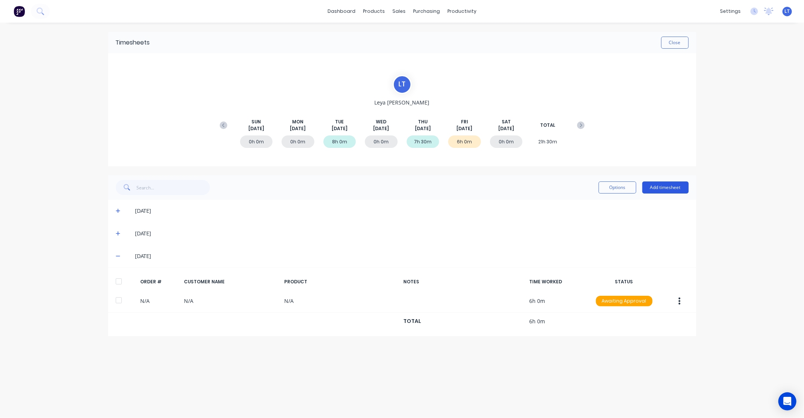
click at [669, 187] on button "Add timesheet" at bounding box center [666, 187] width 46 height 12
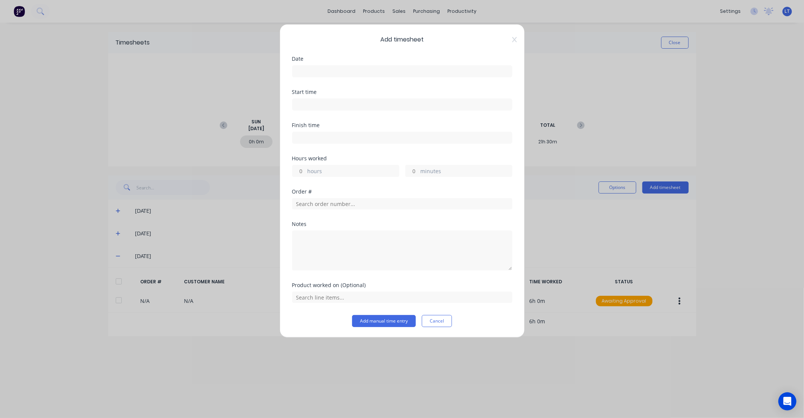
click at [327, 73] on input at bounding box center [402, 71] width 219 height 11
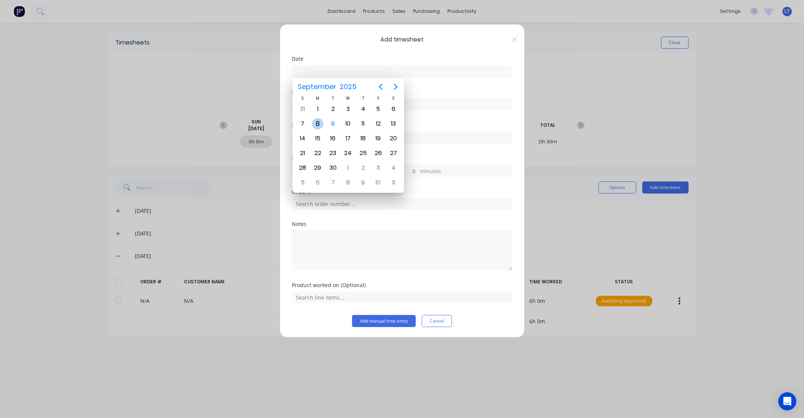
click at [317, 118] on div "8" at bounding box center [317, 123] width 11 height 11
type input "[DATE]"
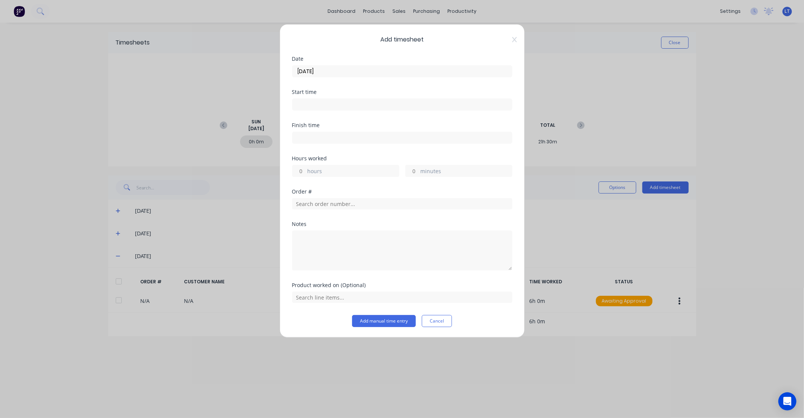
click at [305, 104] on input at bounding box center [402, 104] width 219 height 11
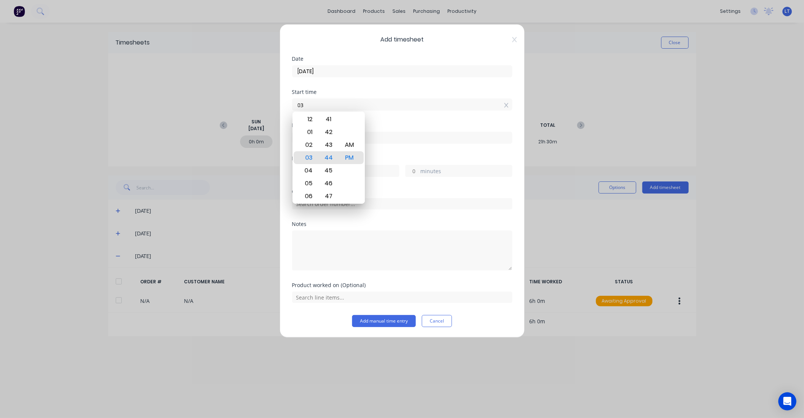
type input "0"
type input "08:00 AM"
click at [388, 138] on input at bounding box center [402, 137] width 219 height 11
type input "03:44 PM"
type input "7"
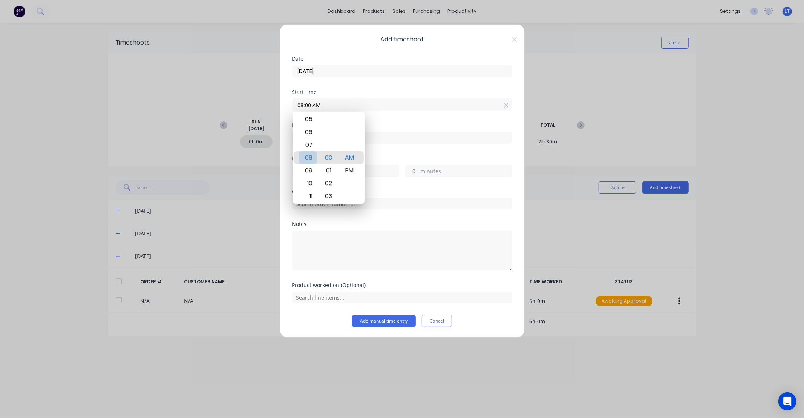
type input "44"
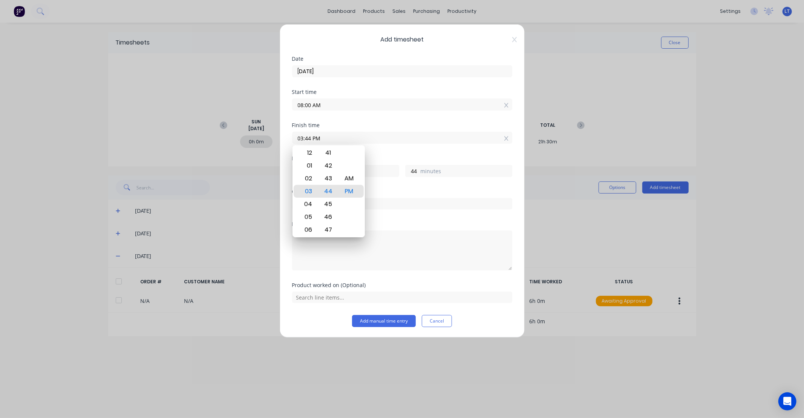
drag, startPoint x: 341, startPoint y: 140, endPoint x: 330, endPoint y: 141, distance: 11.4
click at [341, 140] on input "03:44 PM" at bounding box center [402, 137] width 219 height 11
drag, startPoint x: 269, startPoint y: 136, endPoint x: 261, endPoint y: 134, distance: 8.1
click at [261, 134] on div "Add timesheet Date [DATE] Start time 08:00 AM Finish time 03:44 PM Hours worked…" at bounding box center [402, 209] width 804 height 418
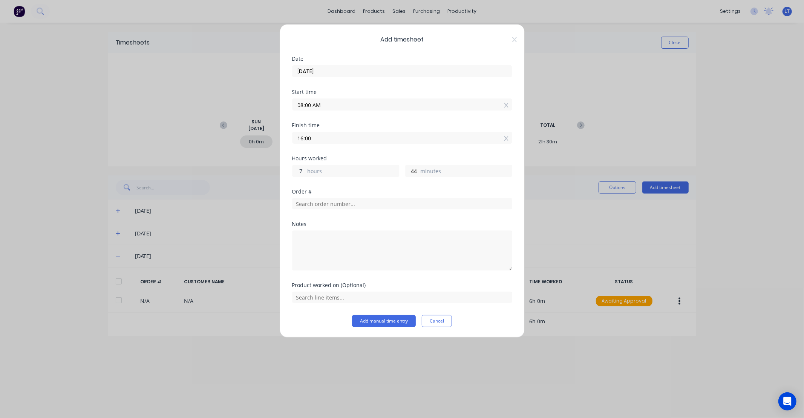
type input "04:00 PM"
type input "8"
type input "0"
click at [399, 321] on button "Add manual time entry" at bounding box center [384, 321] width 64 height 12
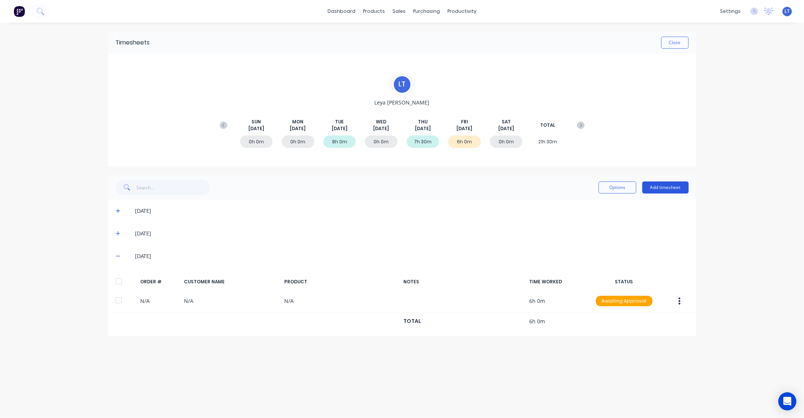
click at [667, 191] on button "Add timesheet" at bounding box center [666, 187] width 46 height 12
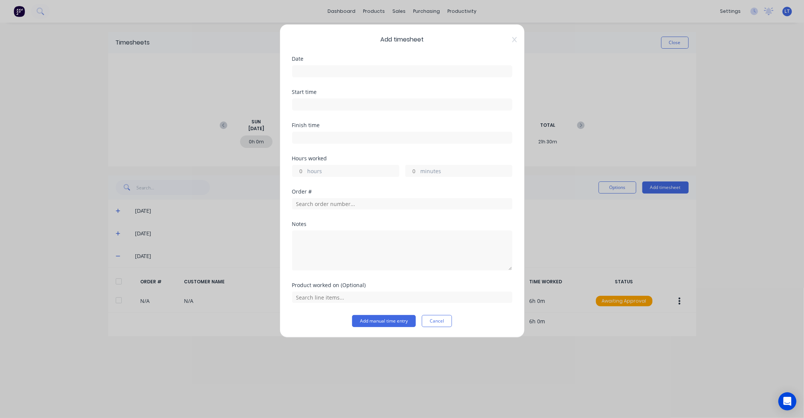
click at [359, 71] on input at bounding box center [402, 71] width 219 height 11
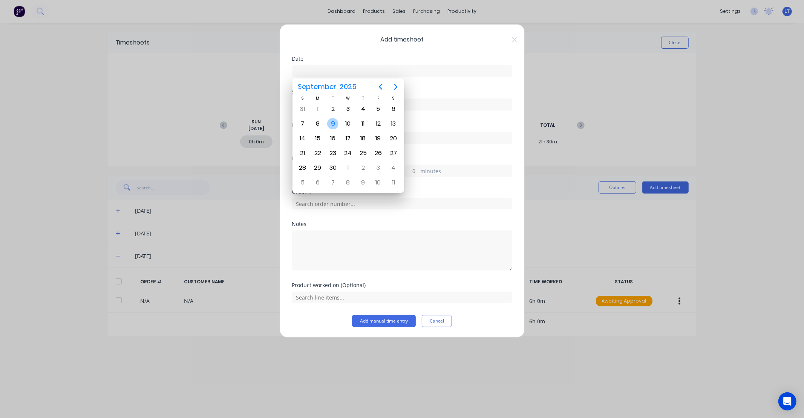
click at [331, 121] on div "9" at bounding box center [332, 123] width 11 height 11
type input "[DATE]"
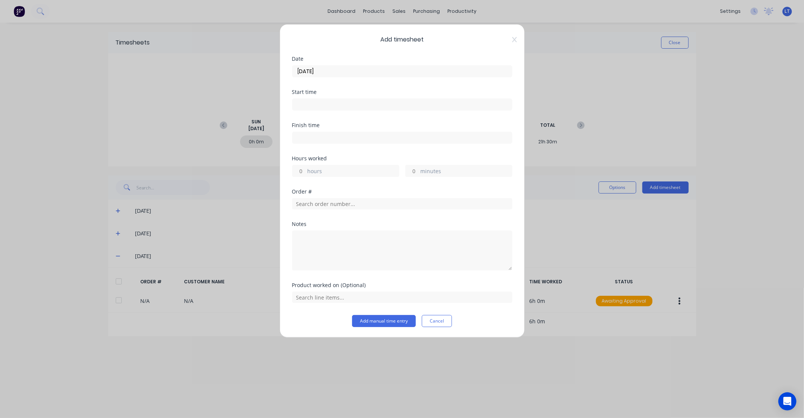
click at [304, 105] on input at bounding box center [402, 104] width 219 height 11
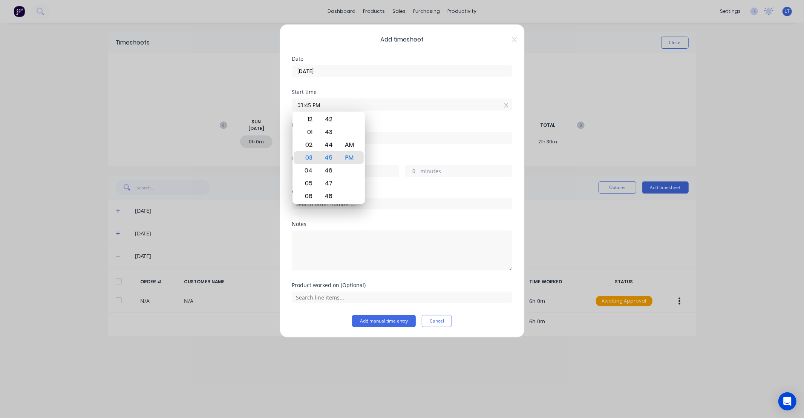
drag, startPoint x: 325, startPoint y: 106, endPoint x: 179, endPoint y: 99, distance: 146.5
click at [179, 99] on div "Add timesheet Date [DATE] Start time 03:45 PM Finish time Hours worked hours mi…" at bounding box center [402, 209] width 804 height 418
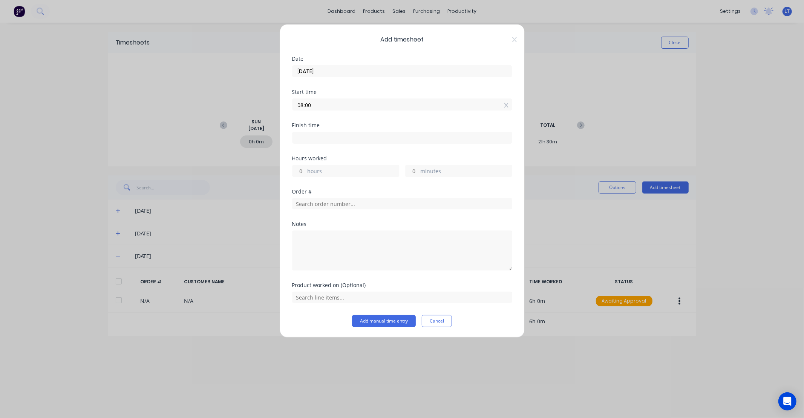
type input "08:00 AM"
type input "04:00 PM"
type input "8"
type input "0"
click at [396, 321] on button "Add manual time entry" at bounding box center [384, 321] width 64 height 12
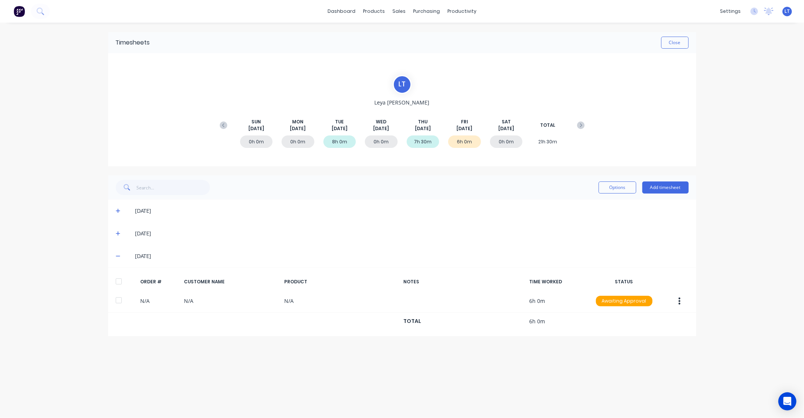
drag, startPoint x: 467, startPoint y: 182, endPoint x: 437, endPoint y: 178, distance: 30.4
click at [437, 178] on div "Options Add timesheet" at bounding box center [402, 187] width 588 height 24
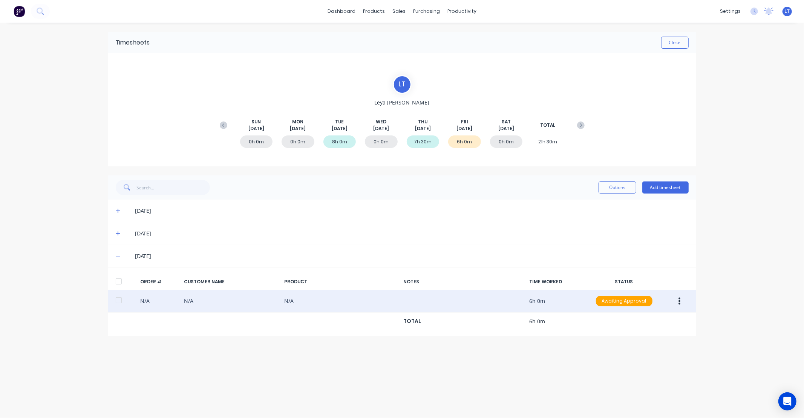
click at [686, 299] on button "button" at bounding box center [680, 301] width 18 height 14
click at [667, 325] on div "Approve" at bounding box center [653, 320] width 58 height 11
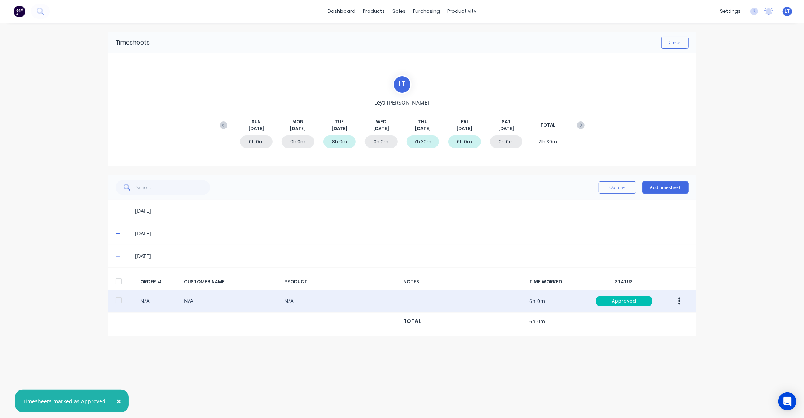
click at [627, 253] on div "[DATE]" at bounding box center [412, 256] width 554 height 8
drag, startPoint x: 626, startPoint y: 253, endPoint x: 563, endPoint y: 245, distance: 64.2
click at [563, 245] on div "[DATE]" at bounding box center [402, 256] width 588 height 23
click at [228, 126] on button at bounding box center [223, 125] width 15 height 14
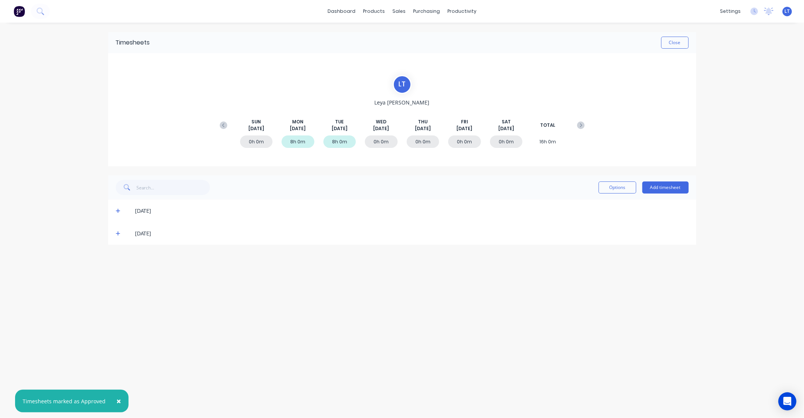
drag, startPoint x: 484, startPoint y: 183, endPoint x: 446, endPoint y: 176, distance: 38.8
click at [446, 176] on div "Options Add timesheet" at bounding box center [402, 187] width 588 height 24
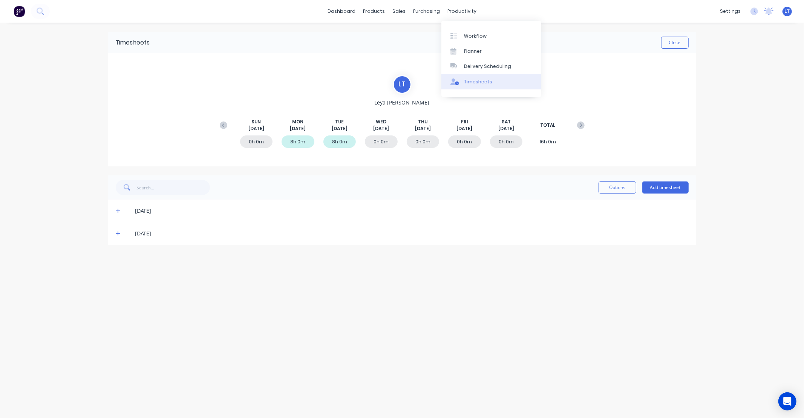
click at [493, 83] on link "Timesheets" at bounding box center [492, 81] width 100 height 15
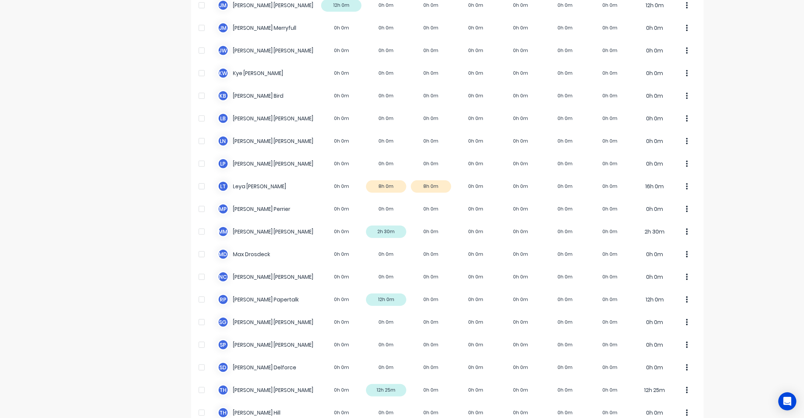
scroll to position [293, 0]
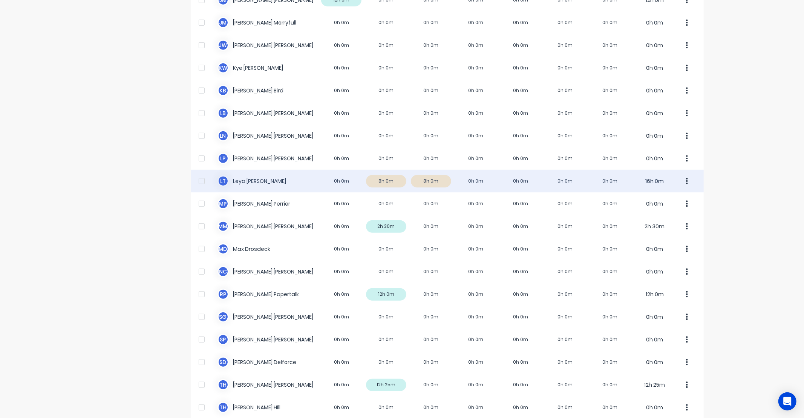
click at [686, 181] on icon "button" at bounding box center [687, 181] width 2 height 8
click at [680, 198] on div "Approve" at bounding box center [659, 201] width 58 height 11
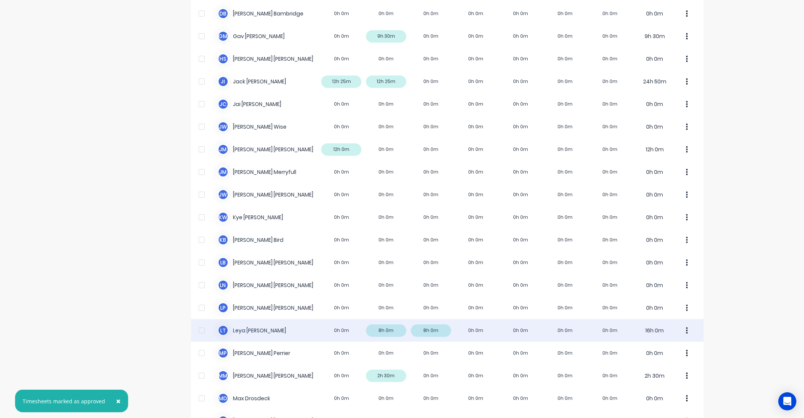
scroll to position [0, 0]
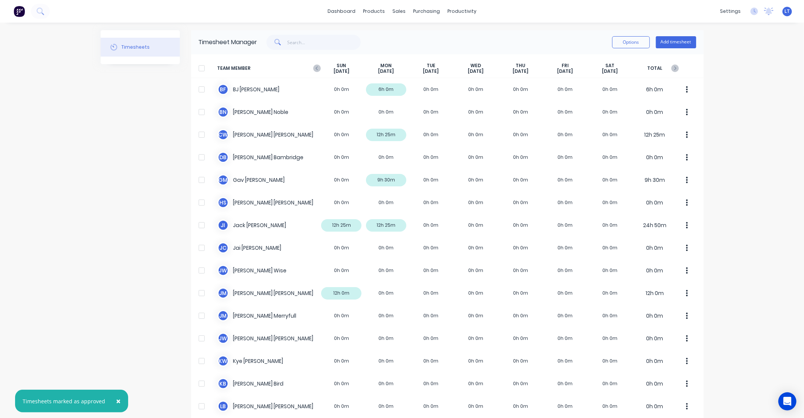
click at [724, 145] on div "× Timesheets marked as approved dashboard products sales purchasing productivit…" at bounding box center [402, 209] width 804 height 418
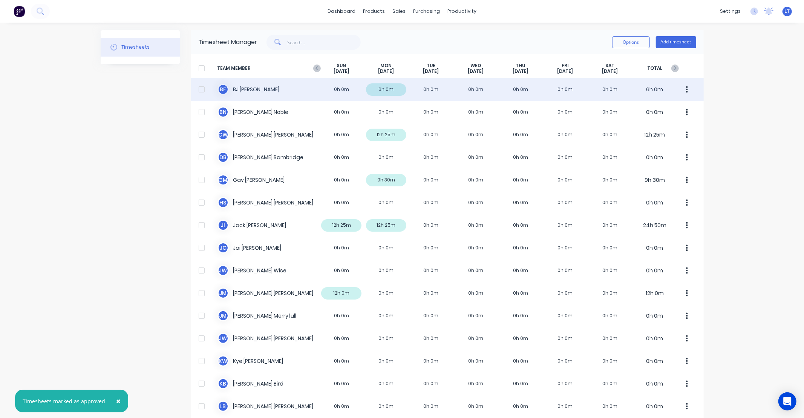
drag, startPoint x: 724, startPoint y: 106, endPoint x: 572, endPoint y: 89, distance: 153.2
click at [720, 94] on div "× Timesheets marked as approved dashboard products sales purchasing productivit…" at bounding box center [402, 209] width 804 height 418
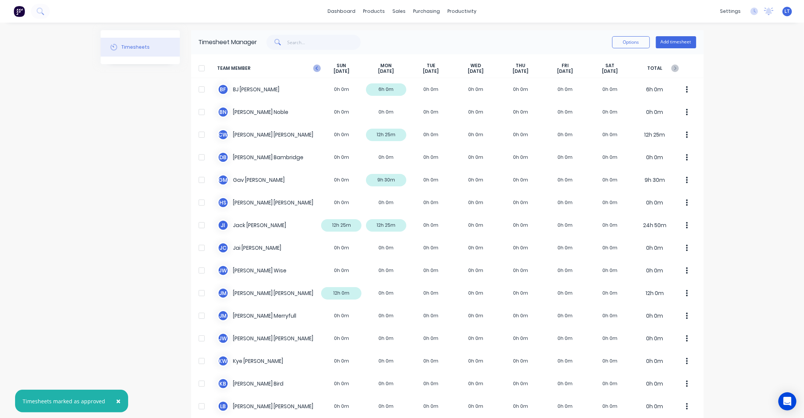
click at [316, 68] on icon "button" at bounding box center [317, 68] width 2 height 4
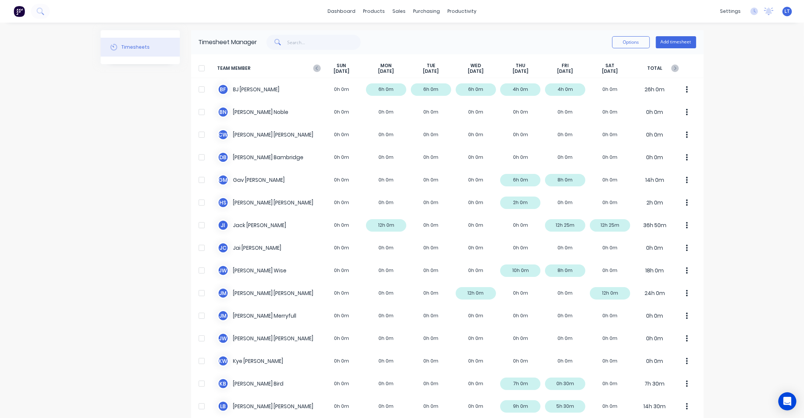
click at [736, 172] on div "dashboard products sales purchasing productivity dashboard products Product Cat…" at bounding box center [402, 209] width 804 height 418
click at [728, 144] on div "dashboard products sales purchasing productivity dashboard products Product Cat…" at bounding box center [402, 209] width 804 height 418
click at [725, 126] on div "dashboard products sales purchasing productivity dashboard products Product Cat…" at bounding box center [402, 209] width 804 height 418
click at [720, 100] on div "dashboard products sales purchasing productivity dashboard products Product Cat…" at bounding box center [402, 209] width 804 height 418
drag, startPoint x: 720, startPoint y: 100, endPoint x: 718, endPoint y: 88, distance: 12.3
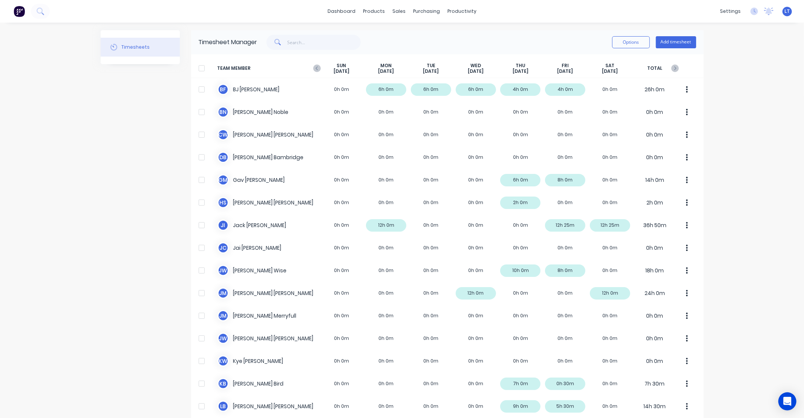
click at [718, 88] on div "dashboard products sales purchasing productivity dashboard products Product Cat…" at bounding box center [402, 209] width 804 height 418
click at [672, 68] on icon "button" at bounding box center [676, 68] width 8 height 8
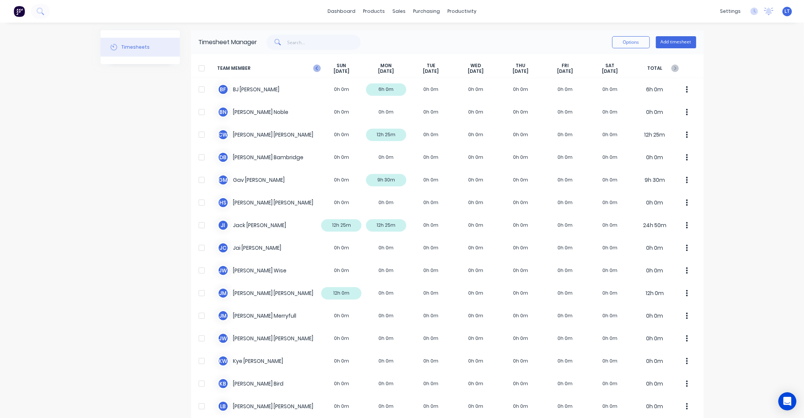
click at [313, 66] on icon "button" at bounding box center [317, 68] width 8 height 8
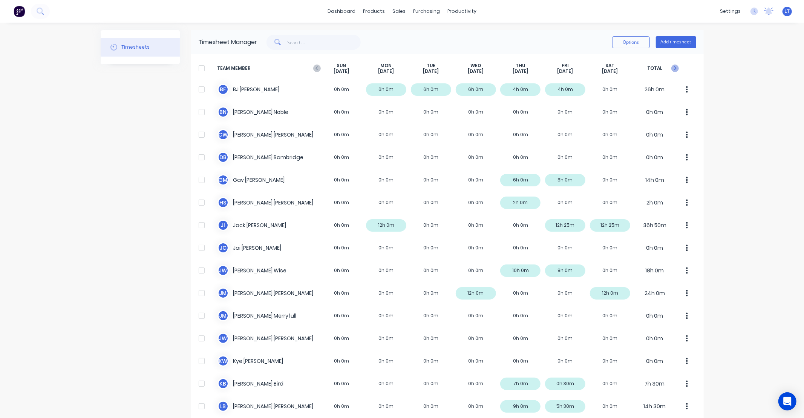
click at [674, 68] on icon "button" at bounding box center [676, 68] width 8 height 8
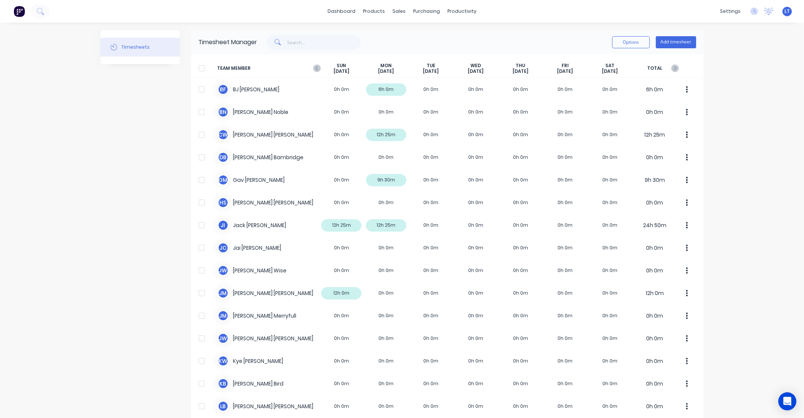
click at [717, 142] on div "dashboard products sales purchasing productivity dashboard products Product Cat…" at bounding box center [402, 209] width 804 height 418
drag, startPoint x: 717, startPoint y: 141, endPoint x: 715, endPoint y: 123, distance: 18.6
click at [715, 123] on div "dashboard products sales purchasing productivity dashboard products Product Cat…" at bounding box center [402, 209] width 804 height 418
click at [721, 120] on div "dashboard products sales purchasing productivity dashboard products Product Cat…" at bounding box center [402, 209] width 804 height 418
drag, startPoint x: 721, startPoint y: 118, endPoint x: 718, endPoint y: 103, distance: 16.1
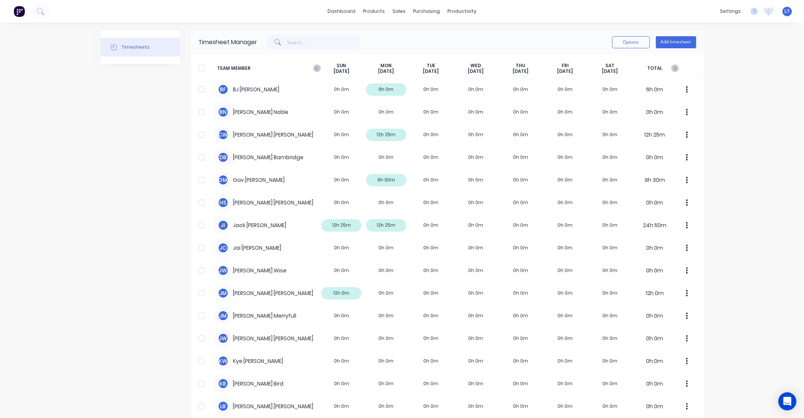
click at [718, 103] on div "dashboard products sales purchasing productivity dashboard products Product Cat…" at bounding box center [402, 209] width 804 height 418
click at [722, 118] on div "dashboard products sales purchasing productivity dashboard products Product Cat…" at bounding box center [402, 209] width 804 height 418
drag, startPoint x: 722, startPoint y: 118, endPoint x: 722, endPoint y: 97, distance: 21.9
click at [722, 97] on div "dashboard products sales purchasing productivity dashboard products Product Cat…" at bounding box center [402, 209] width 804 height 418
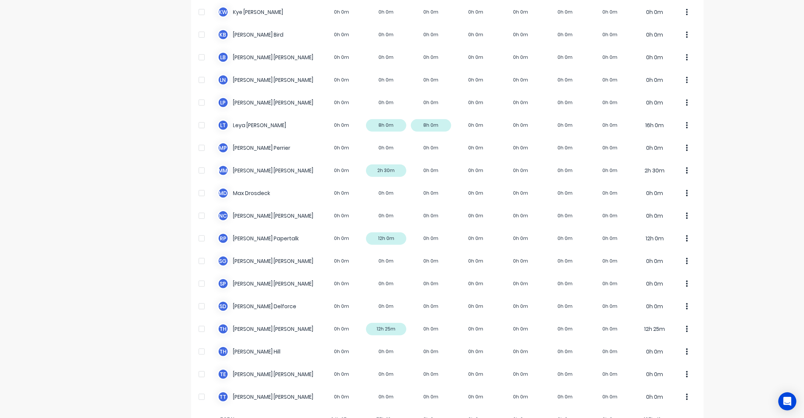
drag, startPoint x: 721, startPoint y: 98, endPoint x: 715, endPoint y: 72, distance: 26.3
click at [715, 72] on div "dashboard products sales purchasing productivity dashboard products Product Cat…" at bounding box center [402, 209] width 804 height 418
